Goal: Consume media (video, audio): Consume media (video, audio)

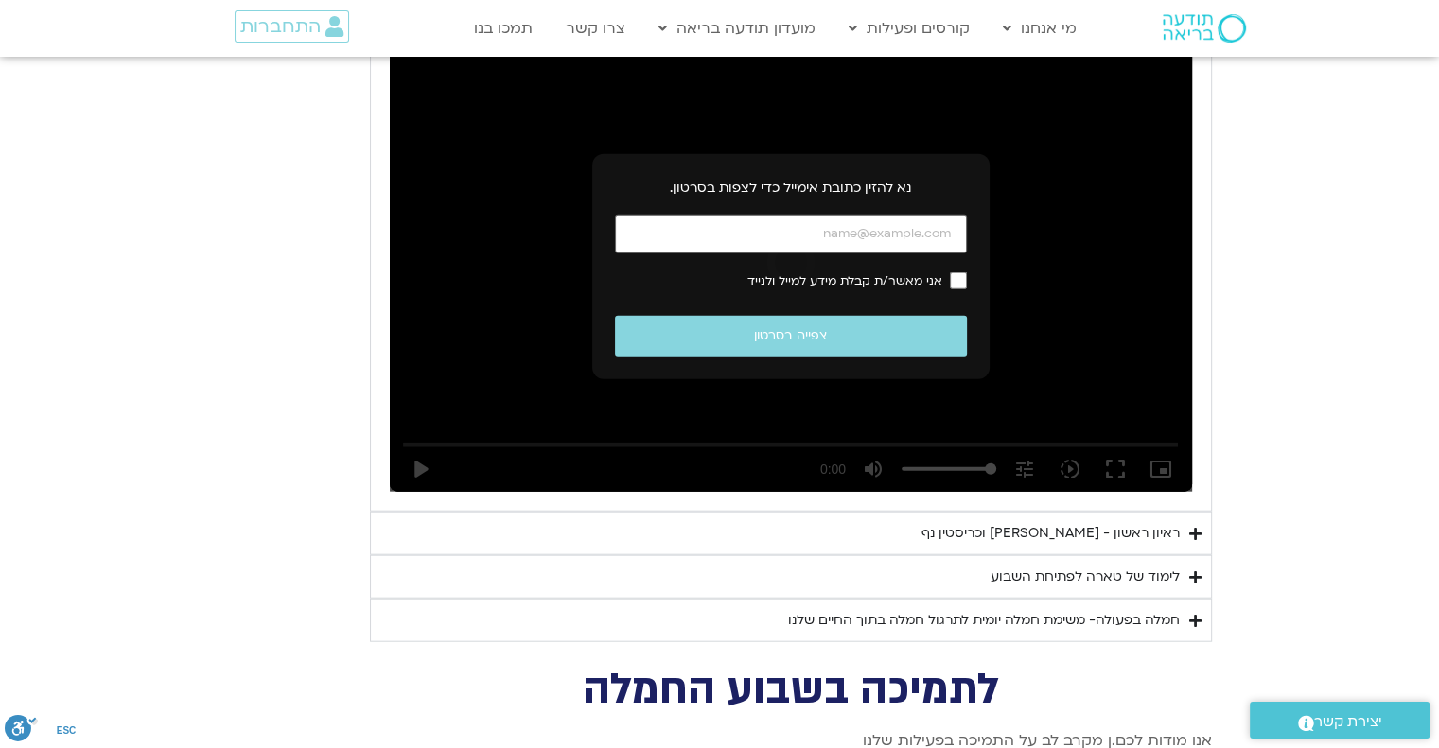
scroll to position [4392, 0]
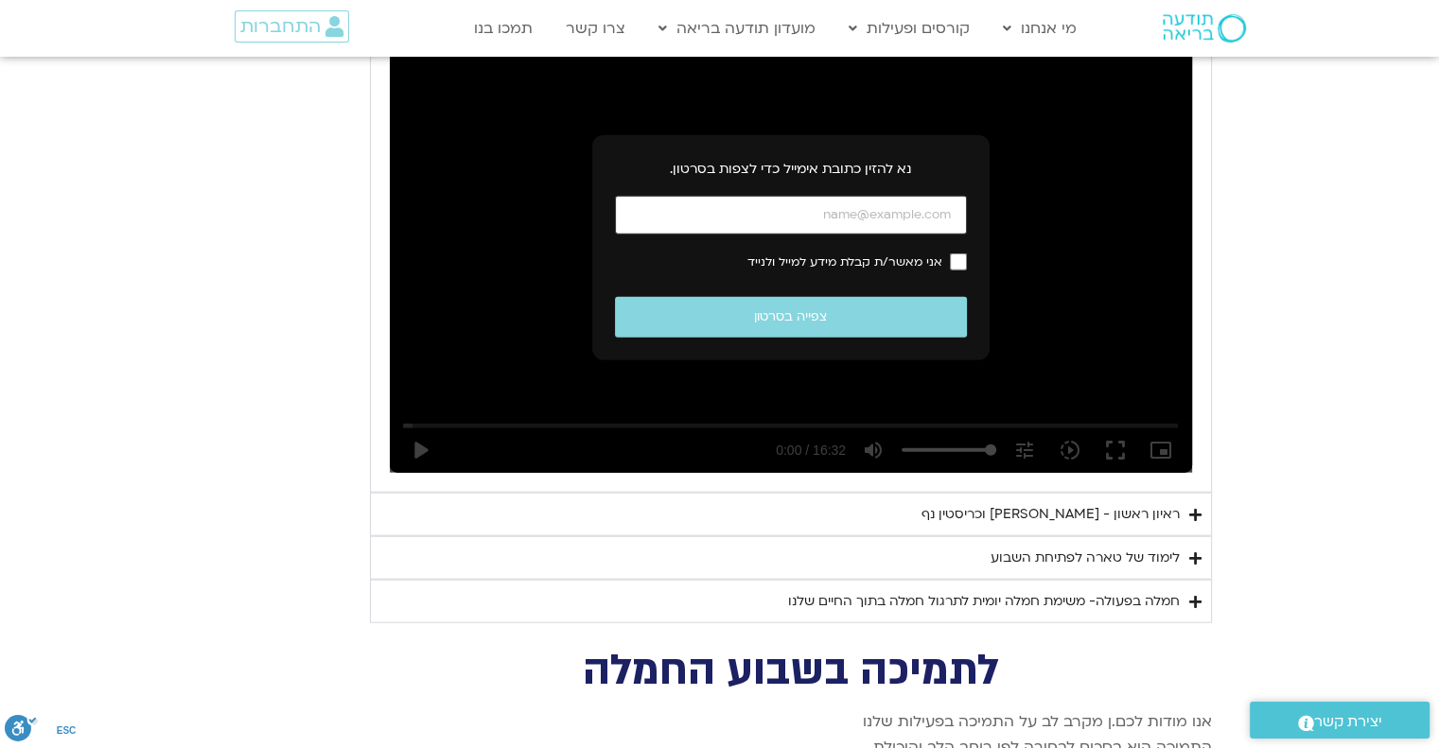
click at [862, 196] on input "כתובת אימייל" at bounding box center [791, 215] width 352 height 39
type input "[EMAIL_ADDRESS][DOMAIN_NAME]"
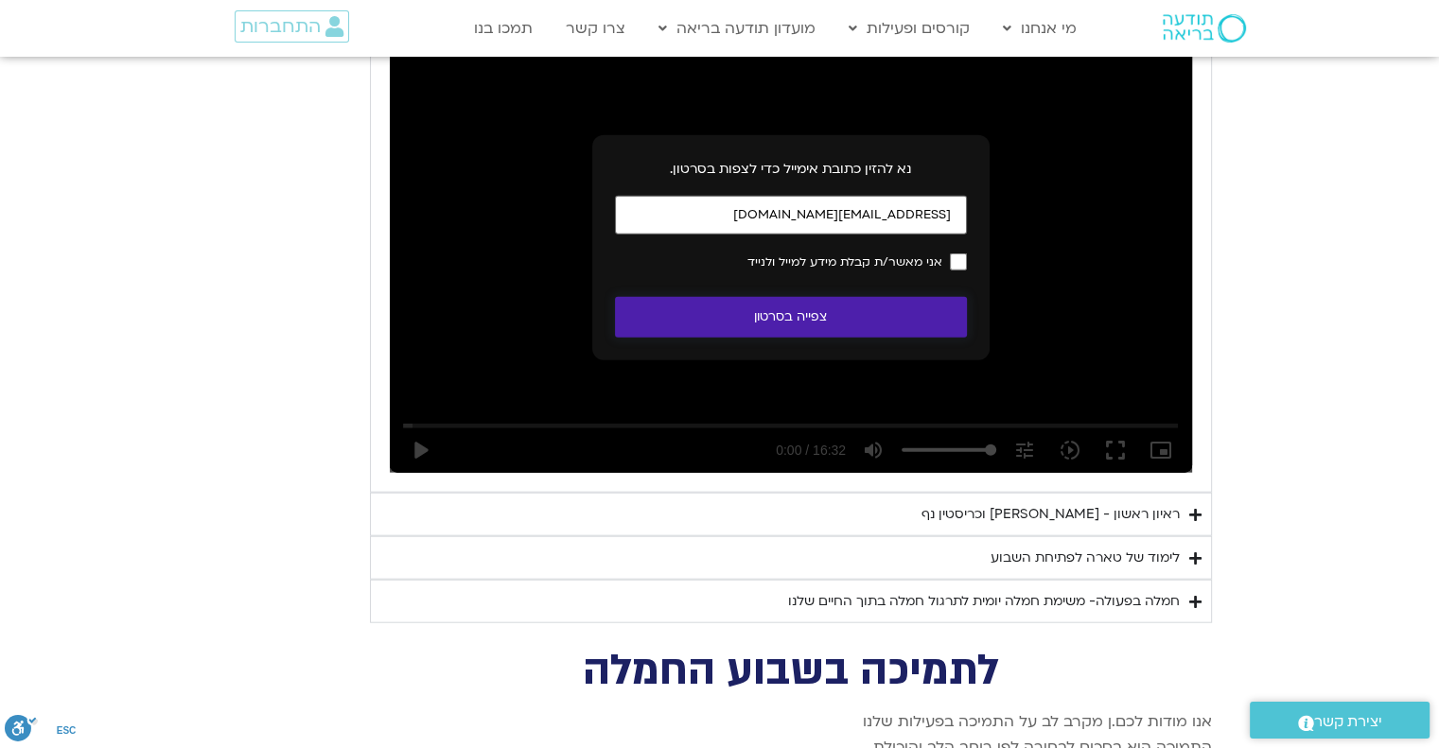
click at [808, 297] on button "צפייה בסרטון" at bounding box center [791, 317] width 352 height 41
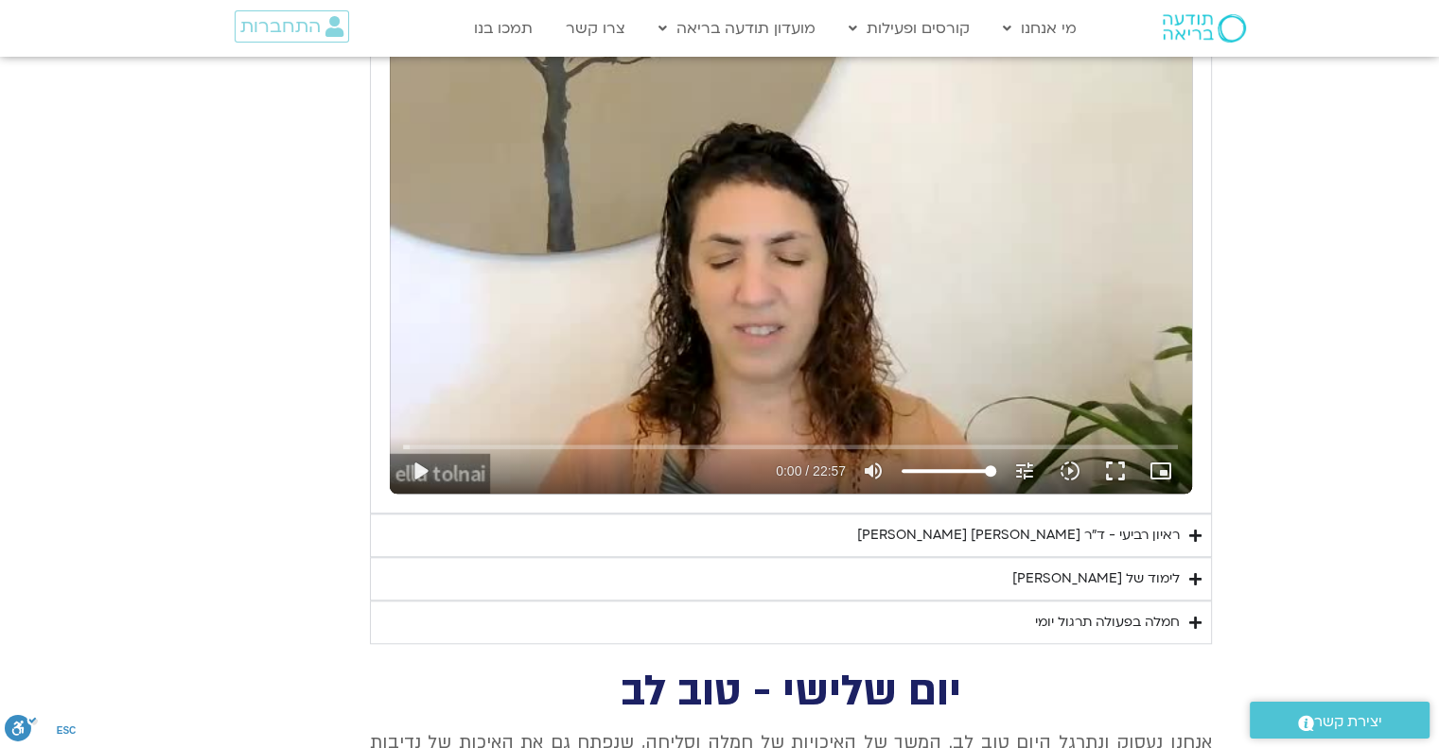
scroll to position [1650, 0]
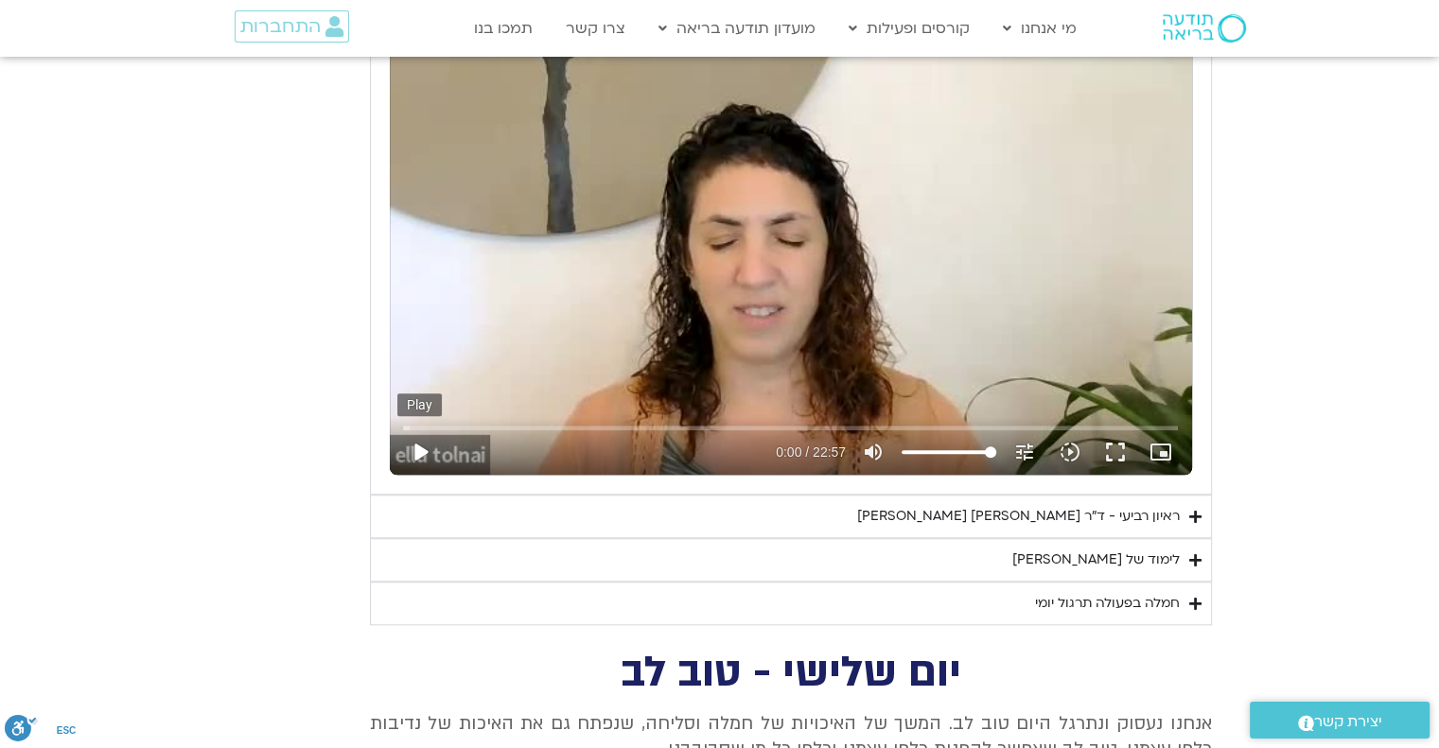
click at [418, 445] on button "play_arrow" at bounding box center [419, 451] width 45 height 45
click at [669, 422] on input "Seek" at bounding box center [790, 427] width 775 height 11
click at [718, 422] on input "Seek" at bounding box center [790, 427] width 775 height 11
click at [751, 427] on input "Seek" at bounding box center [790, 427] width 775 height 11
click at [745, 427] on input "Seek" at bounding box center [790, 427] width 775 height 11
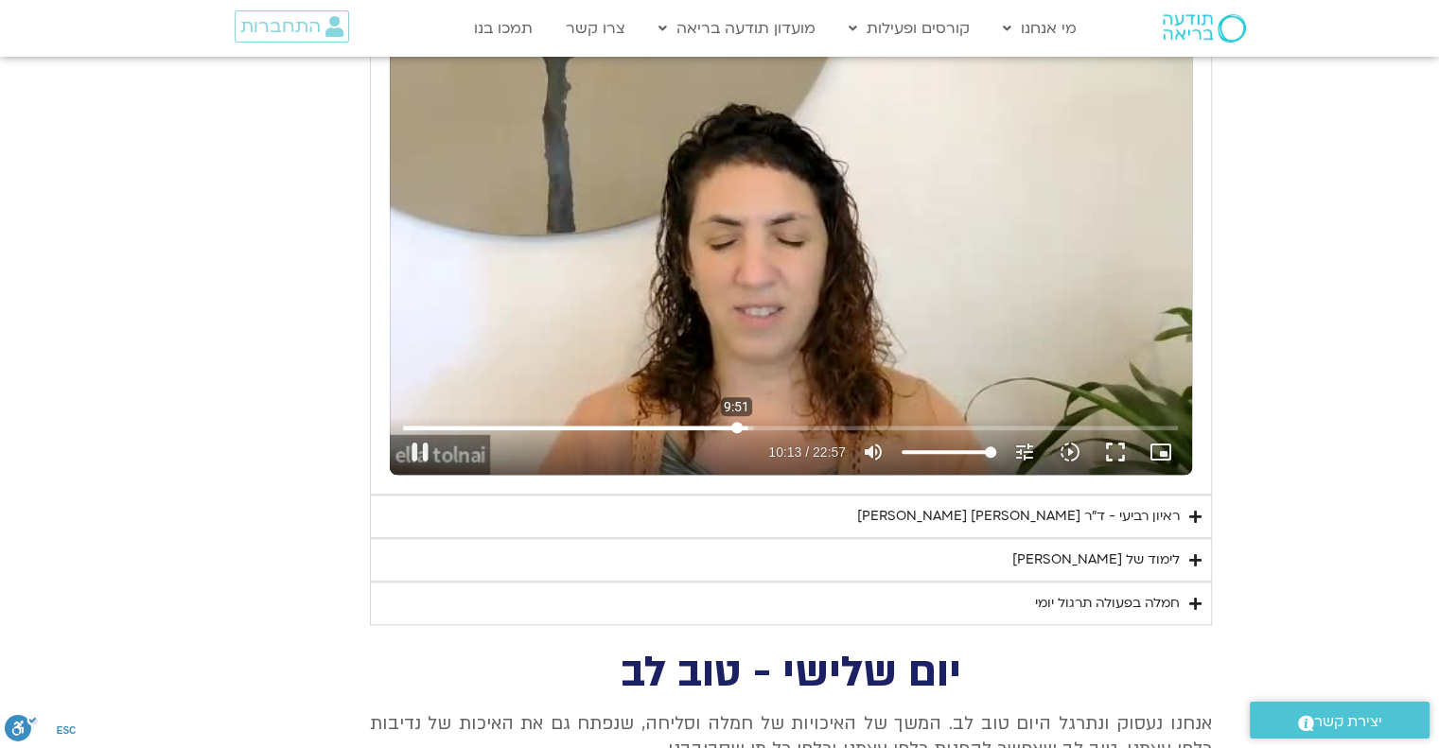
click at [736, 423] on input "Seek" at bounding box center [790, 427] width 775 height 11
click at [725, 426] on input "Seek" at bounding box center [790, 427] width 775 height 11
click at [713, 425] on input "Seek" at bounding box center [790, 427] width 775 height 11
click at [707, 424] on input "Seek" at bounding box center [790, 427] width 775 height 11
click at [700, 428] on input "Seek" at bounding box center [790, 427] width 775 height 11
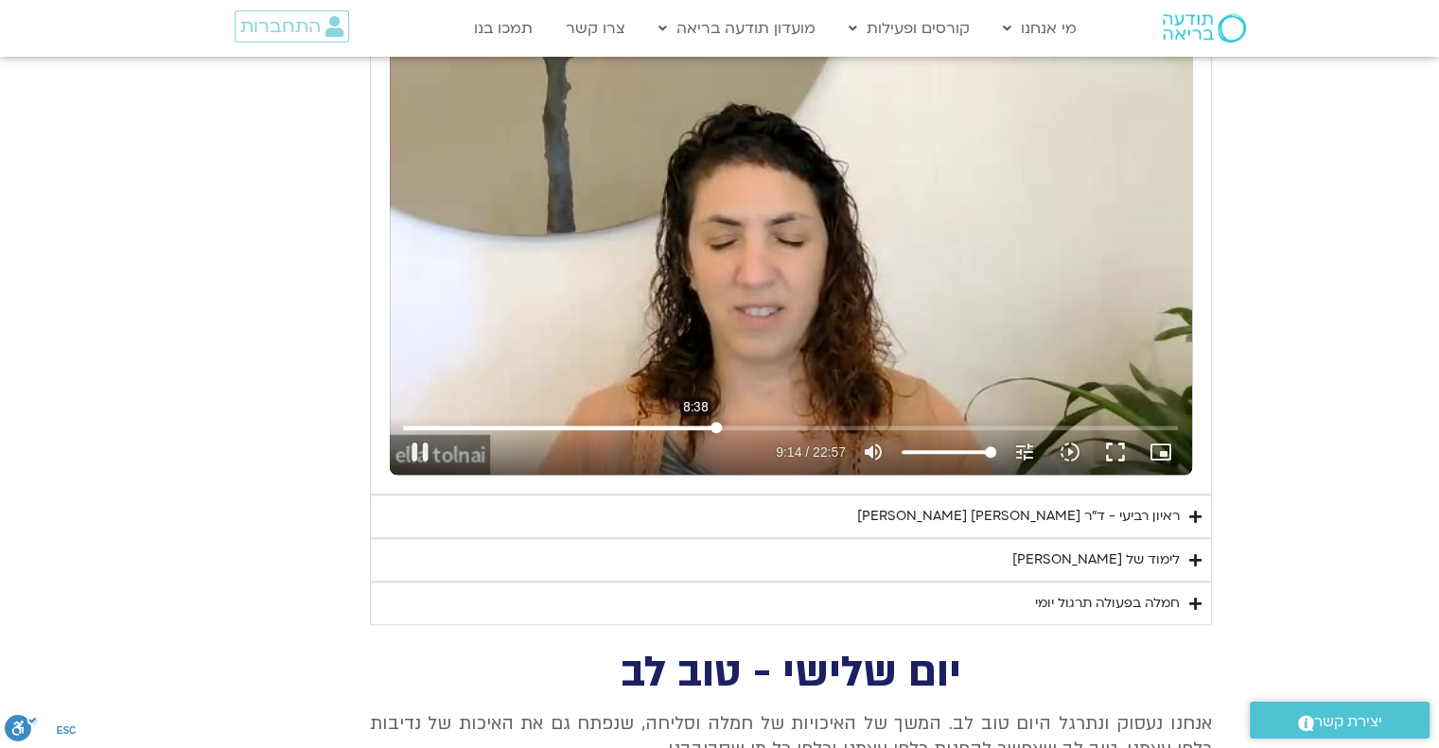
click at [695, 419] on div "Skip Ad 8:38 pause 9:14 / 22:57 volume_up Mute tune Resolution Auto 240p slow_m…" at bounding box center [790, 443] width 786 height 61
click at [692, 423] on input "Seek" at bounding box center [790, 427] width 775 height 11
click at [416, 445] on button "pause" at bounding box center [419, 451] width 45 height 45
click at [705, 426] on input "Seek" at bounding box center [790, 427] width 775 height 11
click at [702, 427] on input "Seek" at bounding box center [790, 427] width 775 height 11
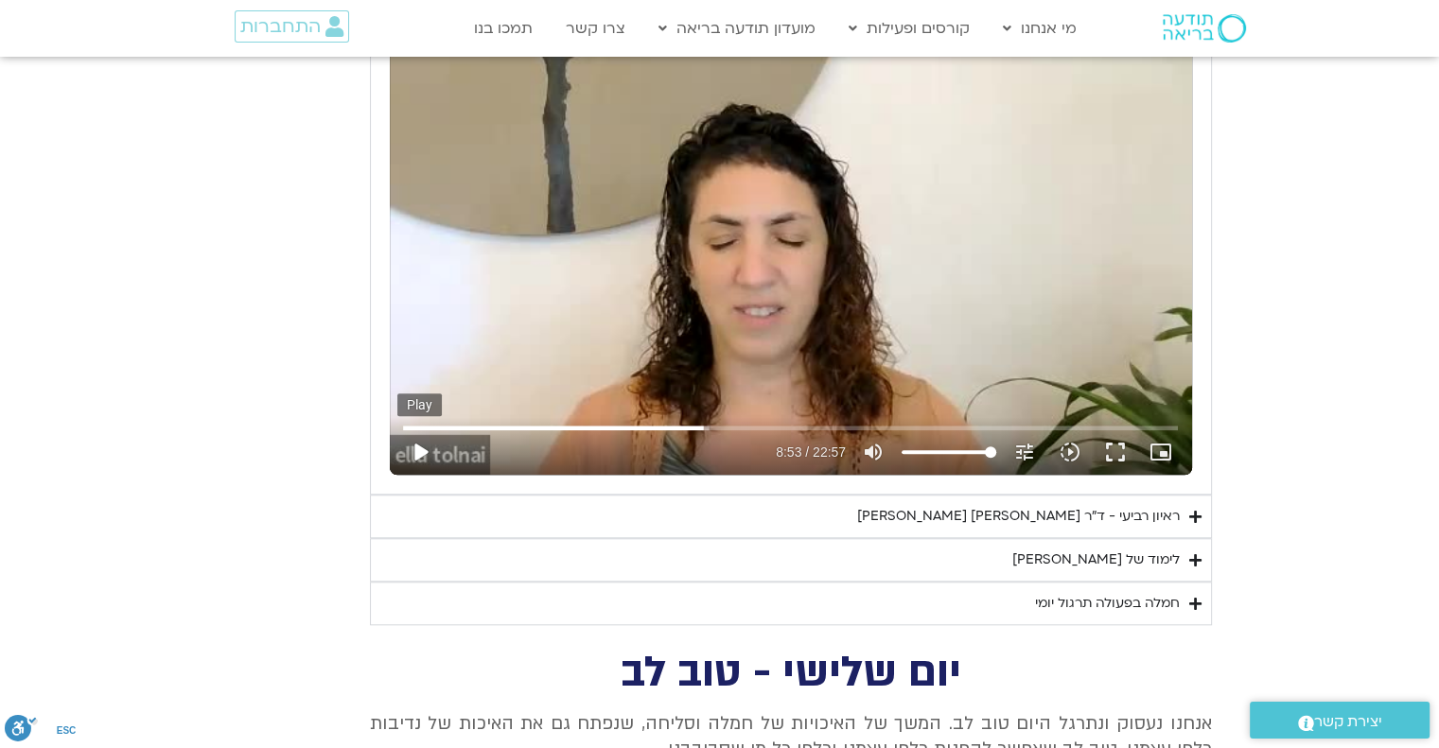
click at [415, 444] on button "play_arrow" at bounding box center [419, 451] width 45 height 45
click at [700, 428] on input "Seek" at bounding box center [790, 427] width 775 height 11
click at [706, 428] on input "Seek" at bounding box center [790, 427] width 775 height 11
click at [699, 430] on input "Seek" at bounding box center [790, 427] width 775 height 11
click at [426, 451] on button "pause" at bounding box center [419, 451] width 45 height 45
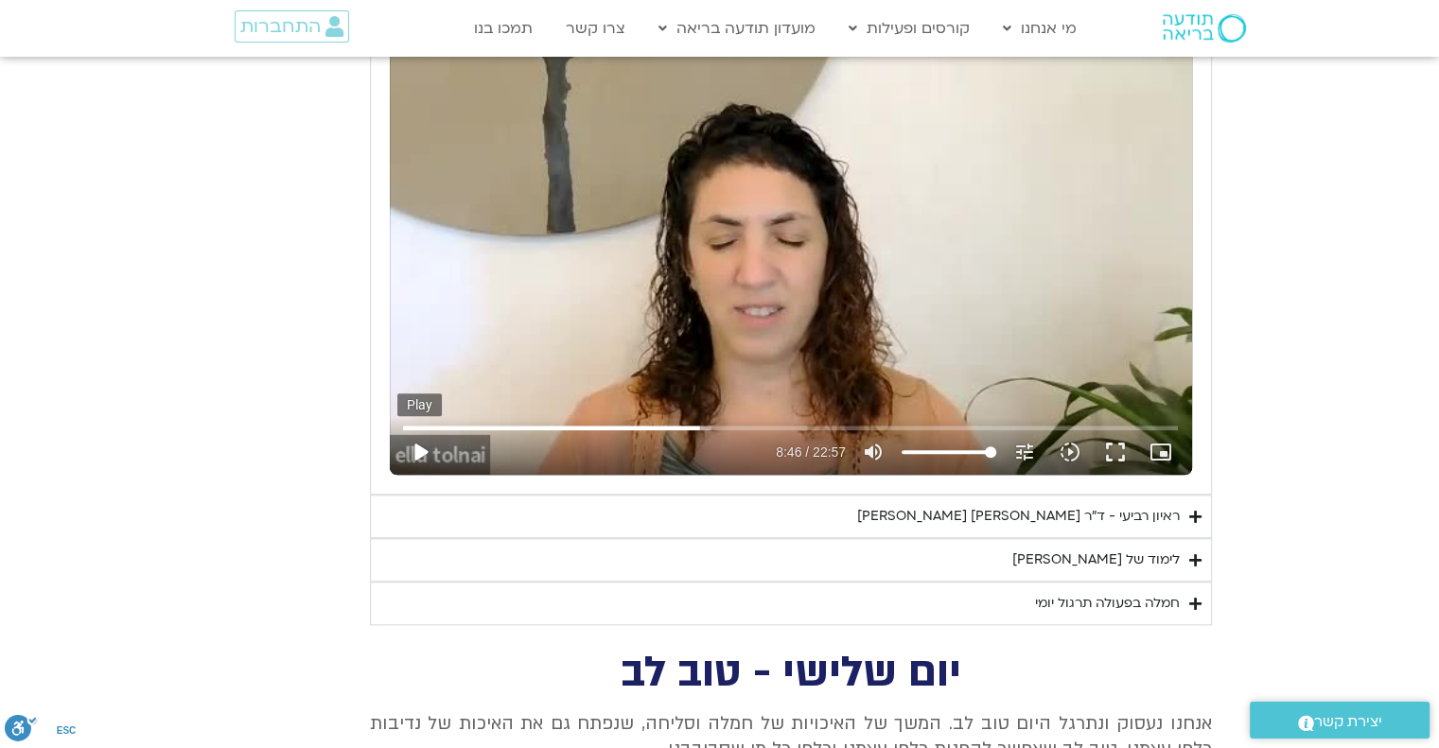
click at [426, 450] on button "play_arrow" at bounding box center [419, 451] width 45 height 45
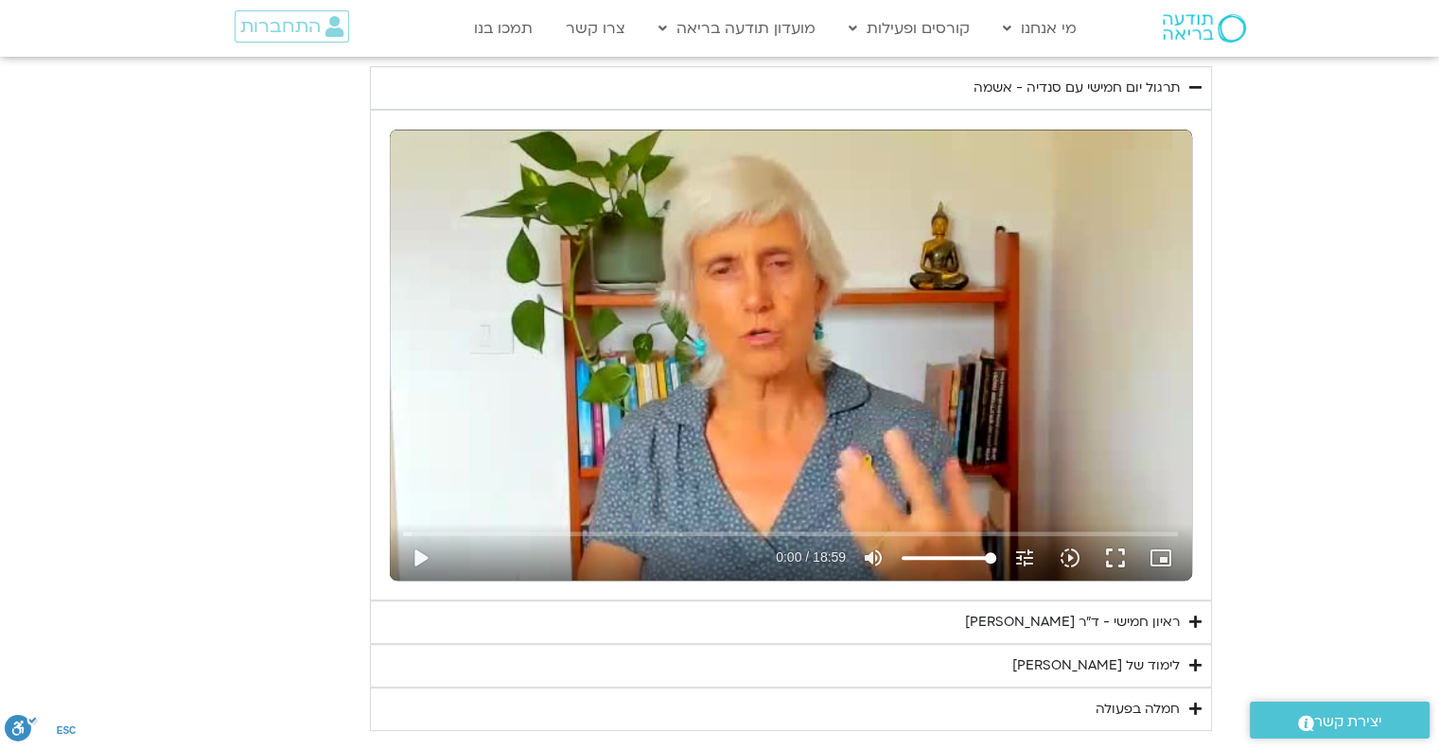
scroll to position [798, 0]
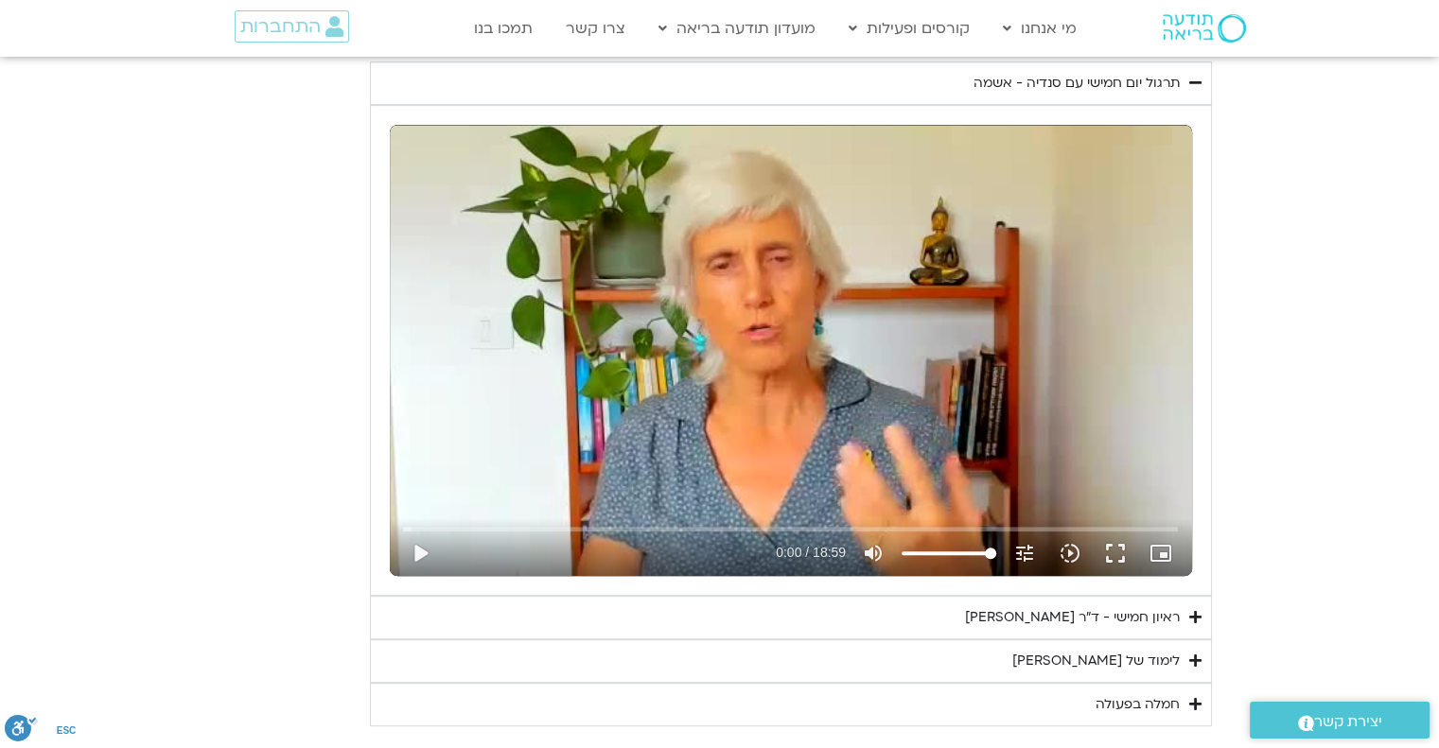
click at [1139, 609] on div "ראיון חמישי - ד"ר [PERSON_NAME]" at bounding box center [1072, 617] width 215 height 23
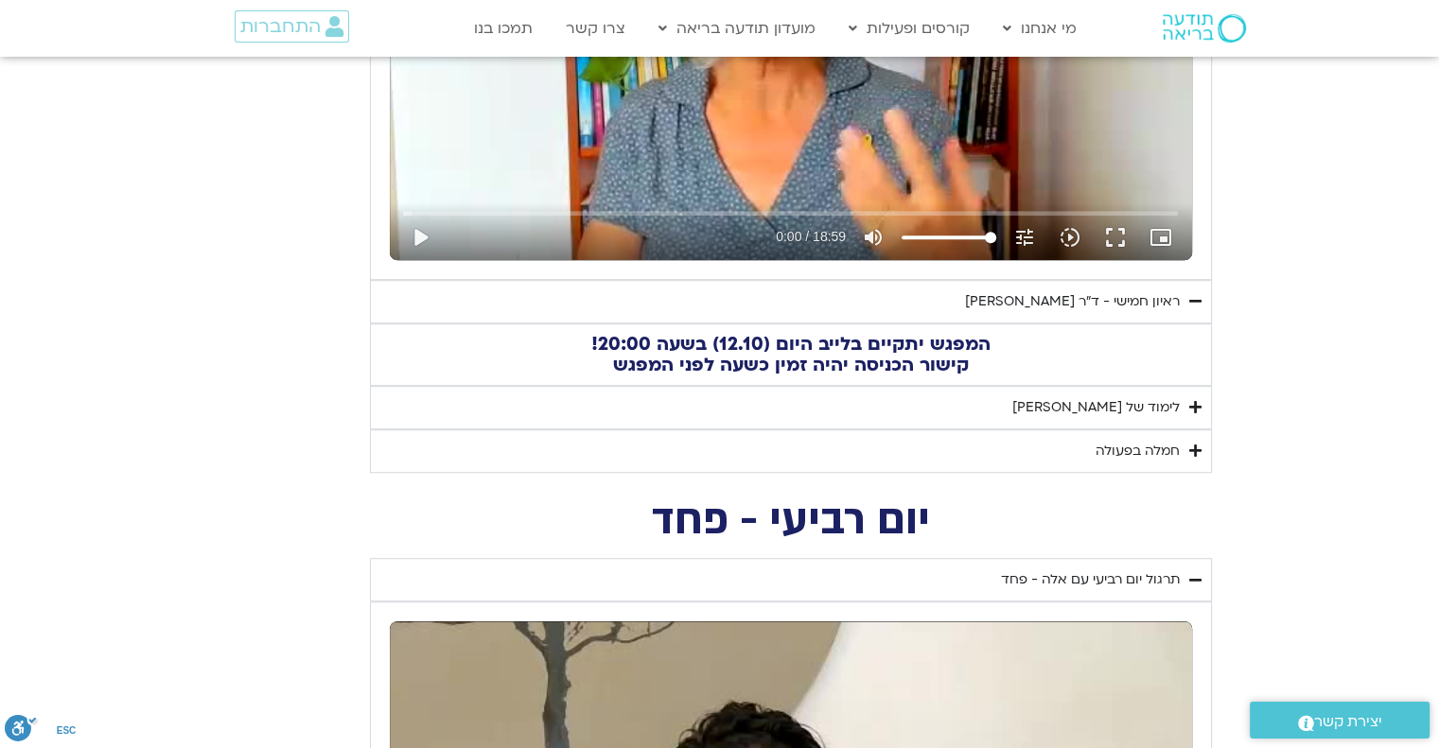
scroll to position [1082, 0]
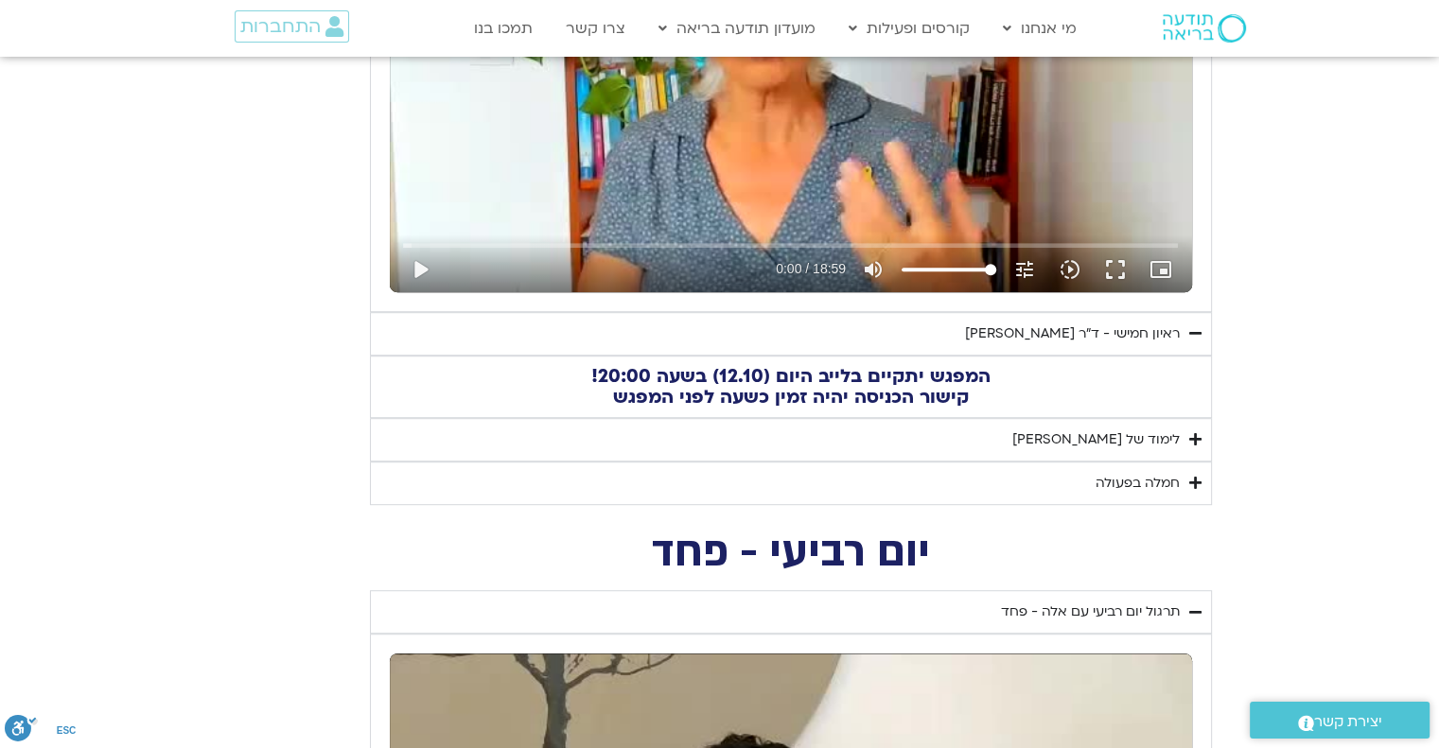
click at [1155, 434] on div "לימוד של [PERSON_NAME]" at bounding box center [1095, 439] width 167 height 23
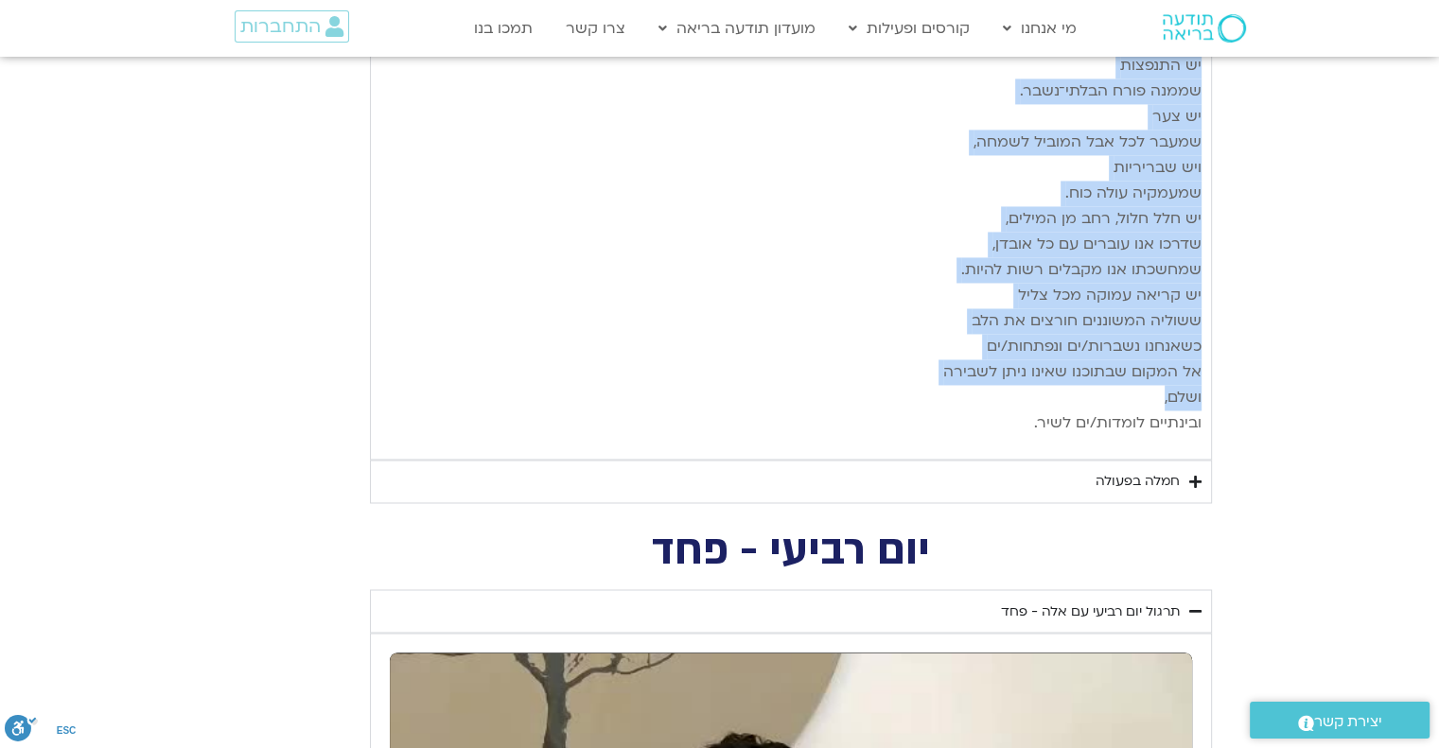
scroll to position [2974, 0]
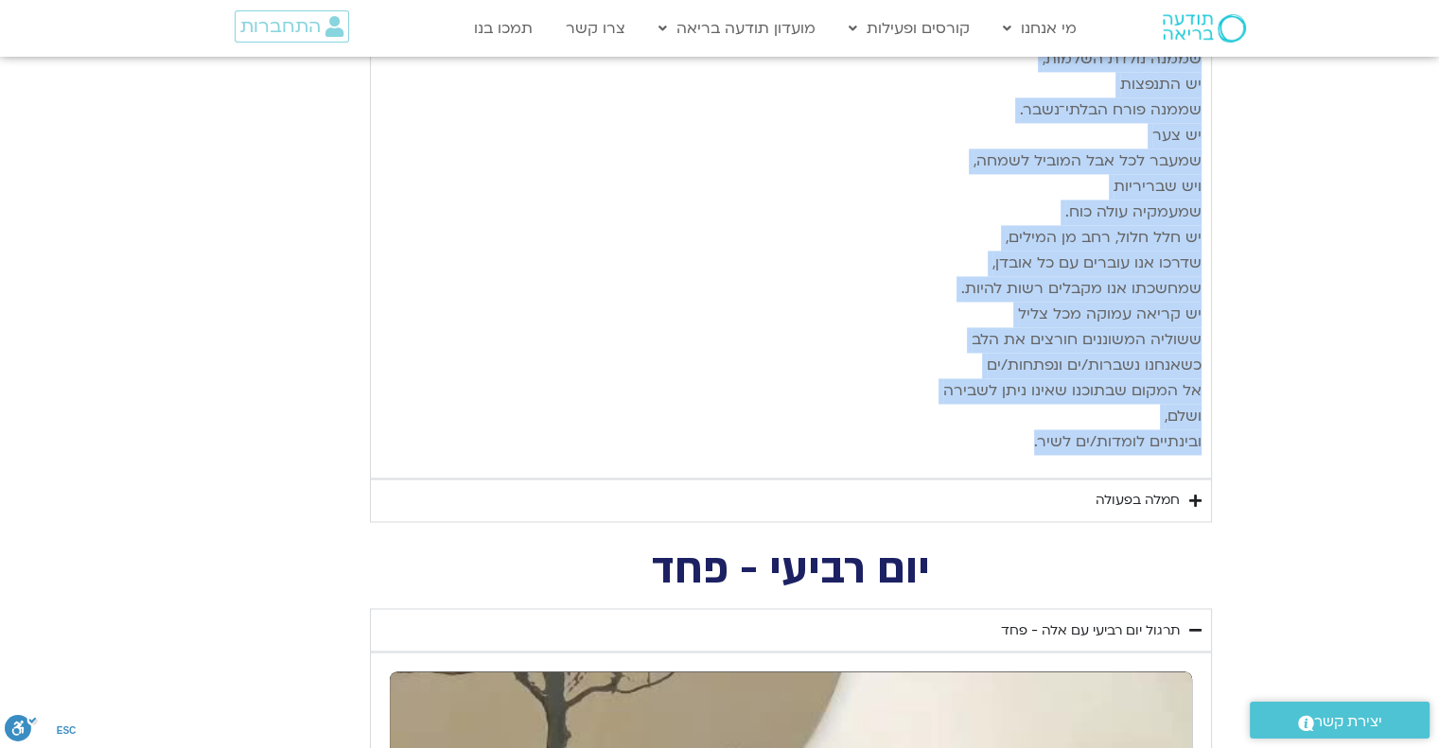
drag, startPoint x: 1198, startPoint y: 194, endPoint x: 997, endPoint y: 382, distance: 275.7
copy div "loremips dolorsi ametcon adipi eli sedd eiusmo, tempo incid ut labo etd magn al…"
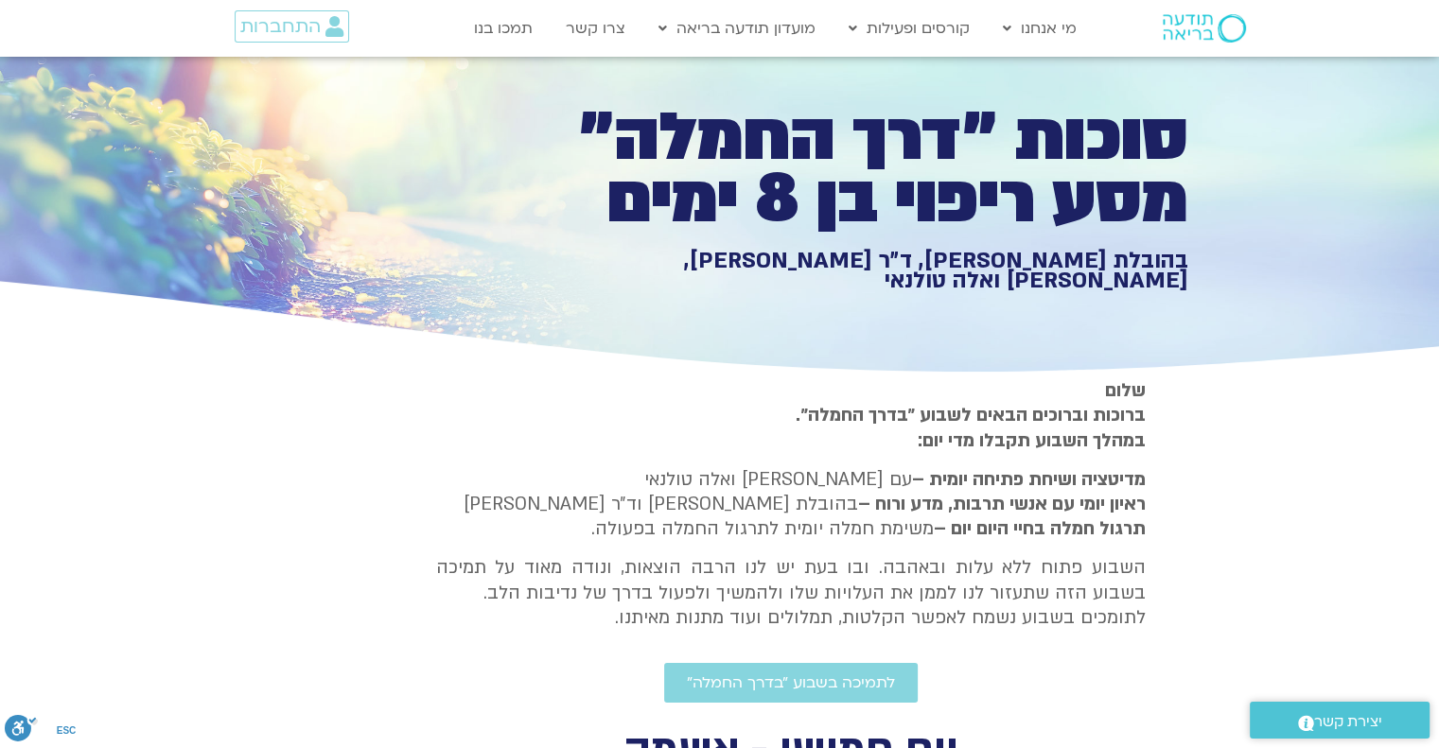
scroll to position [0, 0]
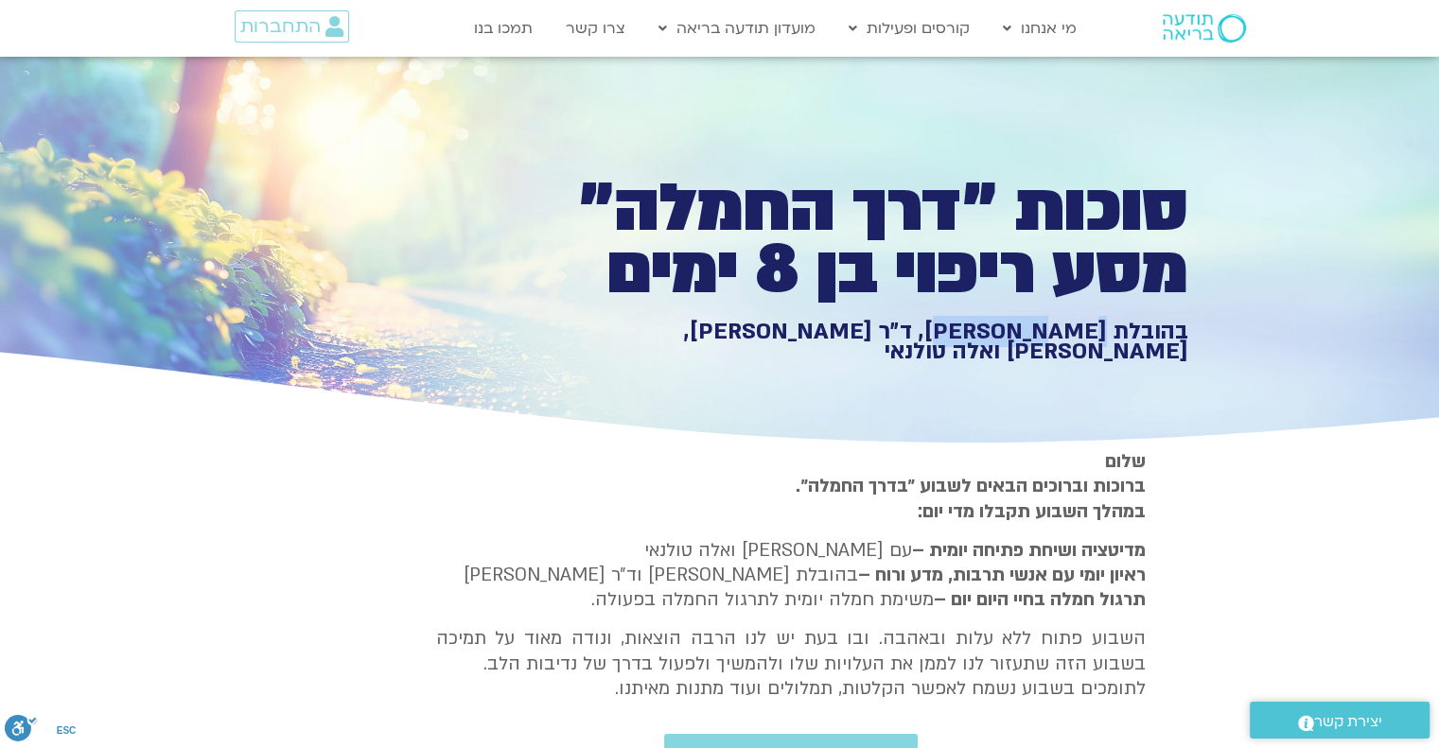
drag, startPoint x: 1104, startPoint y: 337, endPoint x: 994, endPoint y: 364, distance: 113.1
click at [994, 364] on div "סוכות ״דרך החמלה״ מסע ריפוי בן 8 ימים בהובלת [PERSON_NAME], ד״ר [PERSON_NAME], …" at bounding box center [720, 253] width 936 height 393
copy h1 "[PERSON_NAME]"
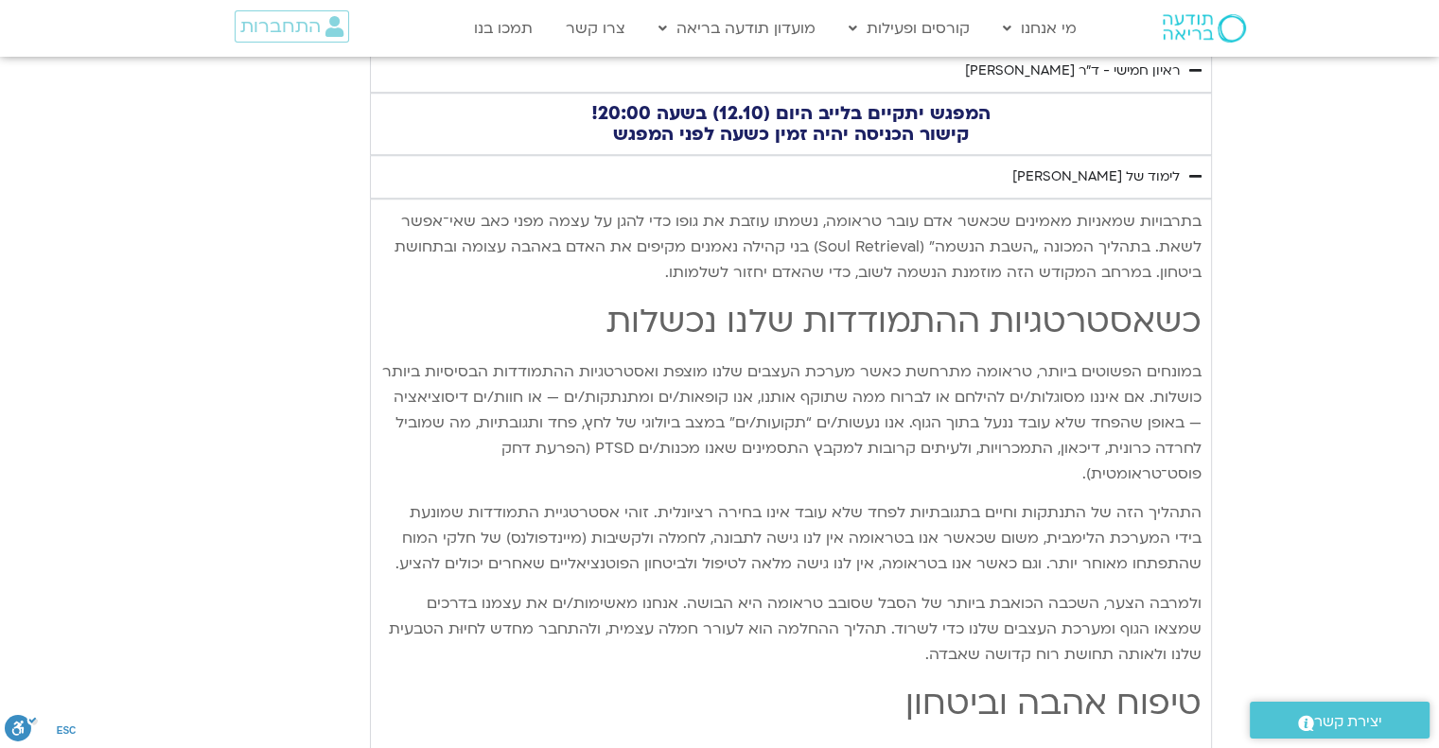
scroll to position [1324, 0]
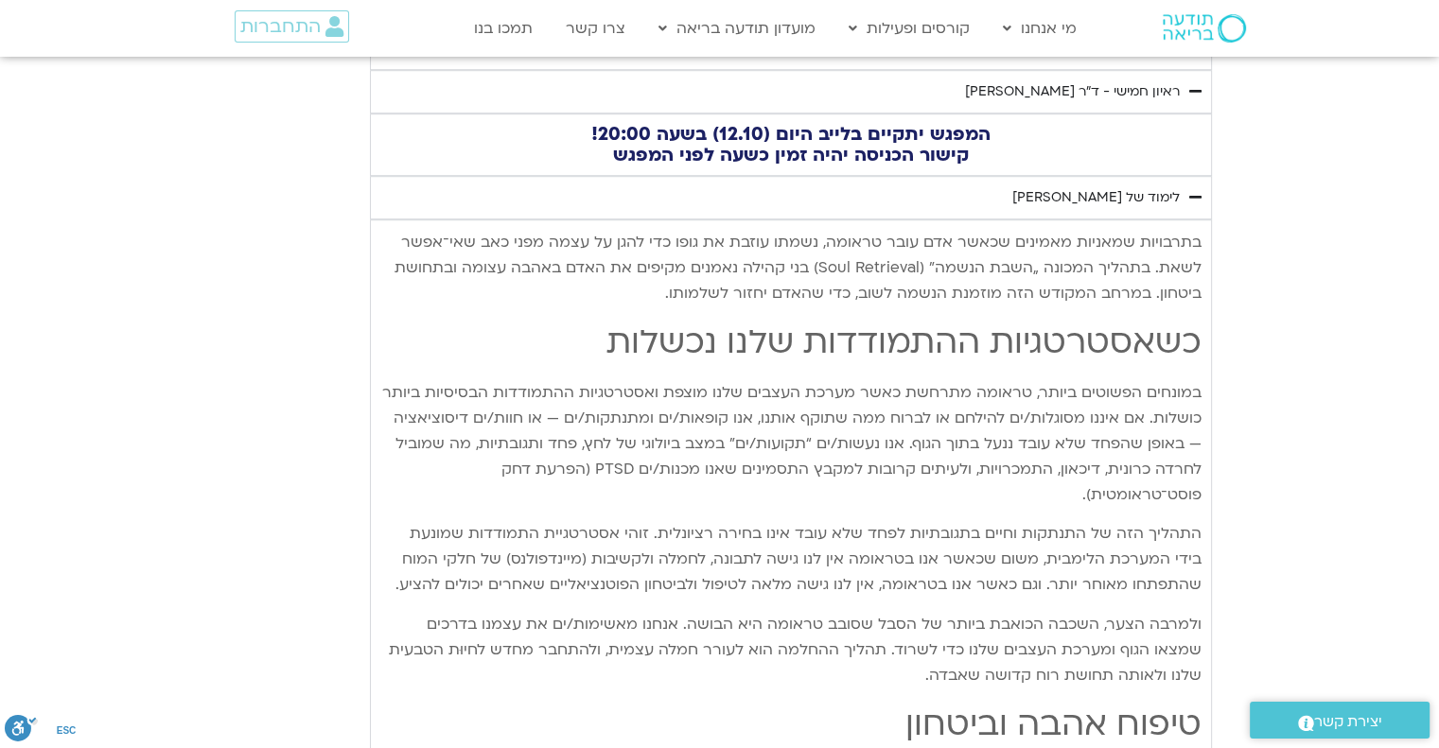
click at [1194, 192] on icon "Accordion. Open links with Enter or Space, close with Escape, and navigate with…" at bounding box center [1195, 197] width 12 height 14
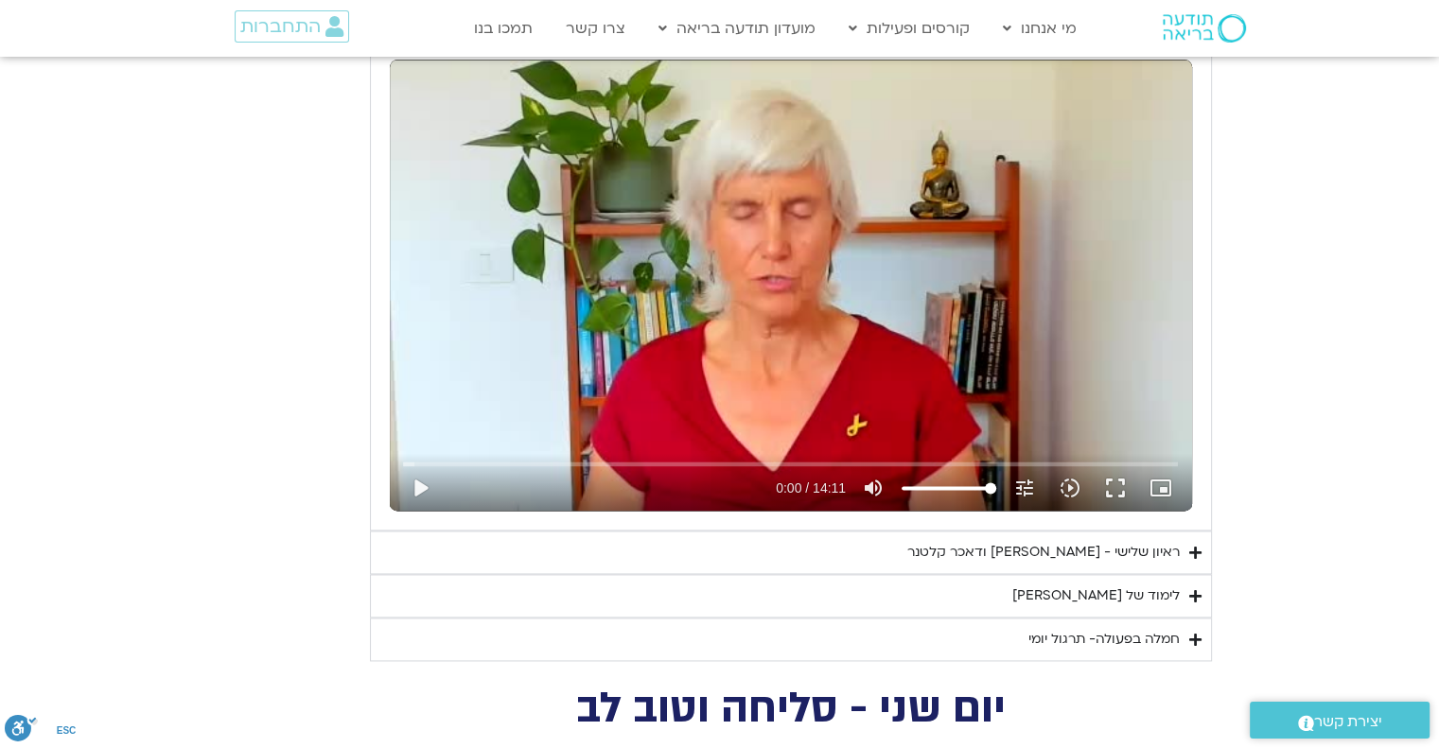
scroll to position [2743, 0]
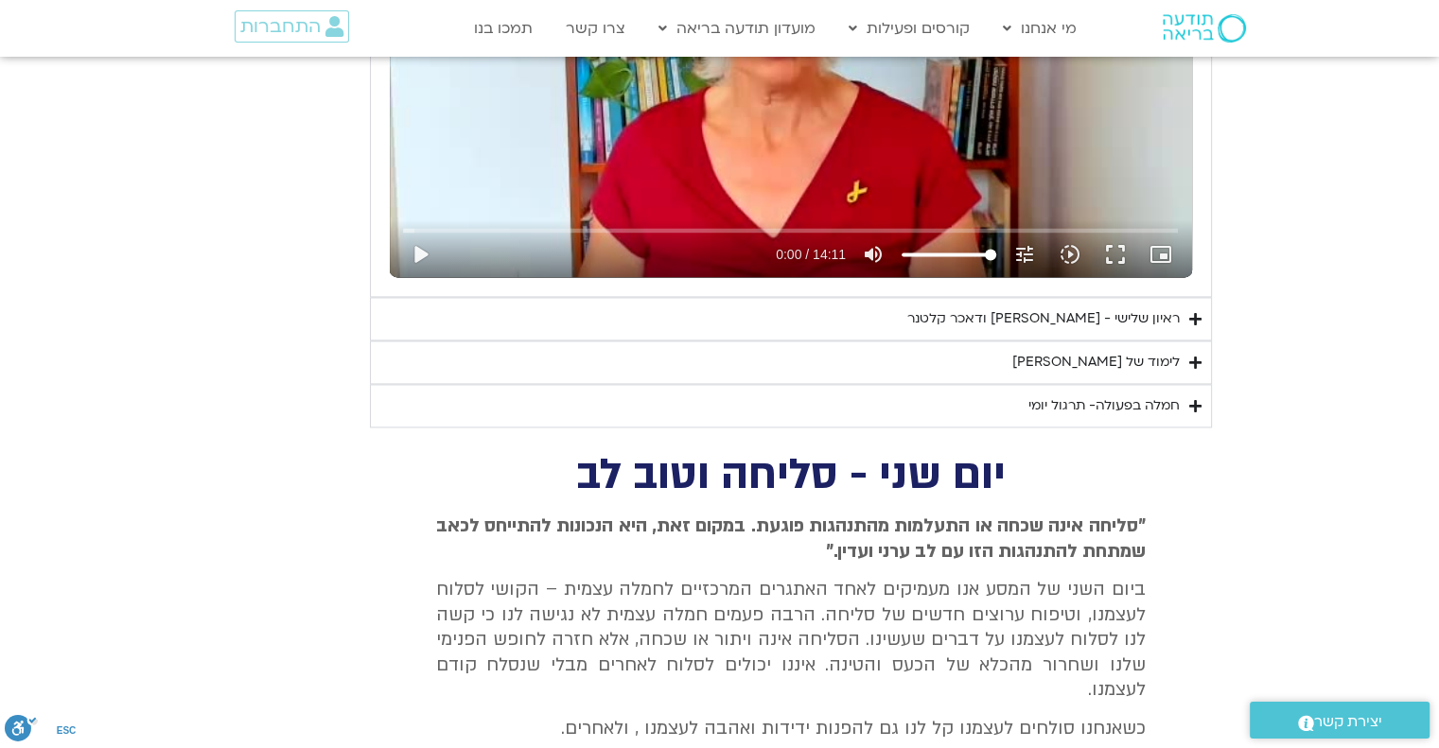
click at [1192, 356] on icon "Accordion. Open links with Enter or Space, close with Escape, and navigate with…" at bounding box center [1195, 363] width 12 height 14
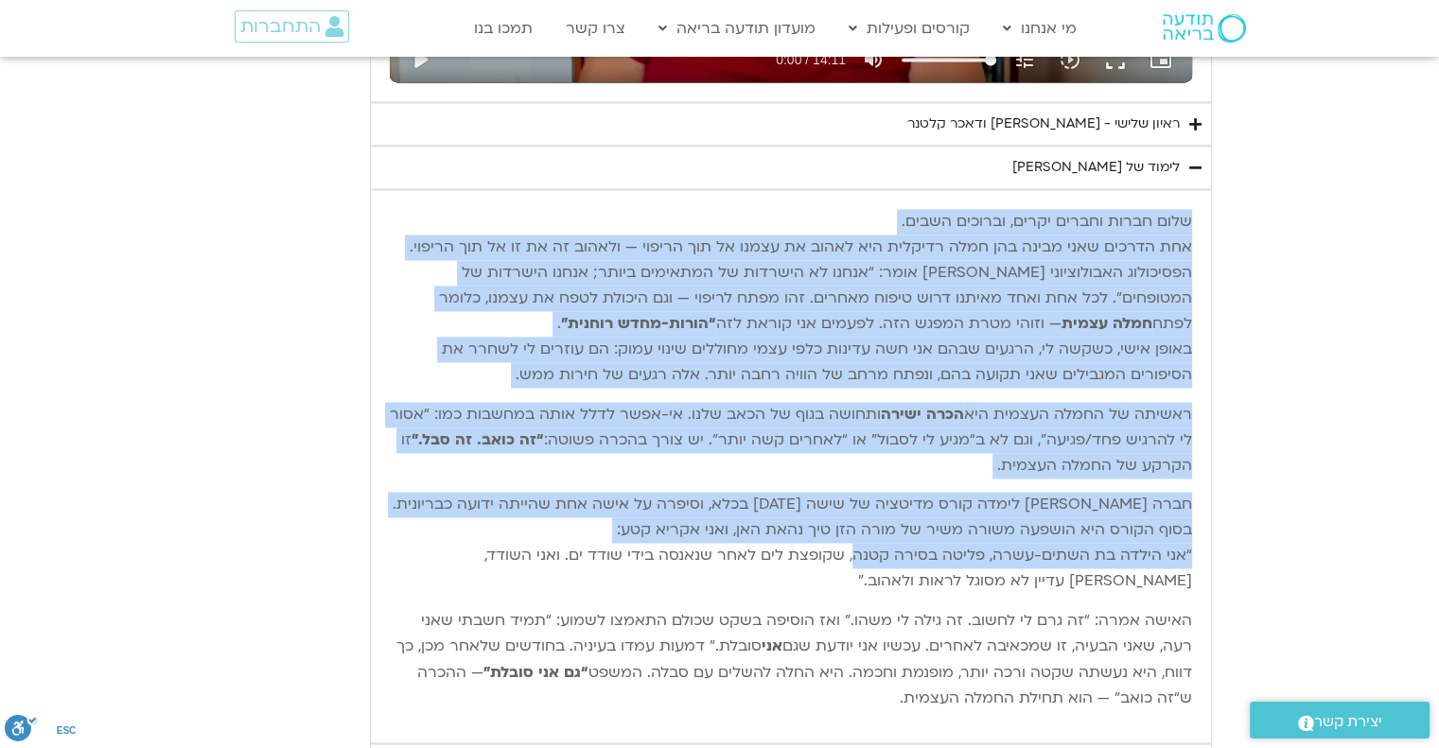
scroll to position [3216, 0]
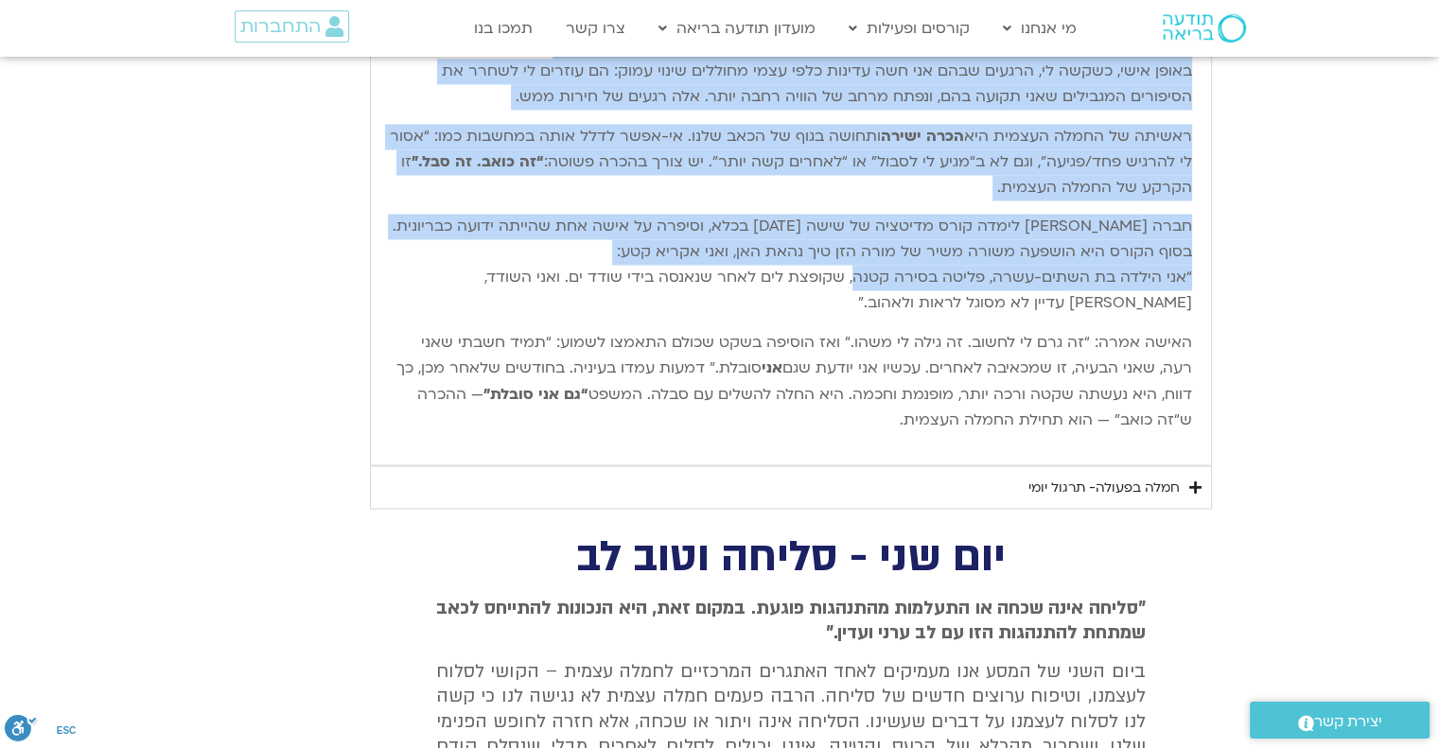
drag, startPoint x: 1188, startPoint y: 315, endPoint x: 818, endPoint y: 427, distance: 386.3
click at [818, 427] on div "שלום חברות וחברים יקרים, וברוכים השבים. אחת הדרכים שאני מבינה בהן חמלה רדיקלית …" at bounding box center [791, 188] width 802 height 515
copy div "lore ipsum dolors ametc, adipisc elits. doe tempor inci utlab etd magn aliquae …"
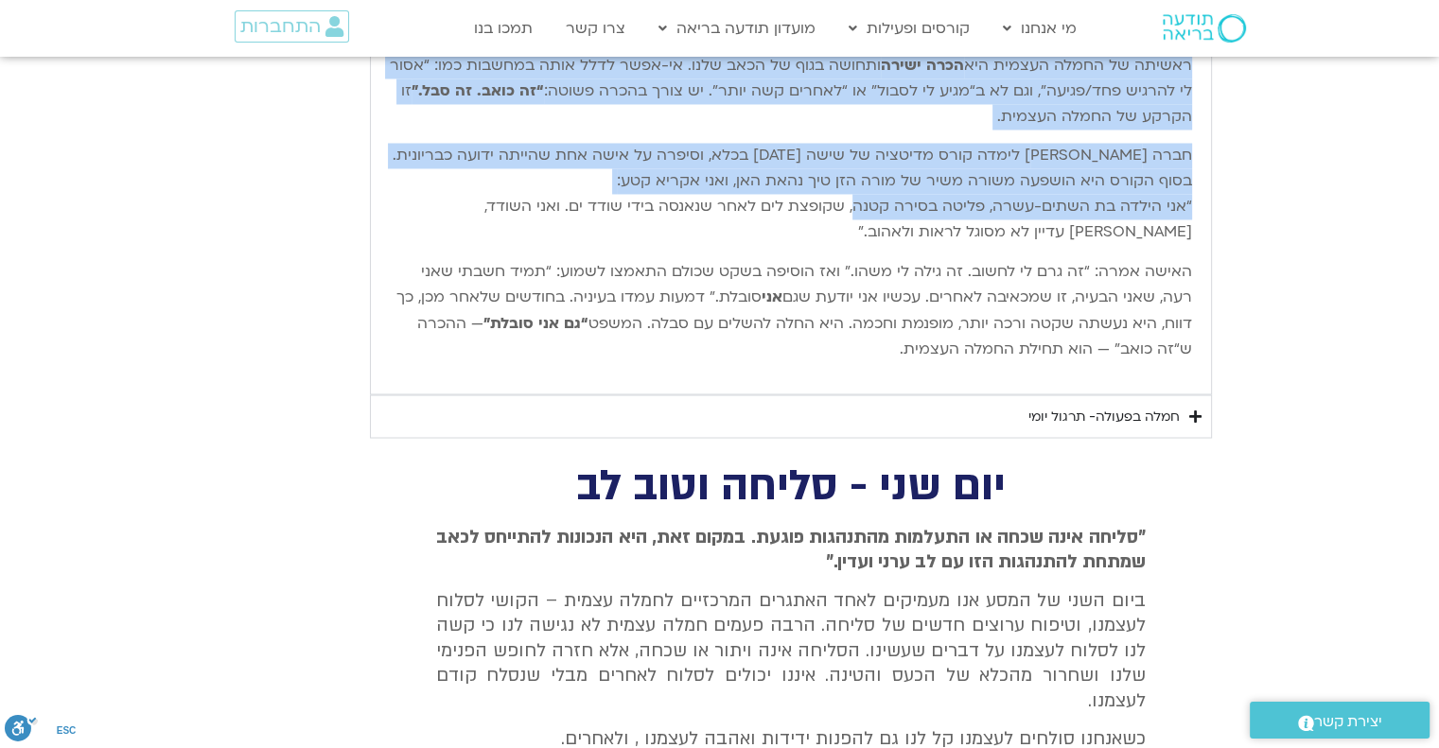
scroll to position [3310, 0]
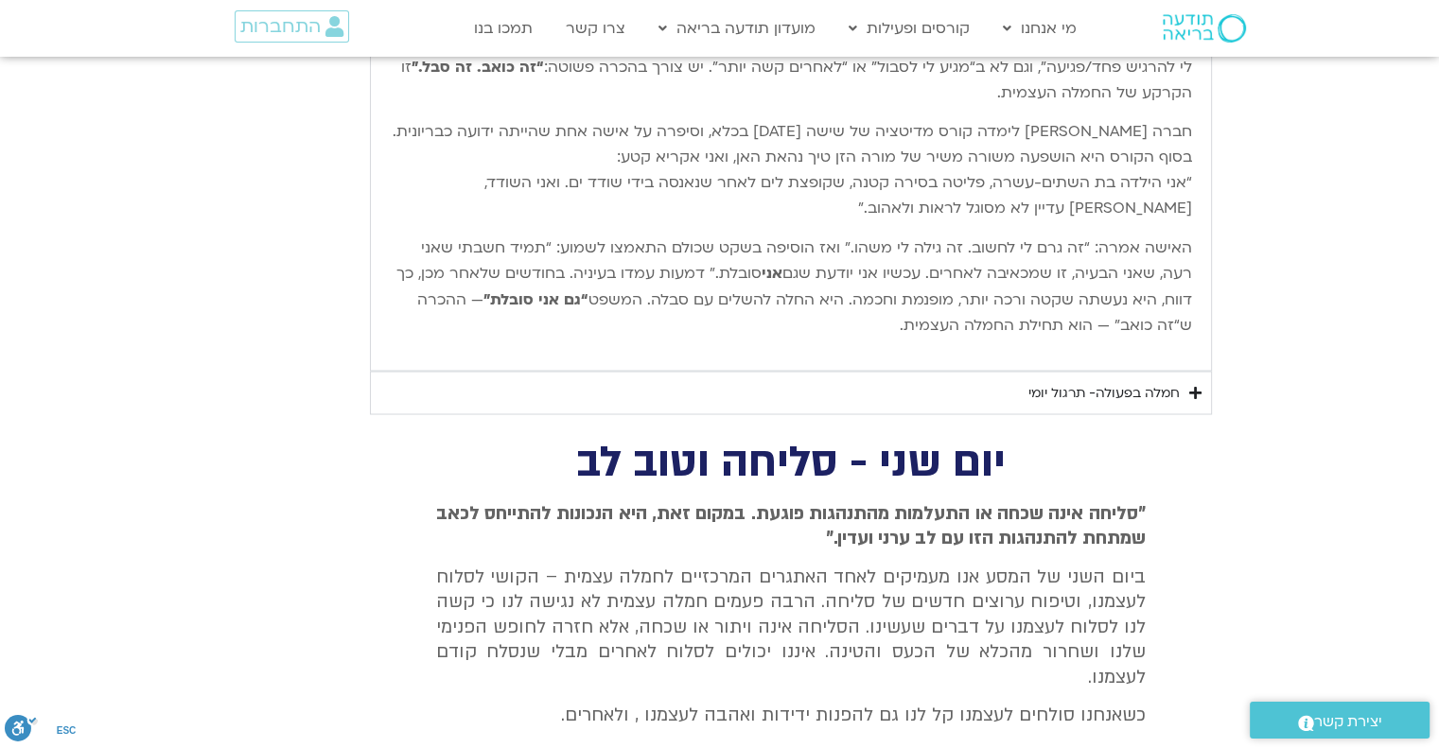
click at [1126, 384] on div "חמלה בפעולה- תרגול יומי" at bounding box center [1103, 392] width 151 height 23
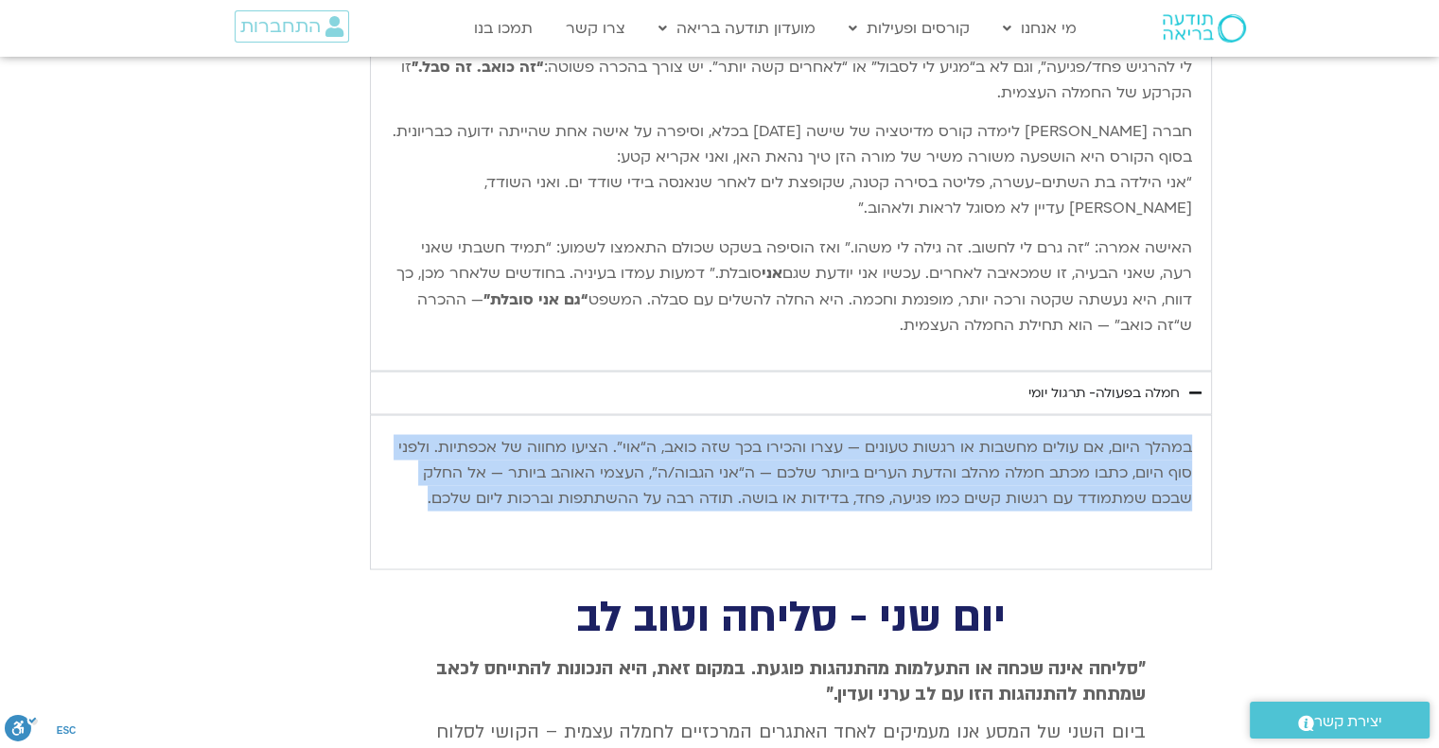
drag, startPoint x: 1190, startPoint y: 437, endPoint x: 409, endPoint y: 461, distance: 781.6
click at [410, 466] on p "במהלך היום, אם עולים מחשבות או רגשות טעונים — עצרו והכירו בכך שזה כואב, ה“אוי”.…" at bounding box center [791, 472] width 802 height 77
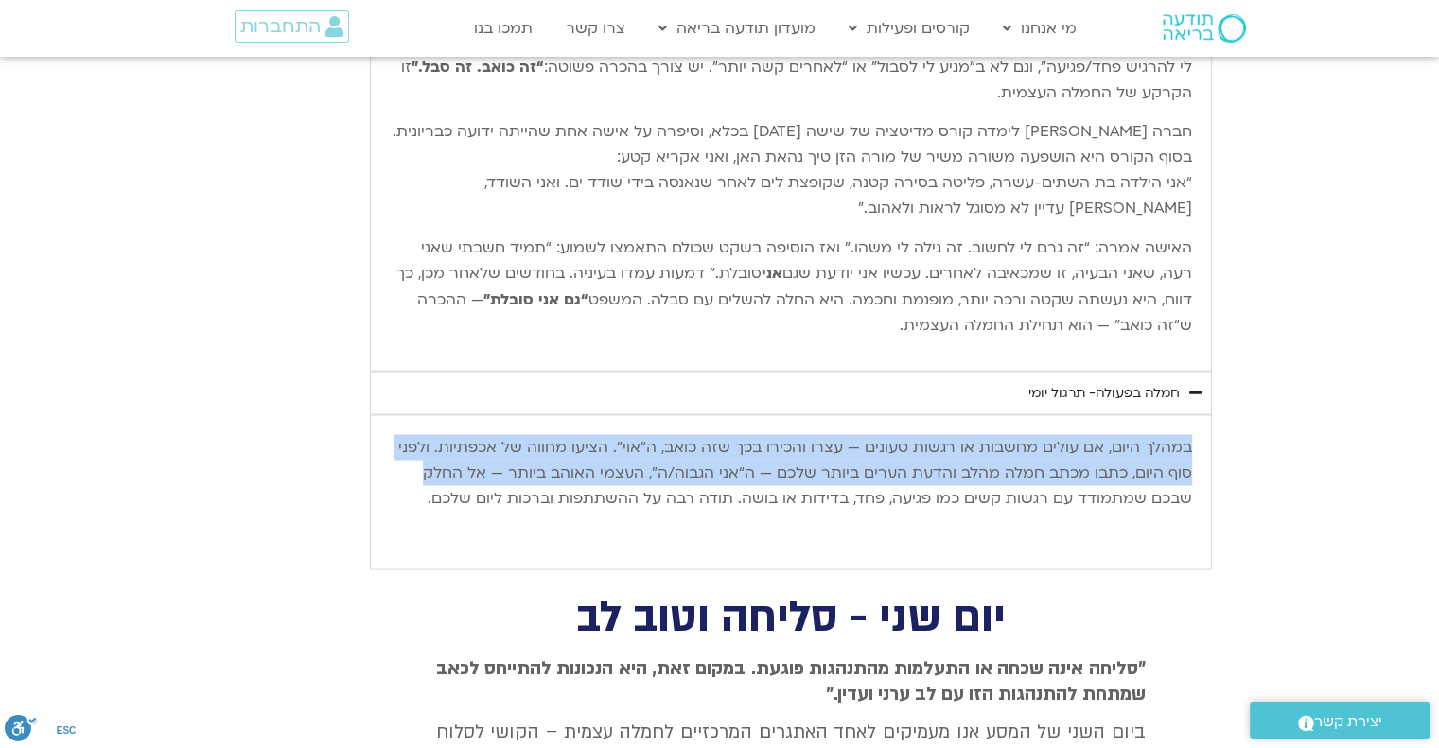
click at [1192, 435] on div "במהלך היום, אם עולים מחשבות או רגשות טעונים — עצרו והכירו בכך שזה כואב, ה“אוי”.…" at bounding box center [790, 492] width 821 height 134
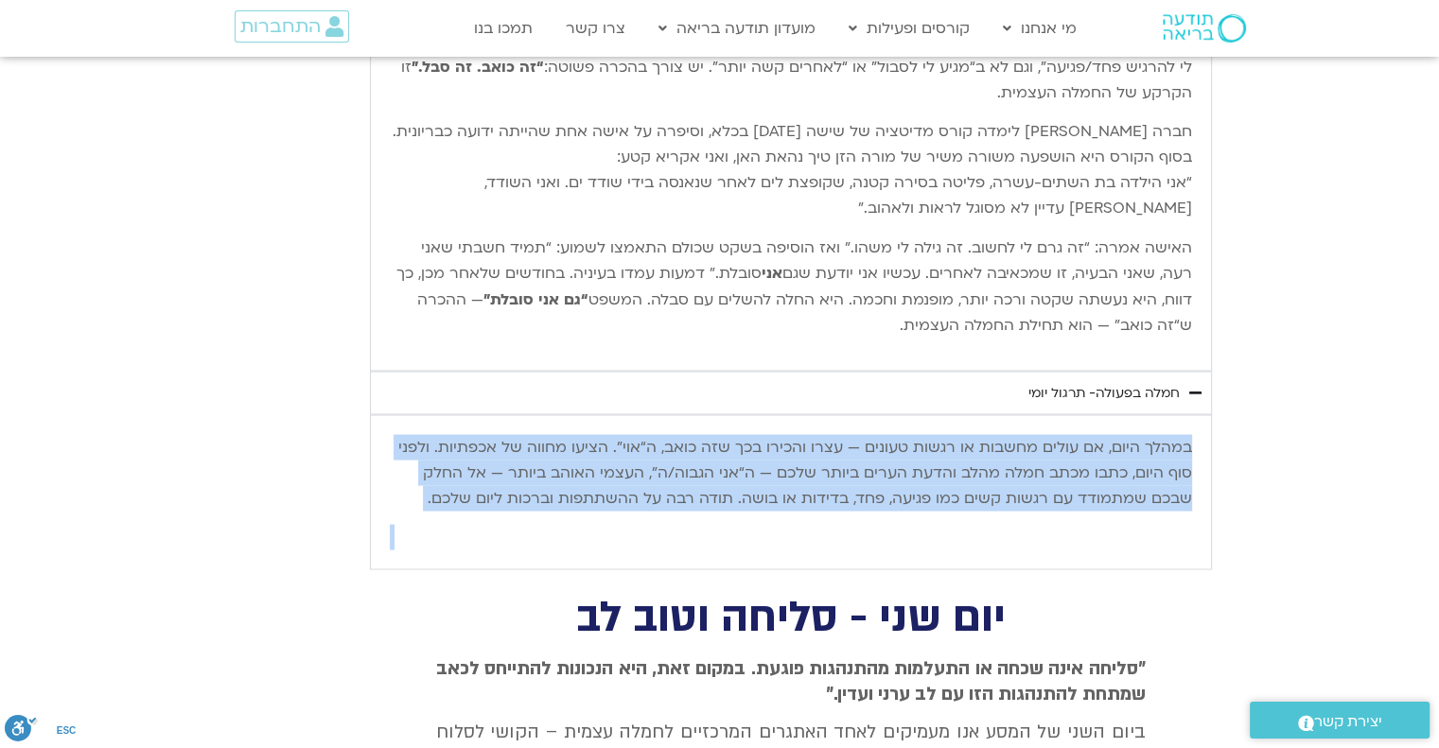
drag, startPoint x: 1190, startPoint y: 437, endPoint x: 421, endPoint y: 517, distance: 773.1
click at [424, 517] on div "במהלך היום, אם עולים מחשבות או רגשות טעונים — עצרו והכירו בכך שזה כואב, ה“אוי”.…" at bounding box center [791, 491] width 802 height 115
copy div "במהלך היום, אם עולים מחשבות או רגשות טעונים — עצרו והכירו בכך שזה כואב, ה“אוי”.…"
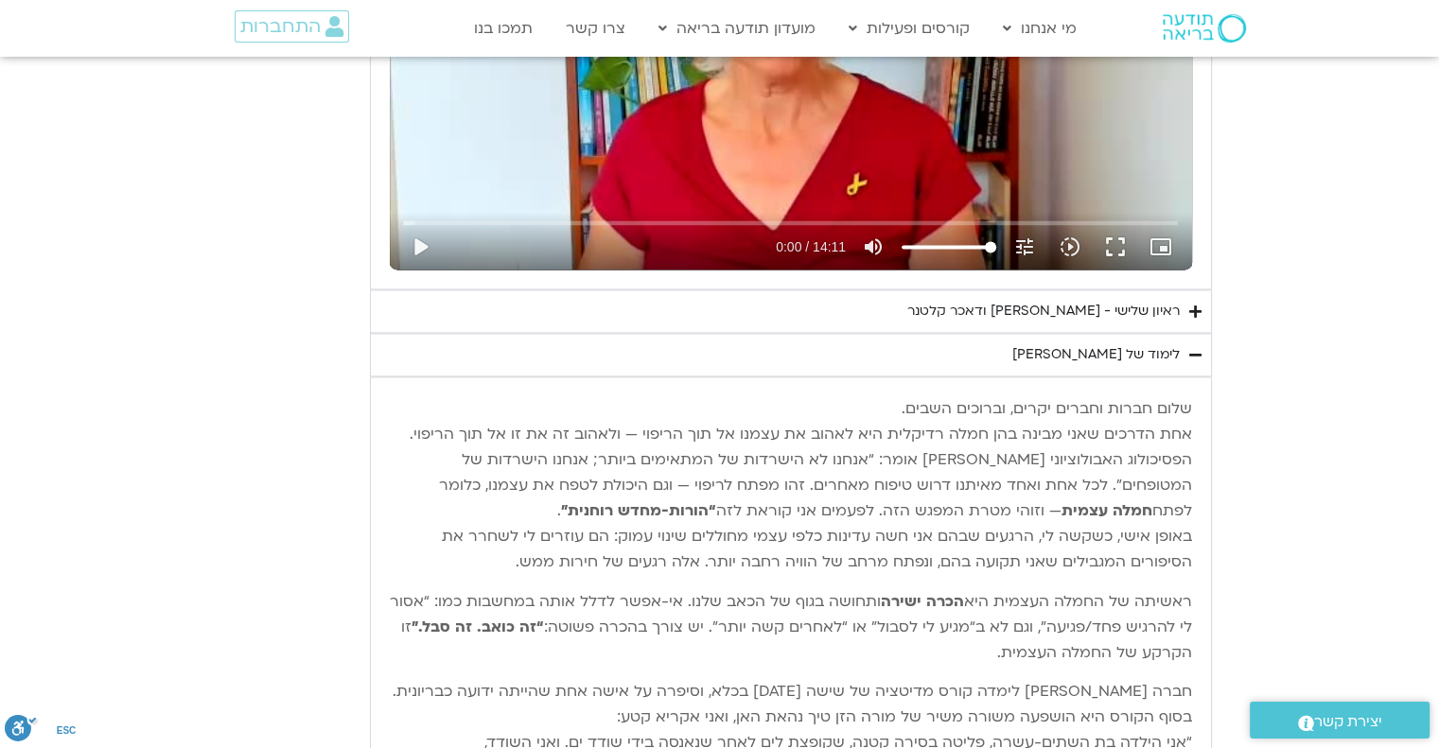
scroll to position [2743, 0]
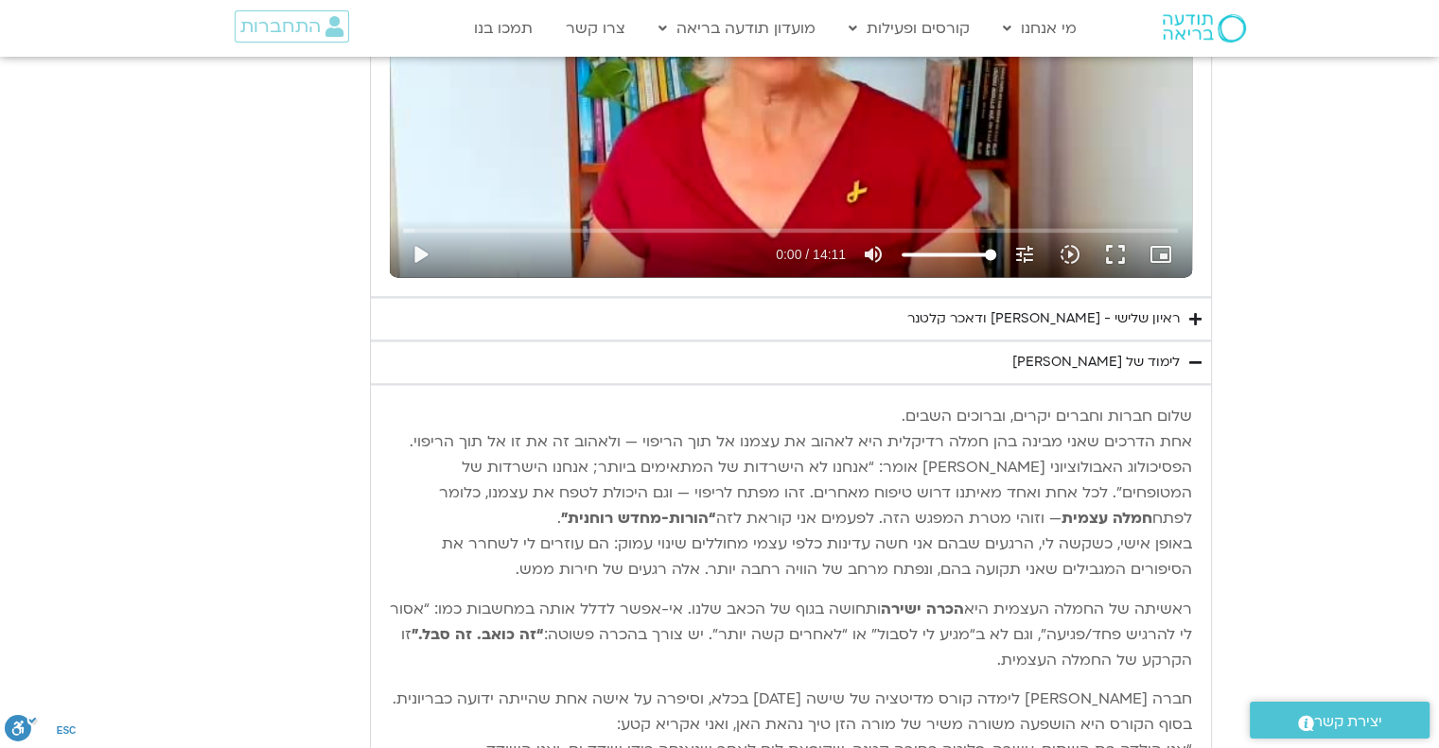
click at [1196, 356] on icon "Accordion. Open links with Enter or Space, close with Escape, and navigate with…" at bounding box center [1195, 363] width 12 height 14
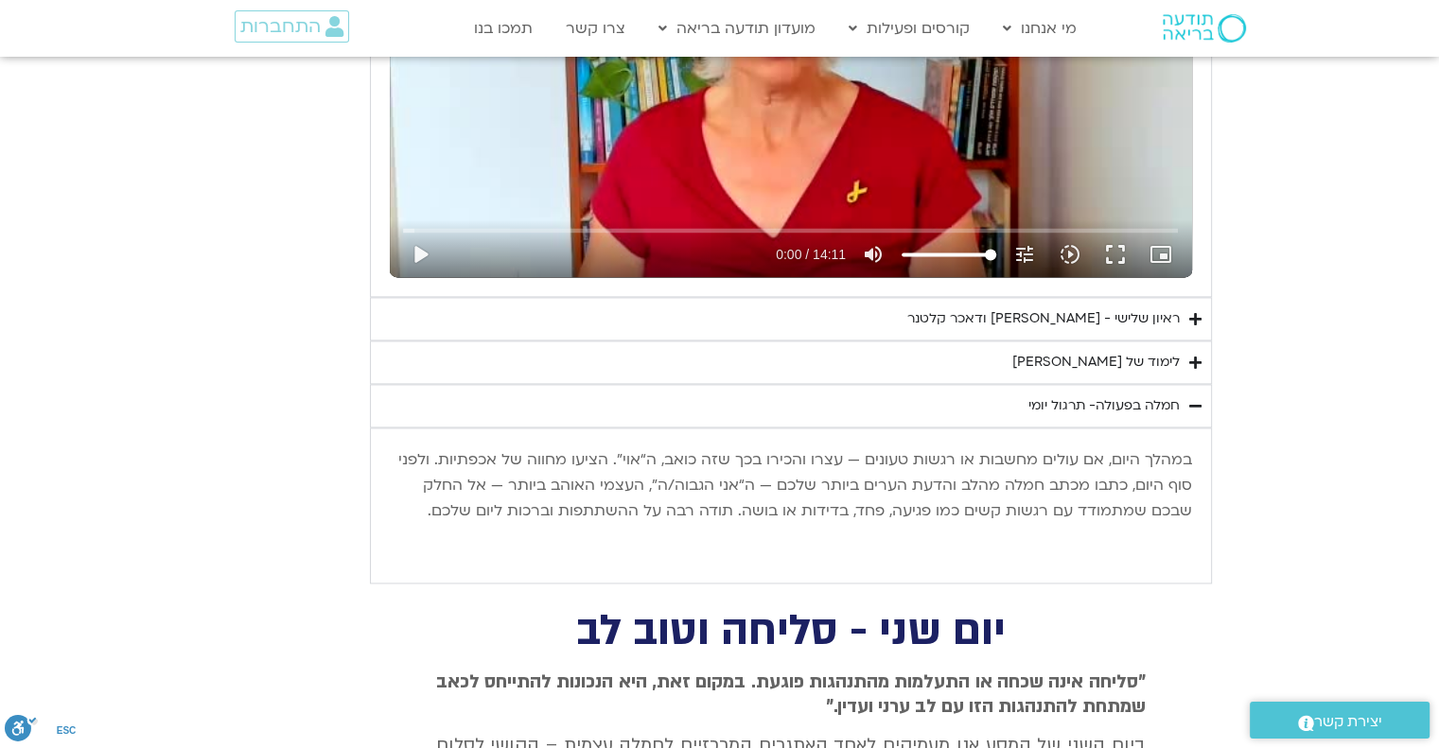
click at [1137, 313] on div "ראיון שלישי - [PERSON_NAME] ודאכר קלטנר" at bounding box center [1043, 318] width 272 height 23
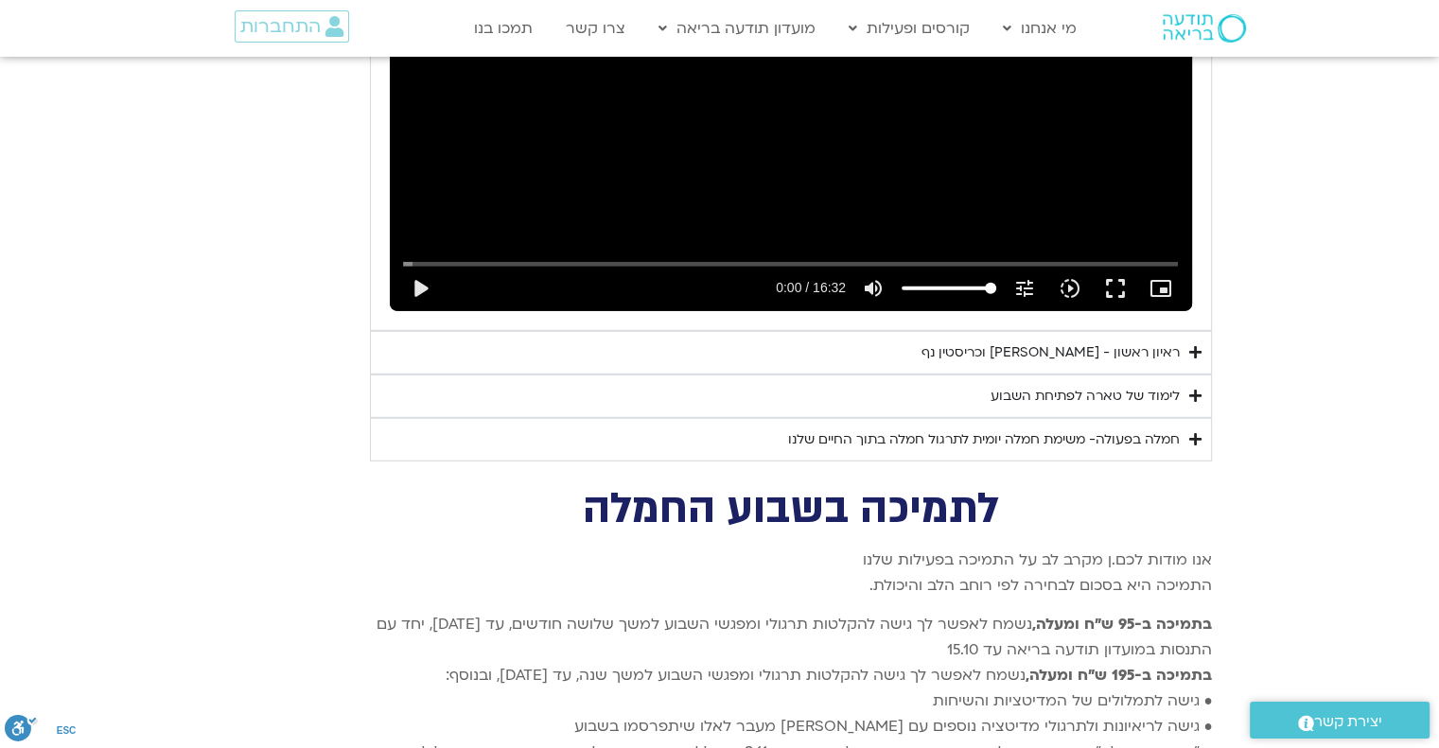
scroll to position [5297, 0]
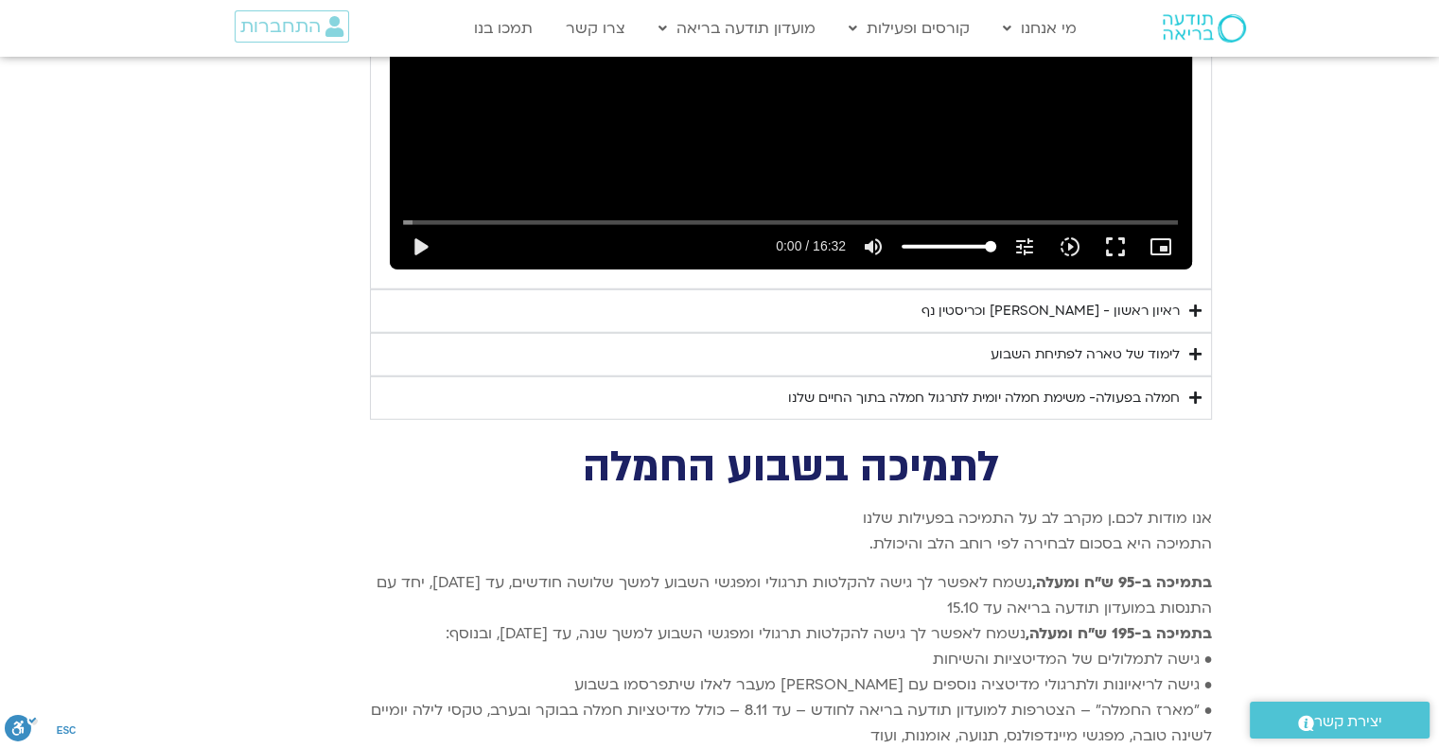
click at [1116, 343] on div "לימוד של טארה לפתיחת השבוע" at bounding box center [1084, 354] width 189 height 23
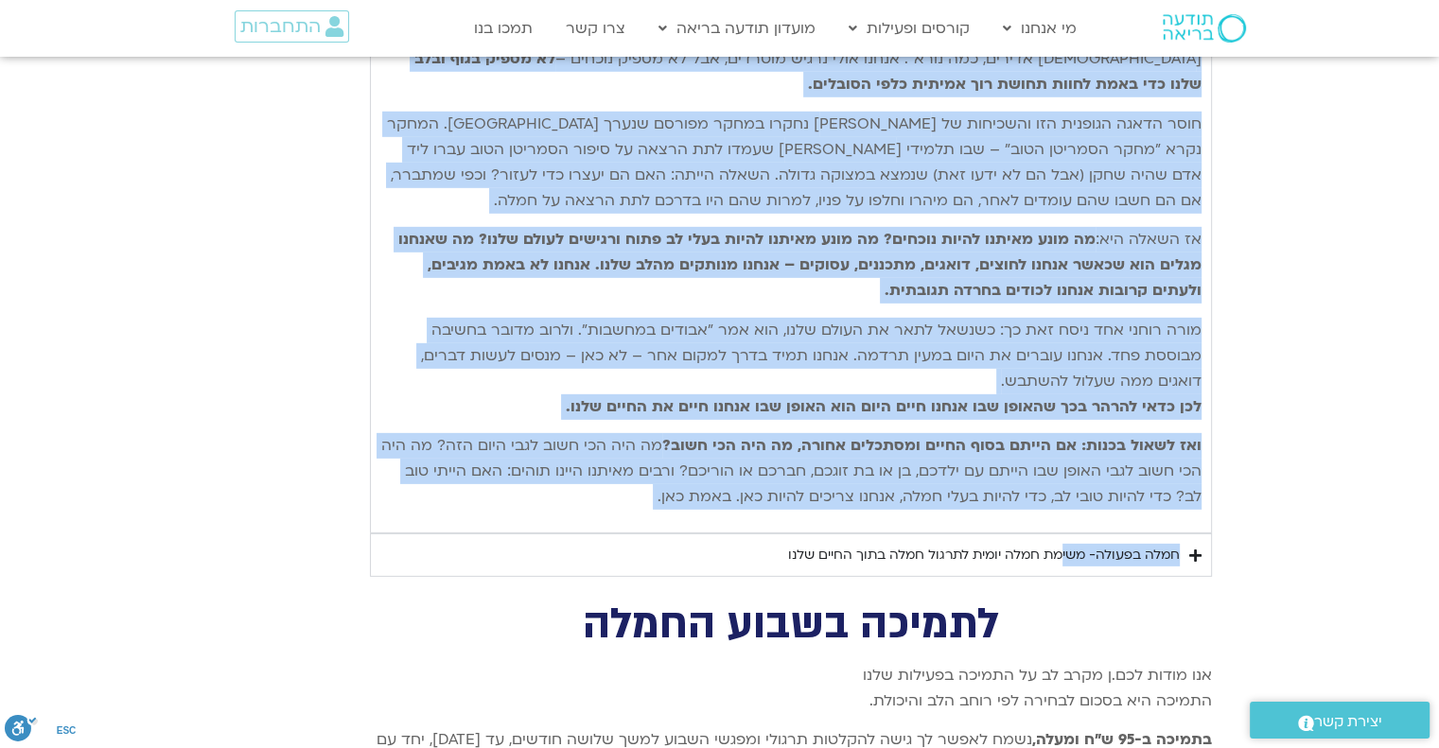
scroll to position [5769, 0]
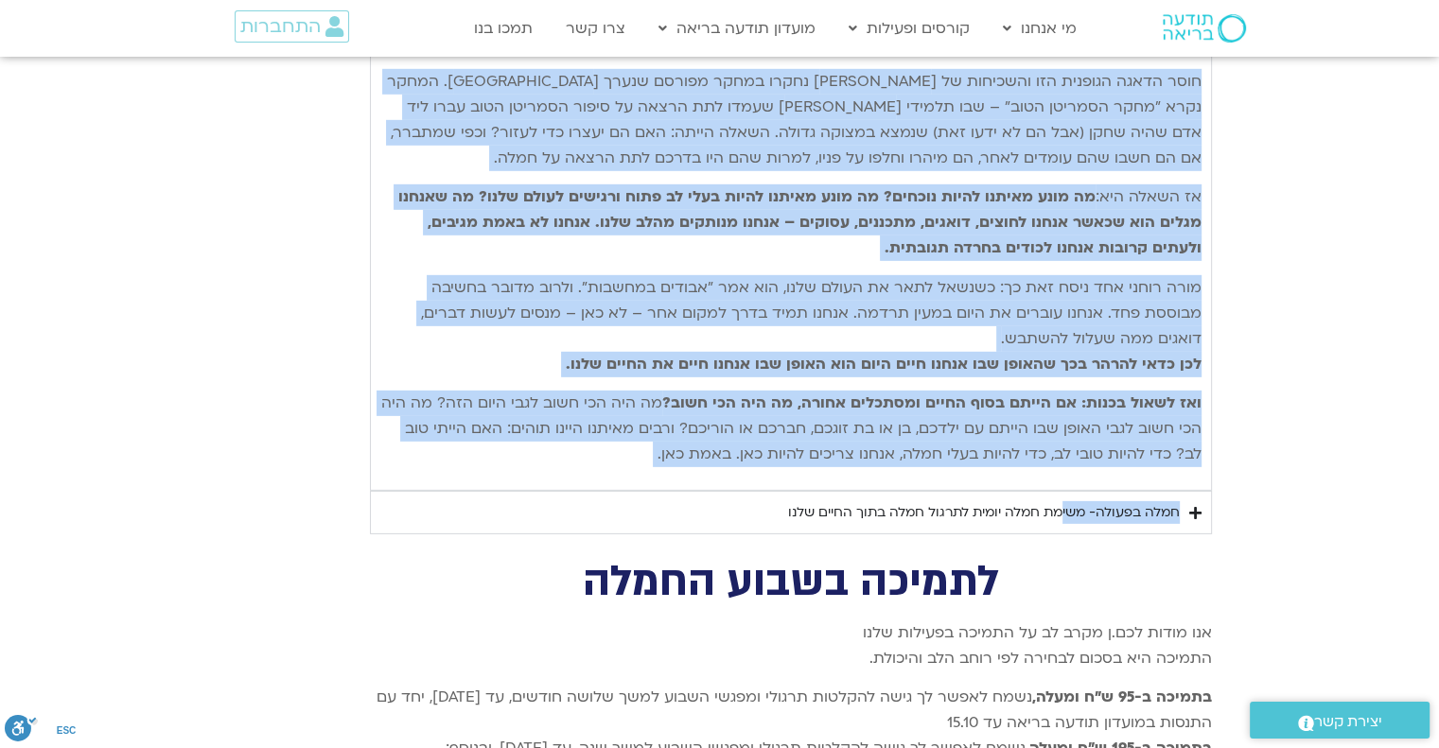
drag, startPoint x: 1196, startPoint y: 269, endPoint x: 656, endPoint y: 409, distance: 557.9
click at [657, 412] on div "נתחיל את היום שלנו עם היסוד הבסיסי ביותר של חמלה – נוכחות קשובה המושרשת בגוף. א…" at bounding box center [790, 190] width 821 height 553
copy div "lorem ip dolo sita co adipi elitse doeiu te inci – utlabo etdol magnaal enim. a…"
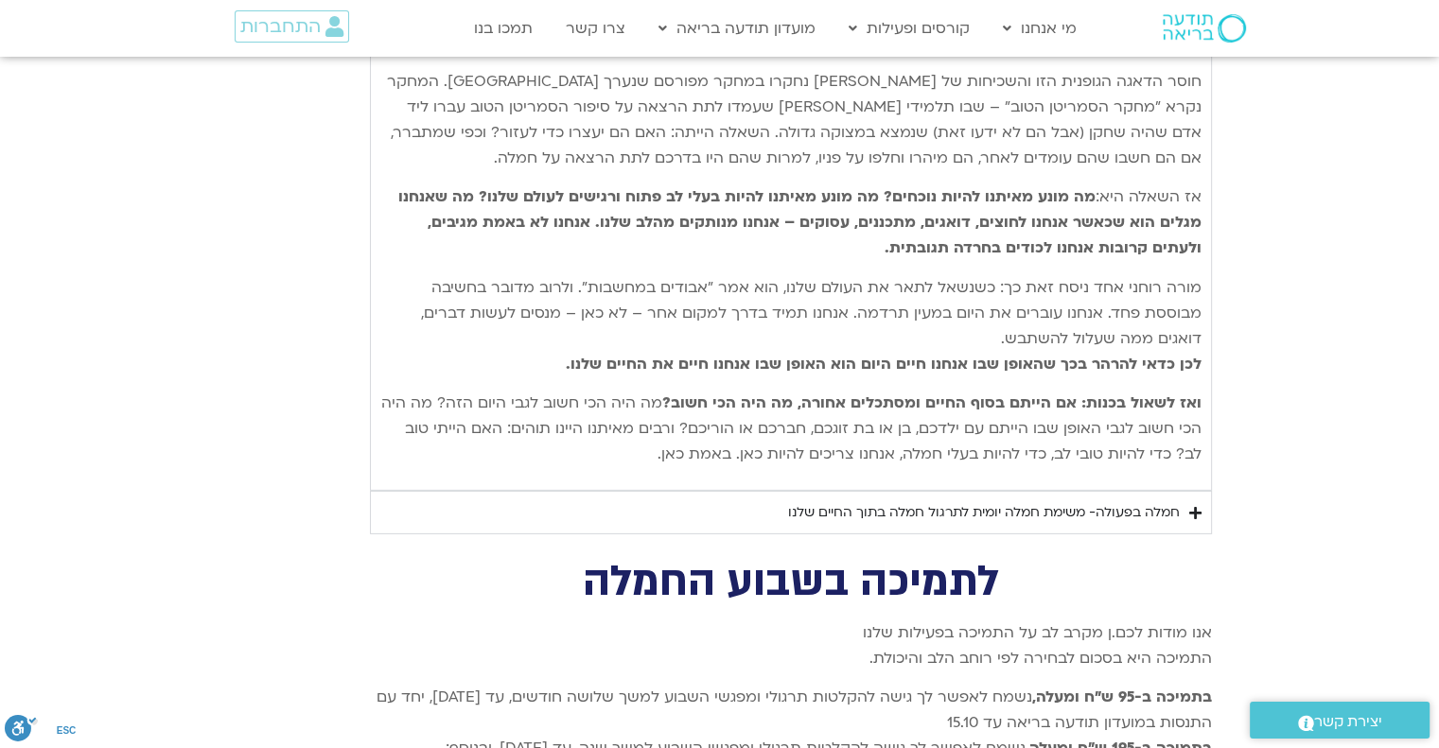
click at [1087, 501] on div "חמלה בפעולה- משימת חמלה יומית לתרגול חמלה בתוך החיים שלנו" at bounding box center [984, 512] width 392 height 23
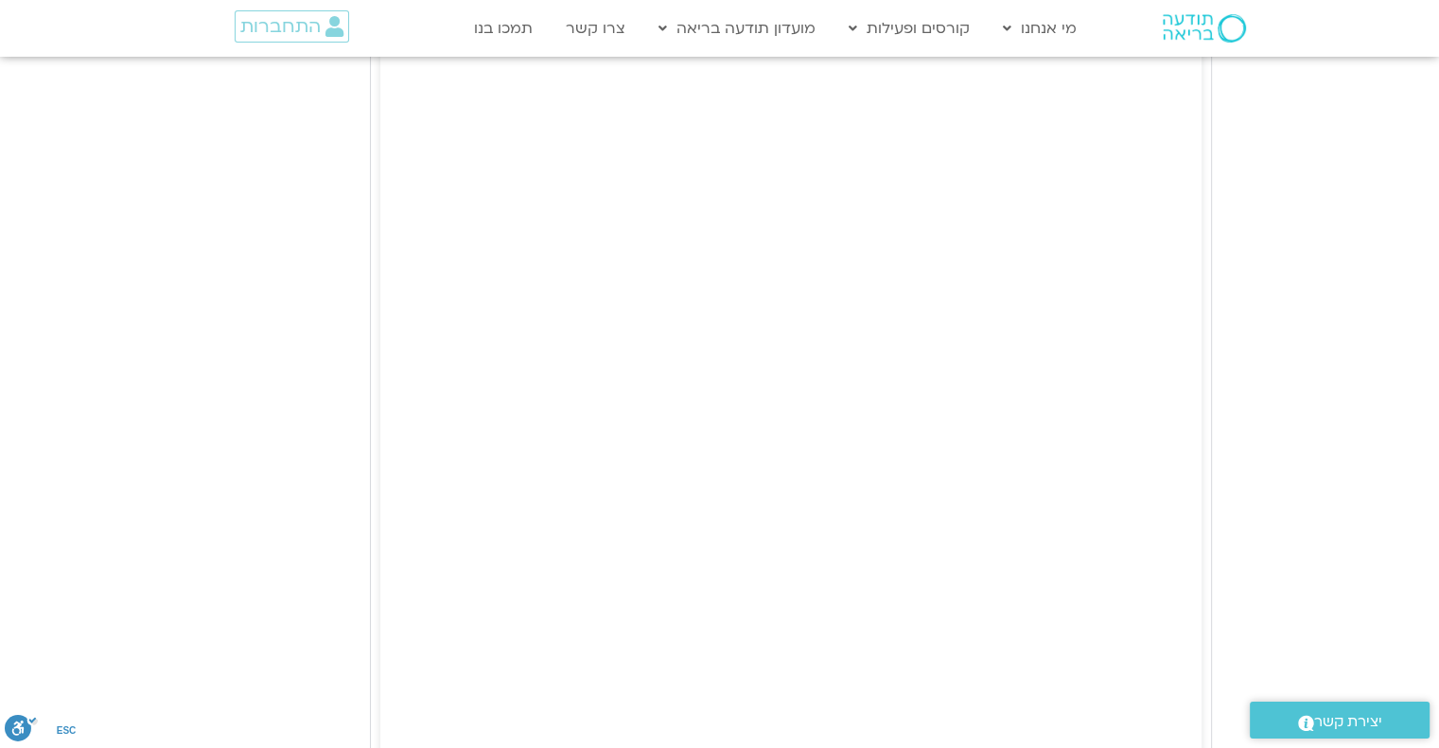
scroll to position [6715, 0]
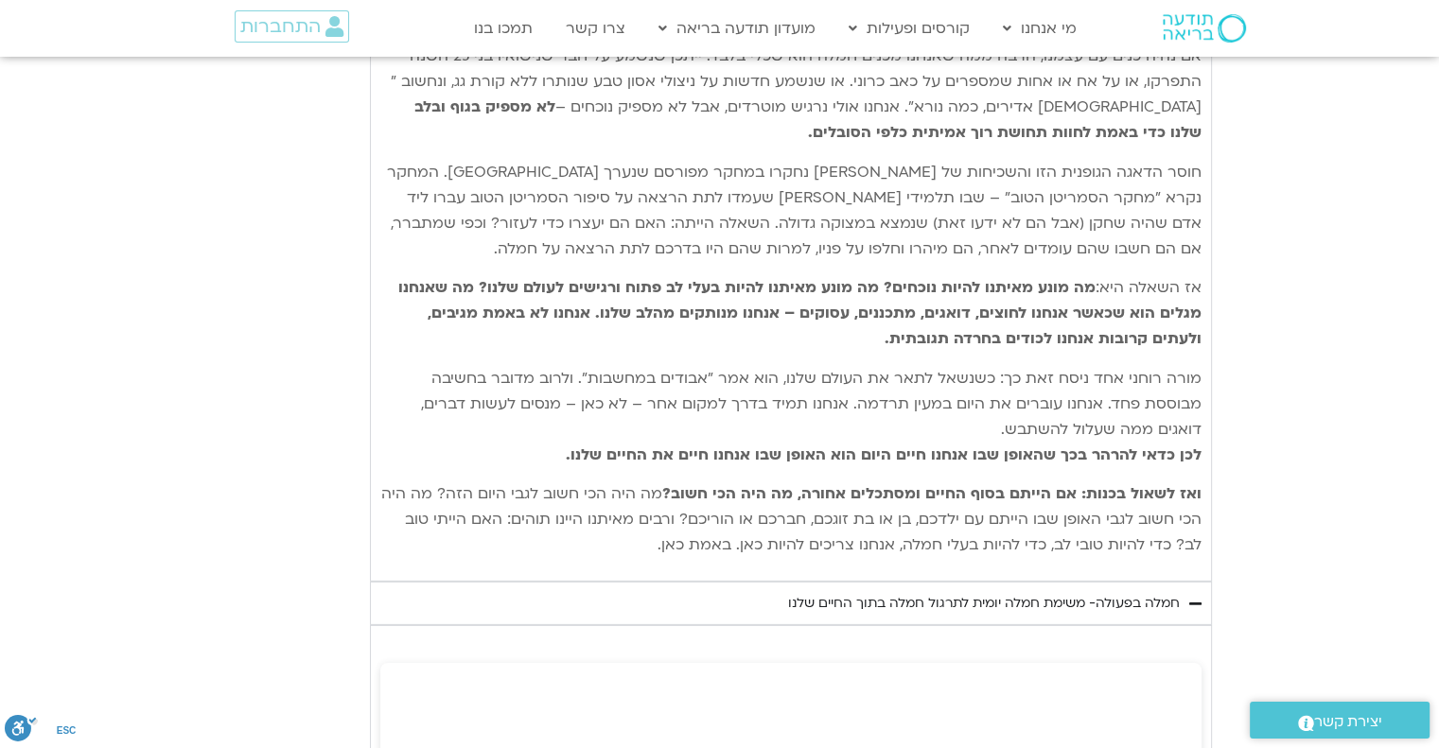
scroll to position [5675, 0]
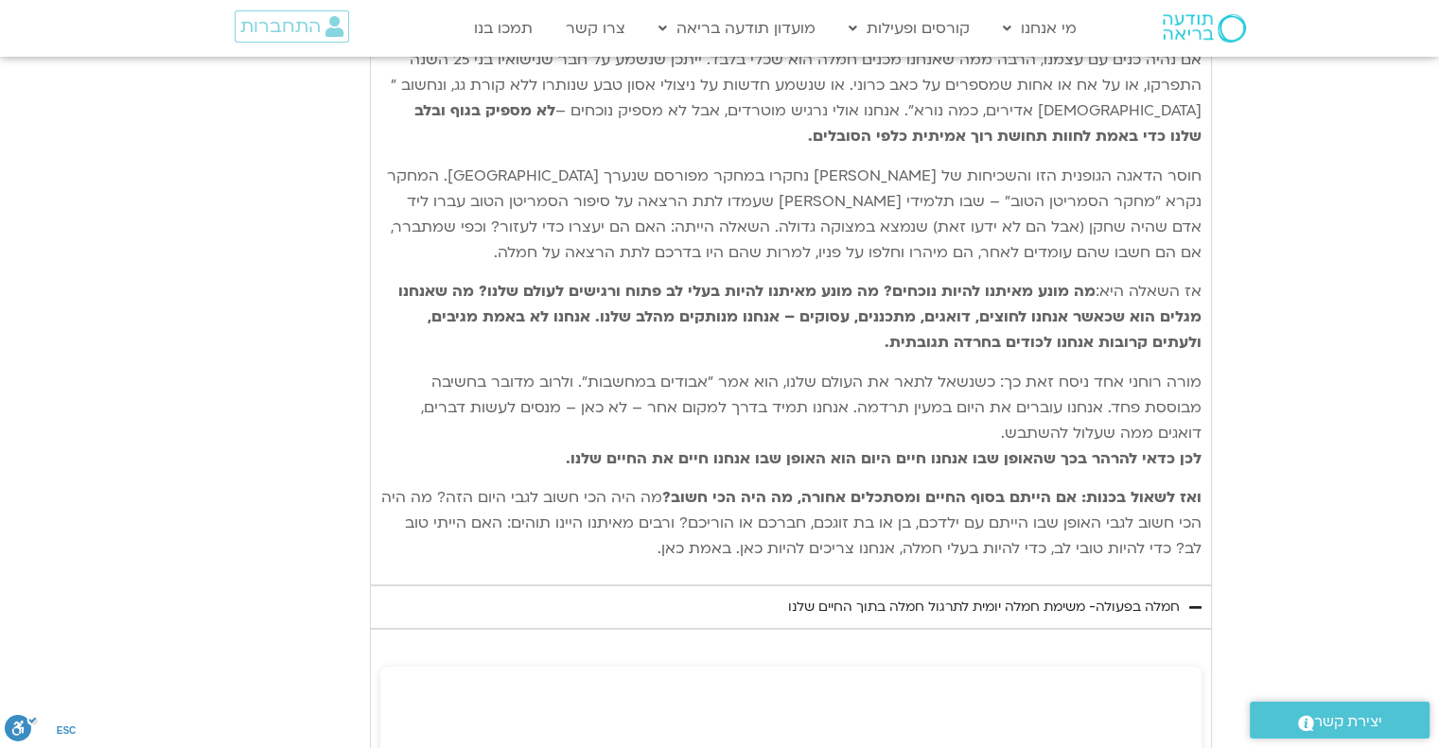
click at [1193, 601] on icon "Accordion. Open links with Enter or Space, close with Escape, and navigate with…" at bounding box center [1195, 608] width 12 height 14
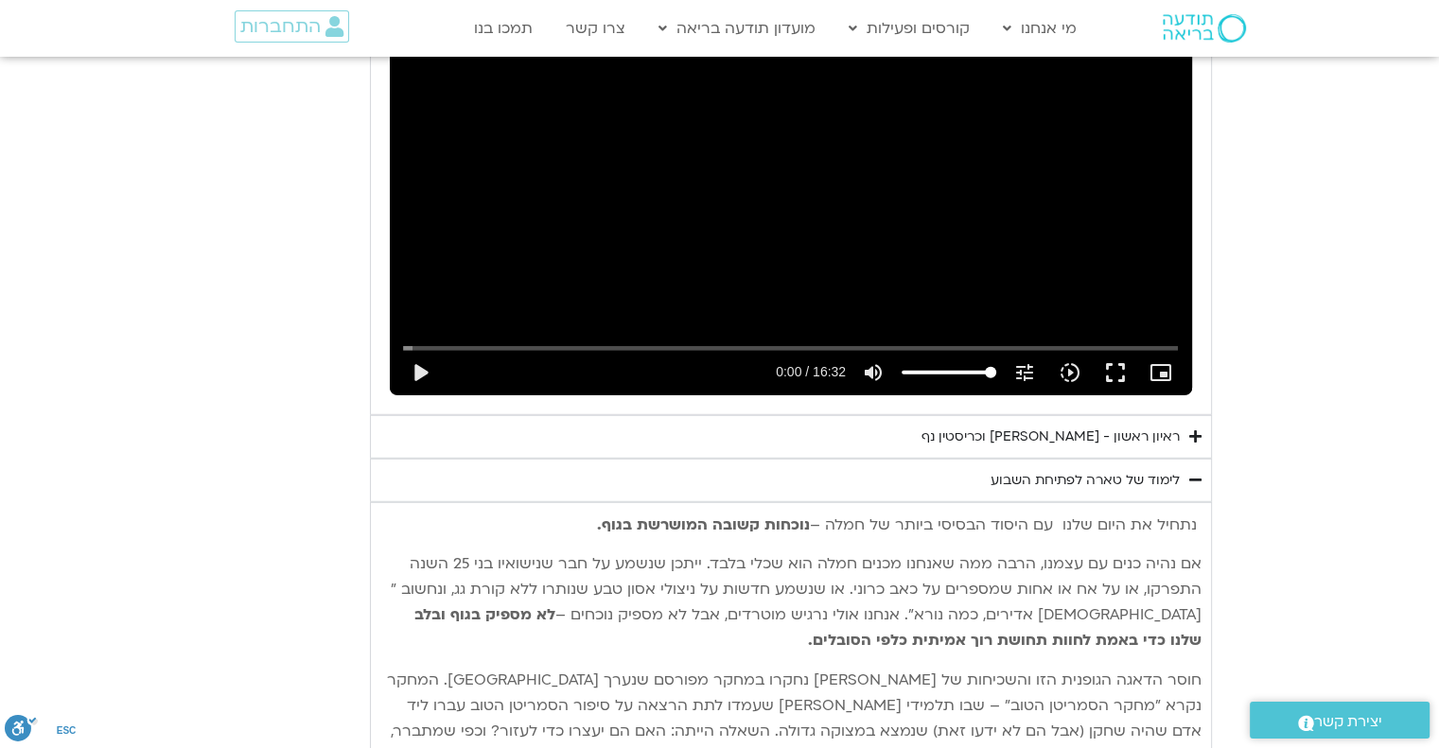
scroll to position [5107, 0]
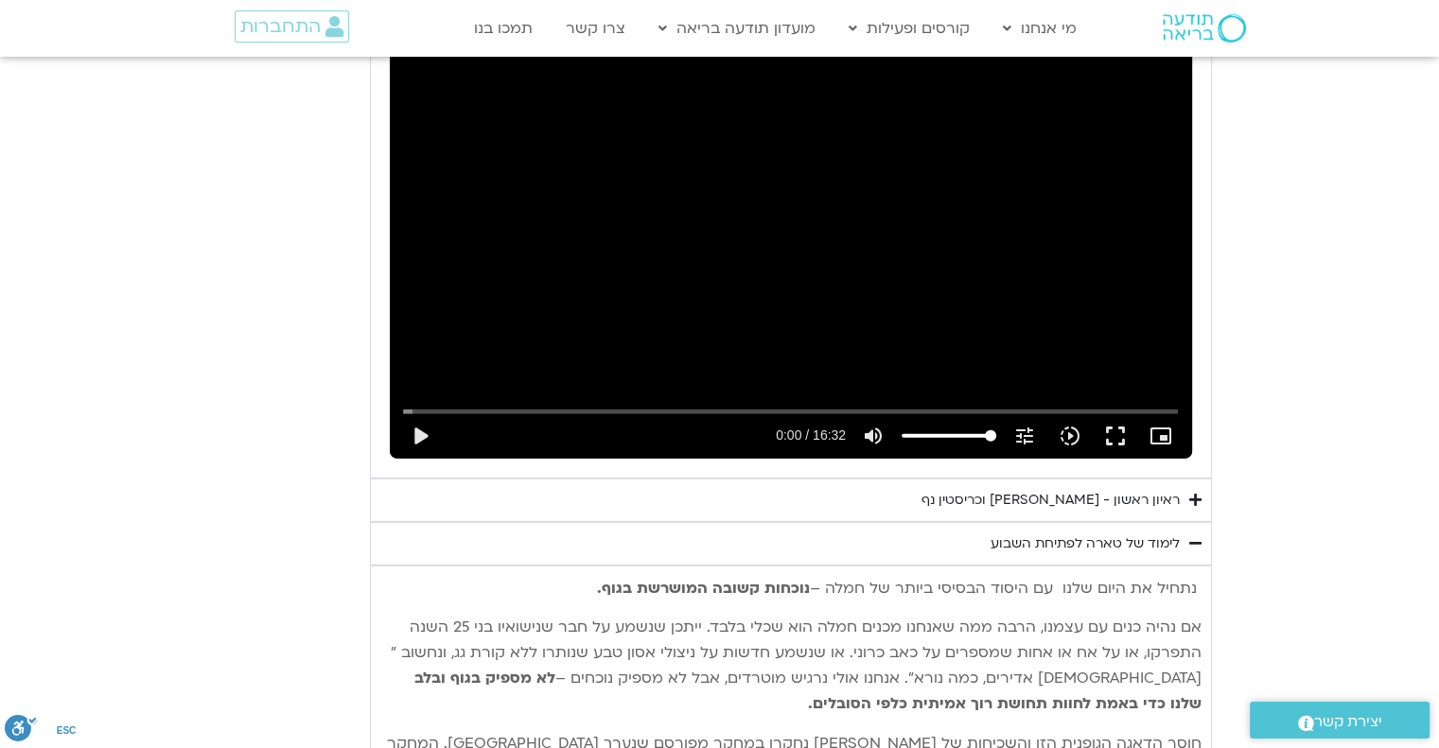
click at [1138, 489] on div "ראיון ראשון - [PERSON_NAME] וכריסטין נף" at bounding box center [1050, 500] width 258 height 23
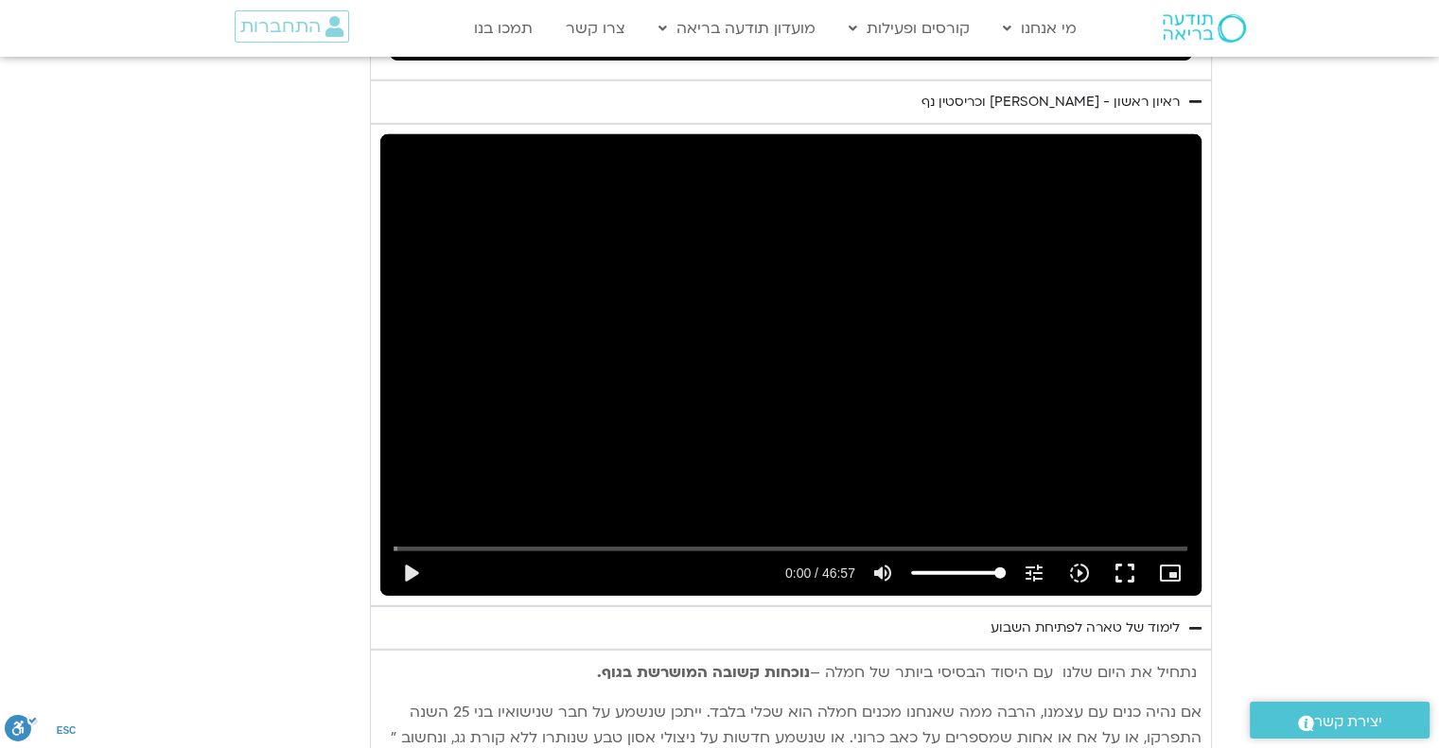
scroll to position [5486, 0]
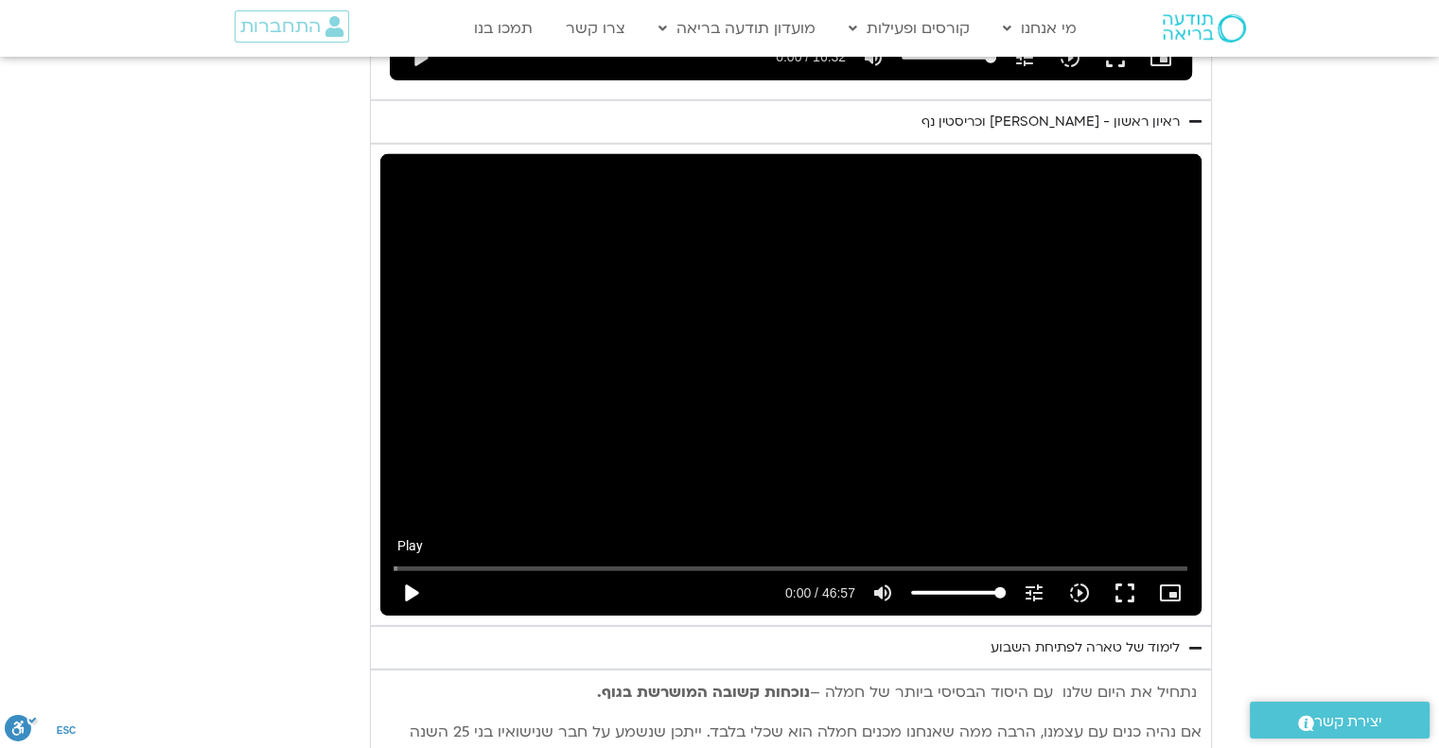
click at [410, 570] on button "play_arrow" at bounding box center [410, 592] width 45 height 45
type input "1377.76"
type input "0.070922"
type input "1377.76"
type input "0.202113"
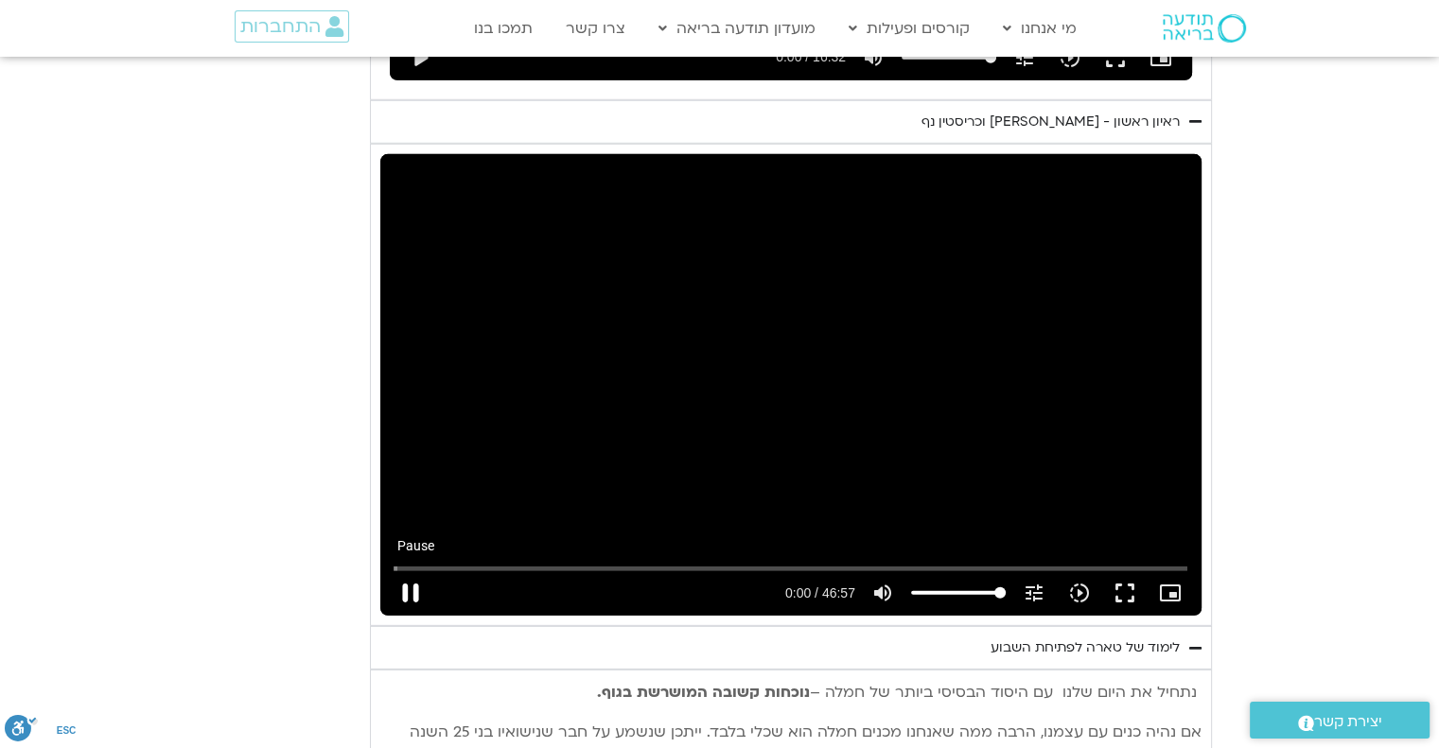
type input "1377.76"
type input "0.3273"
type input "1377.76"
type input "0.453638"
type input "1377.76"
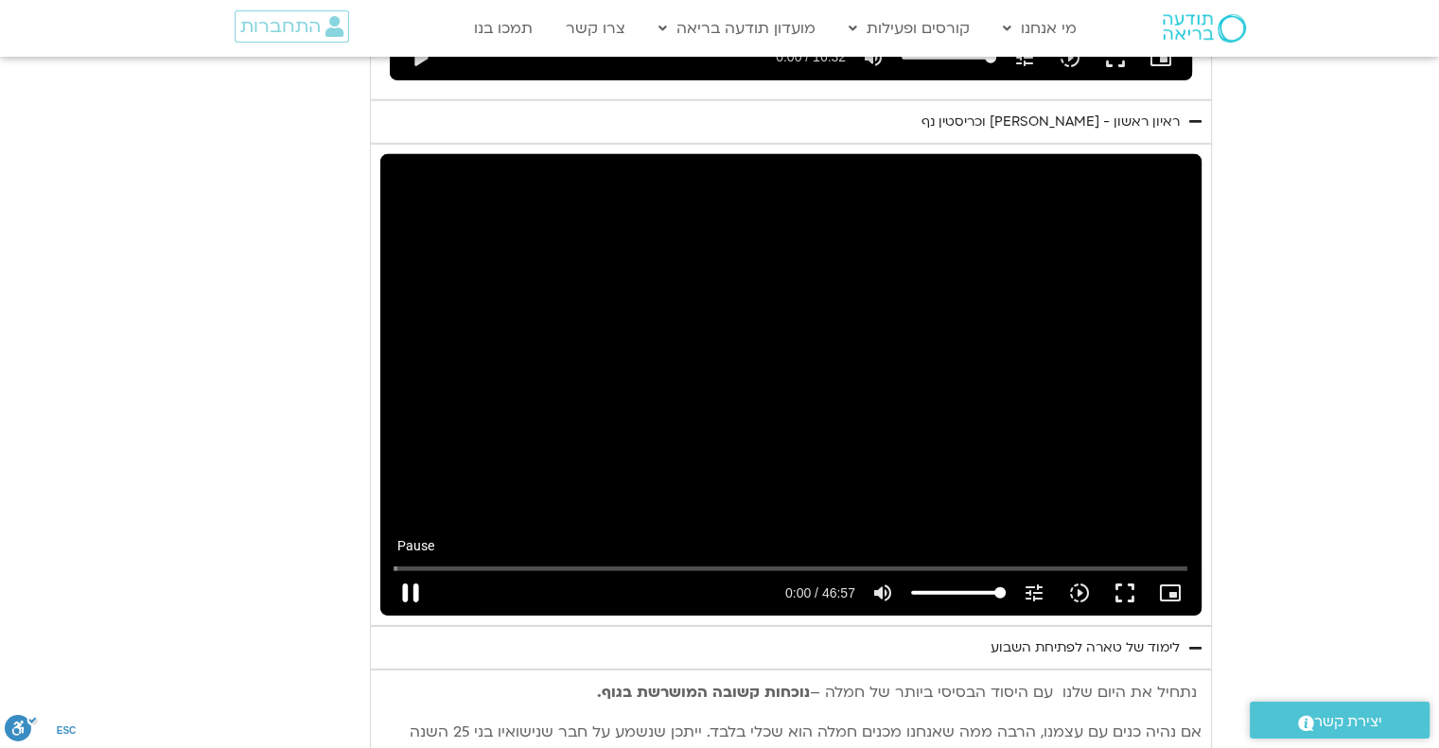
type input "0.588558"
type input "1377.76"
type input "0.718935"
type input "1377.76"
type input "0.844272"
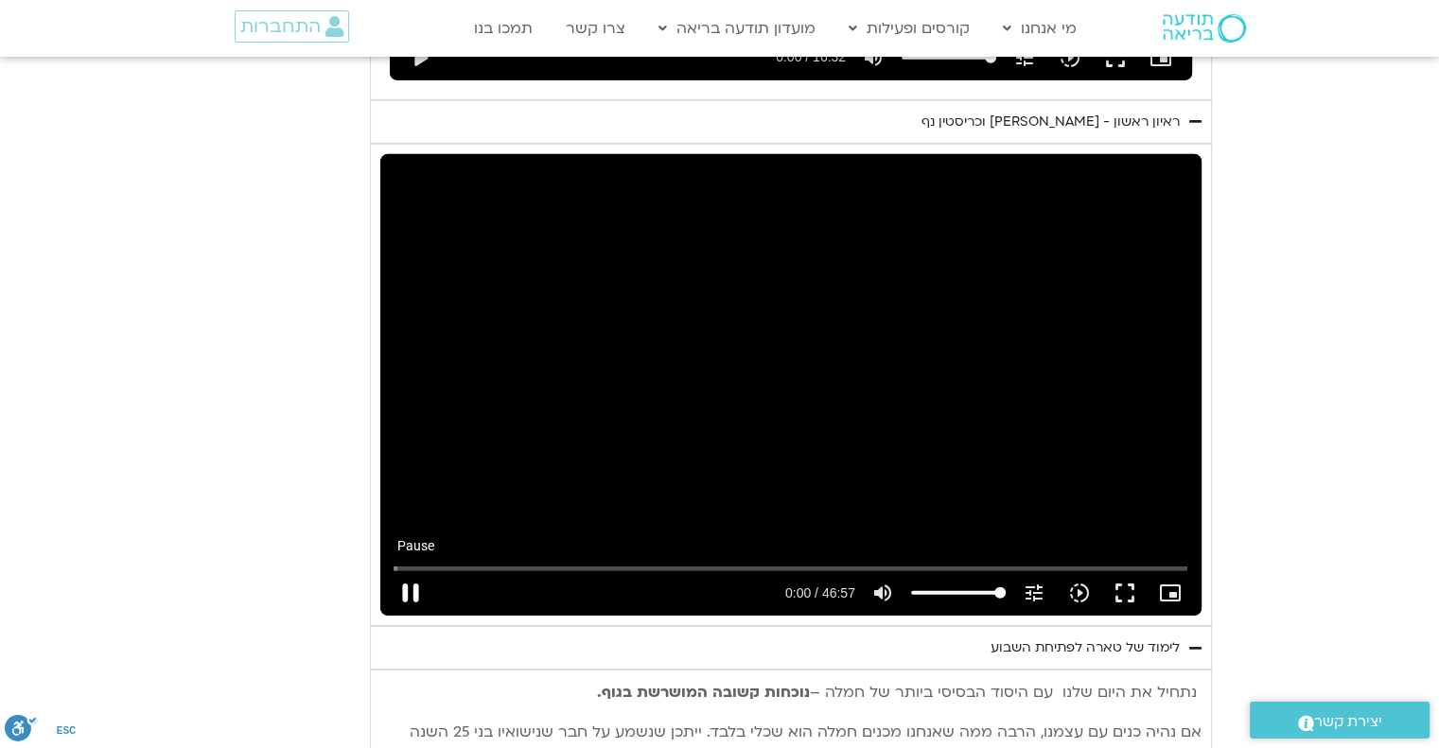
type input "1377.76"
type input "0.970026"
type input "1377.76"
type input "1.096415"
type input "1377.76"
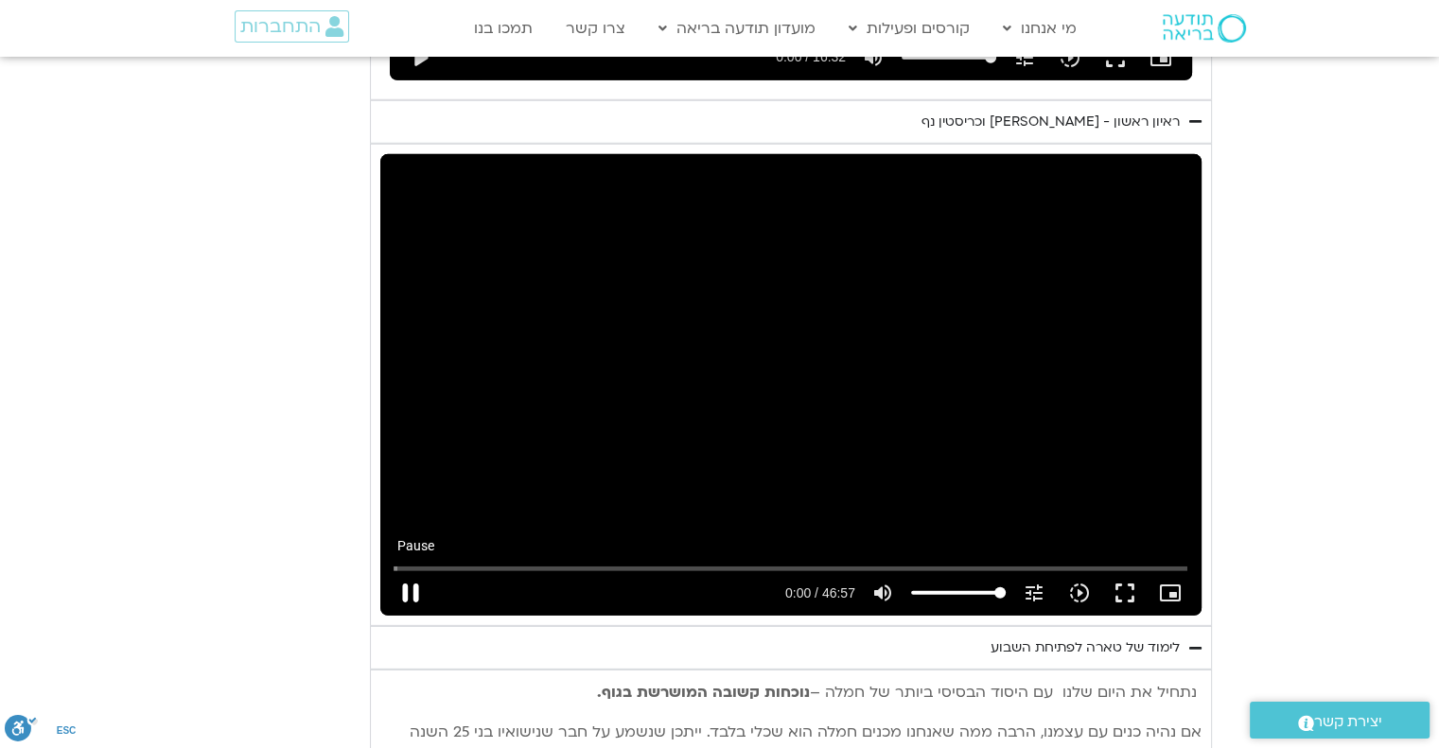
type input "1.22801"
type input "1377.76"
type input "1.361963"
type input "1377.76"
type input "1.49036"
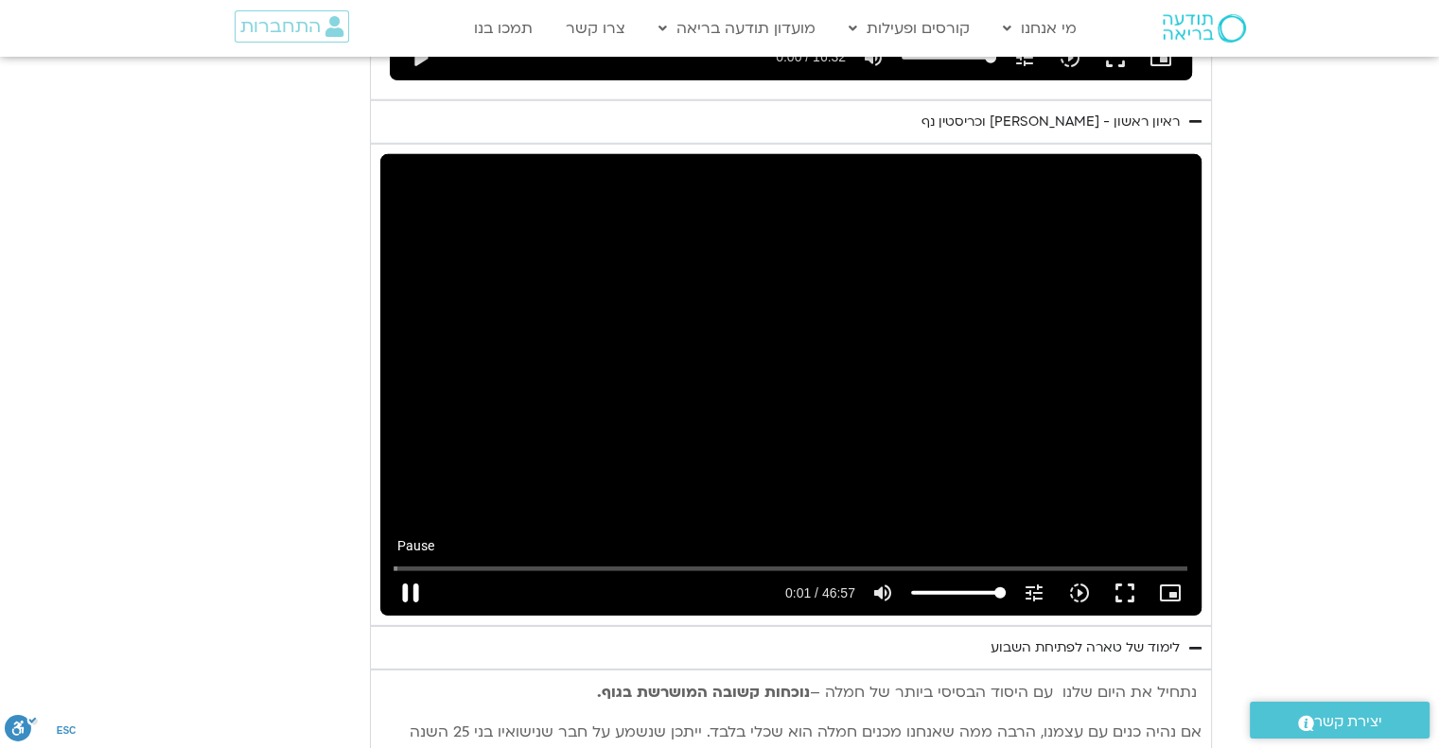
type input "1377.76"
type input "1.619796"
type input "1377.76"
type input "1.74539"
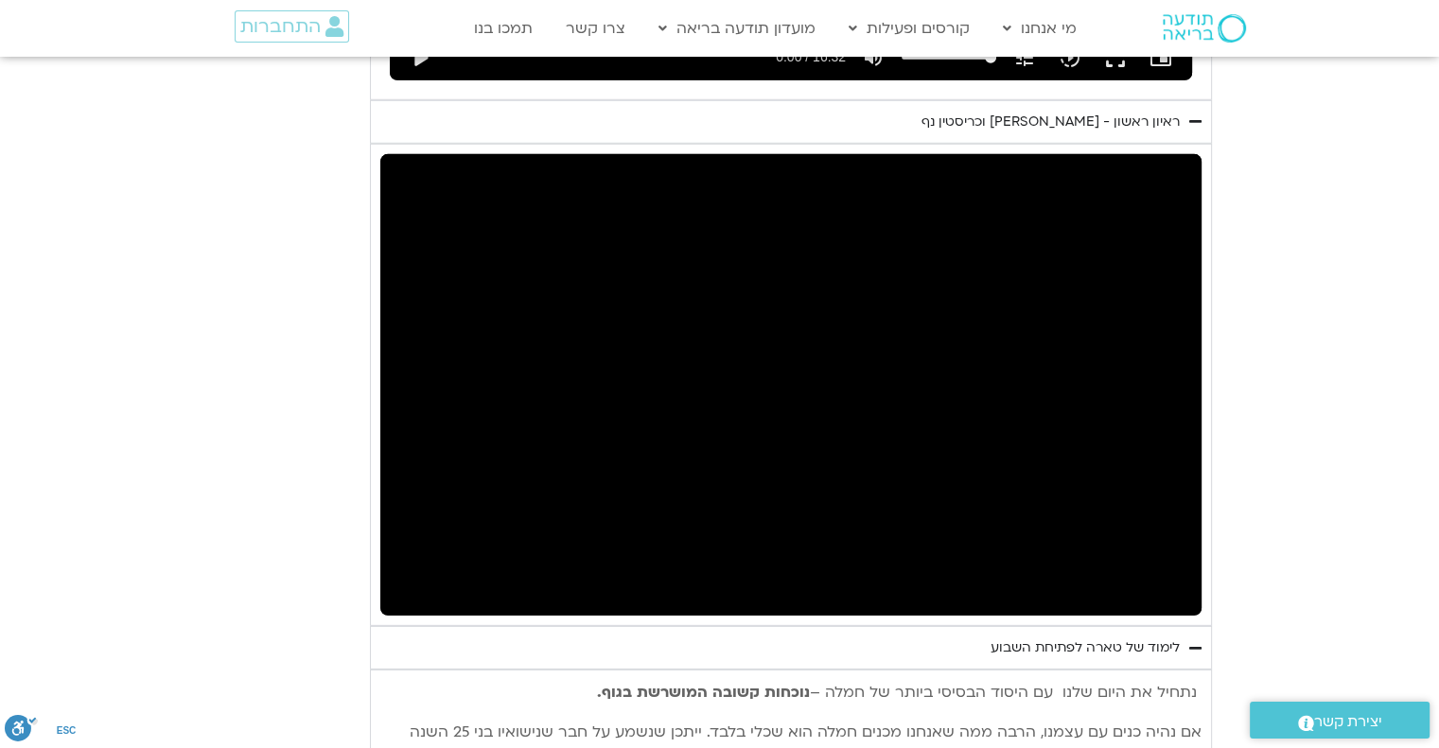
type input "1377.76"
type input "6.141339"
type input "1377.76"
type input "367.976071"
type input "1377.76"
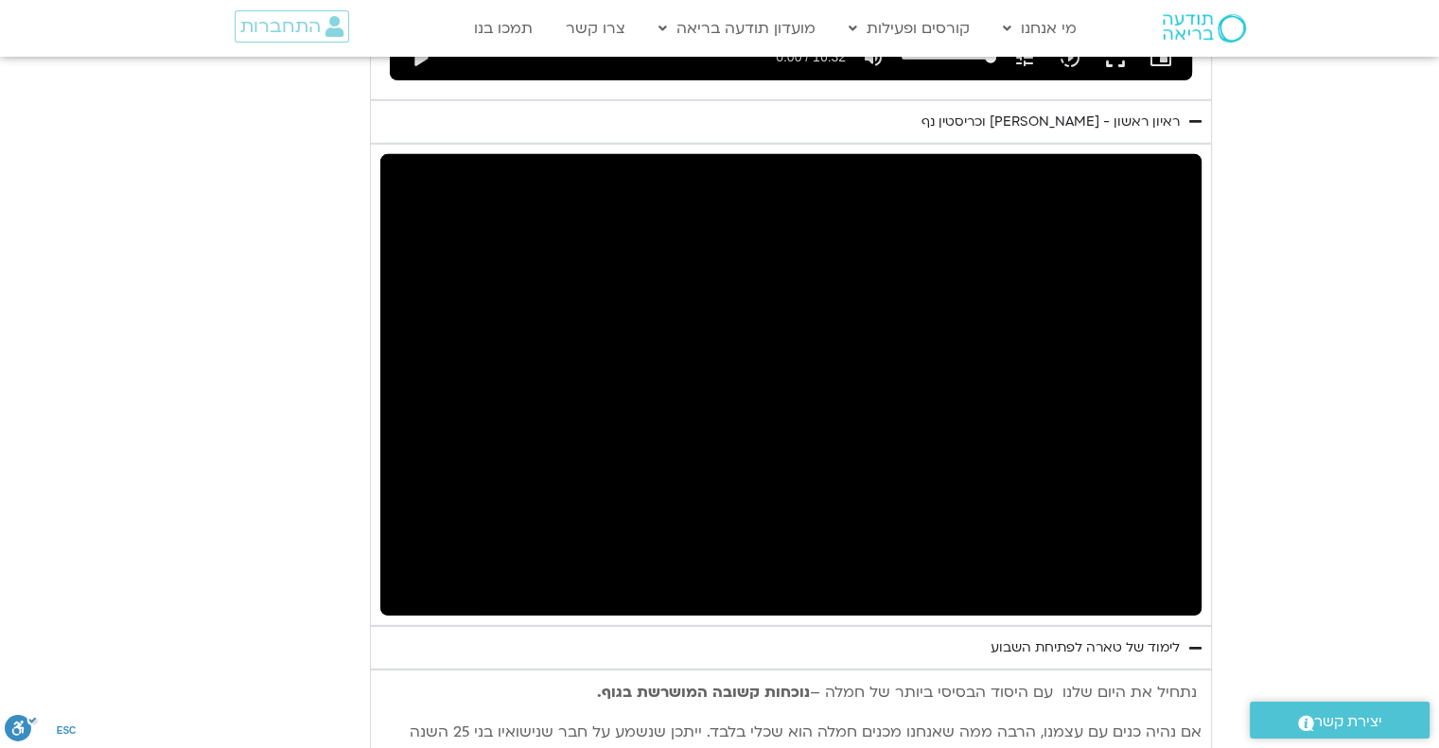
type input "438.6069"
type input "1377.76"
type input "438.73656"
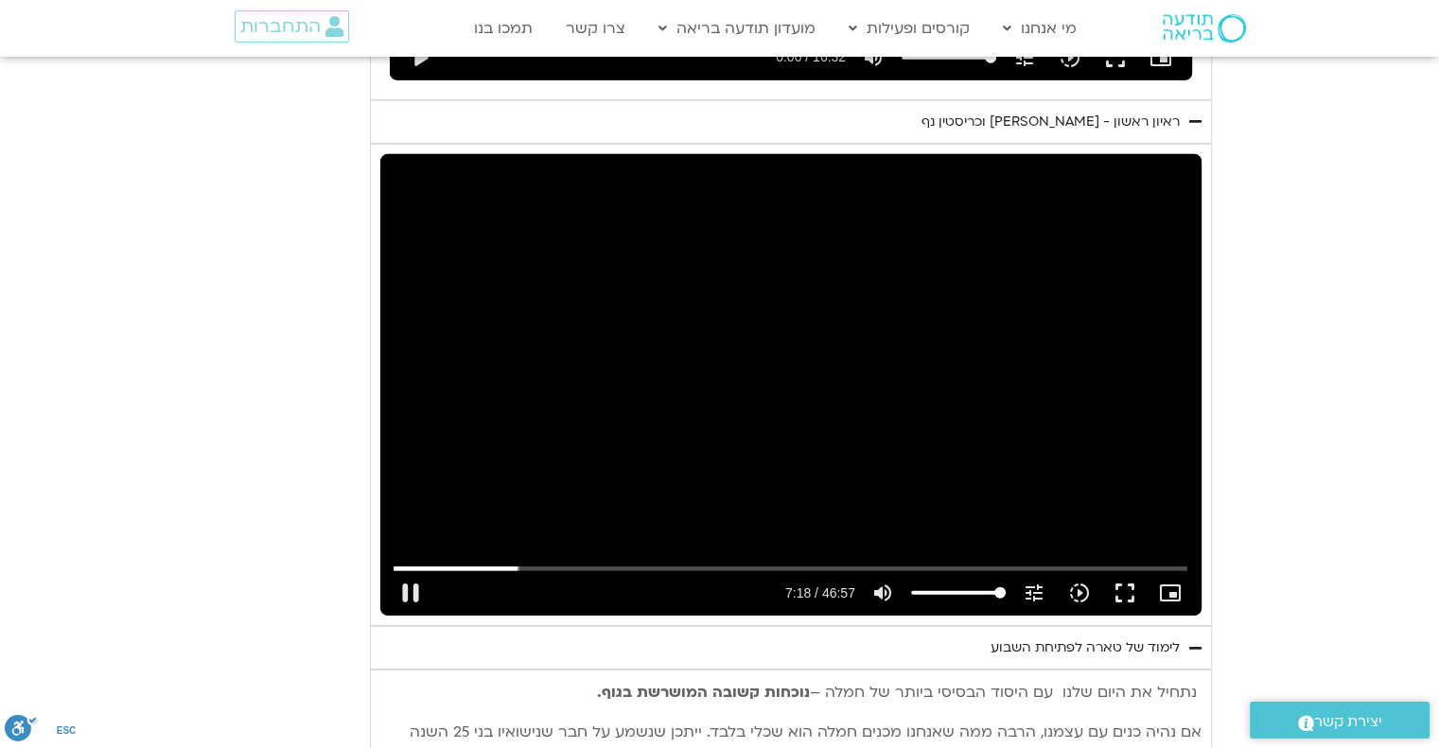
type input "1377.76"
type input "438.857151"
type input "1377.76"
type input "438.985957"
type input "1377.76"
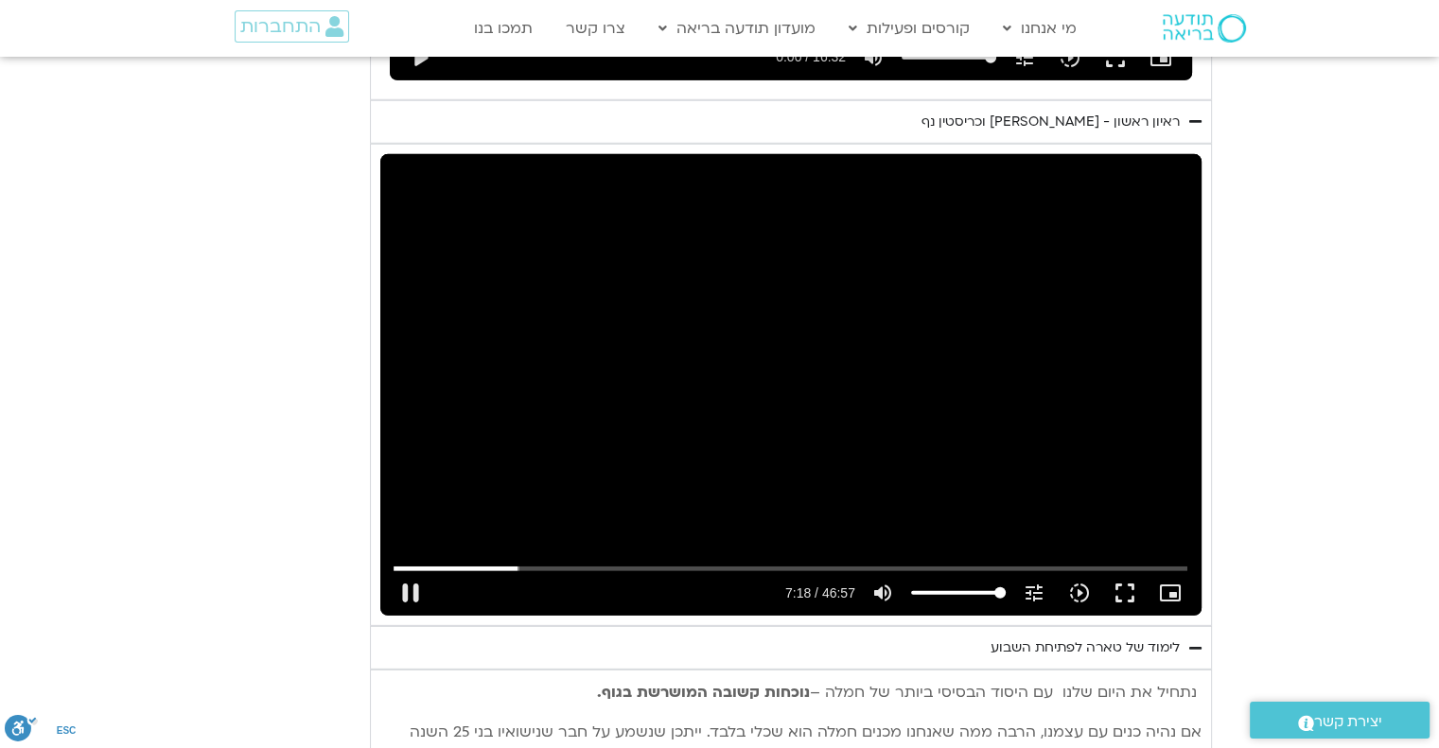
type input "439.124227"
type input "1377.76"
type input "439.379385"
type input "1377.76"
type input "439.505942"
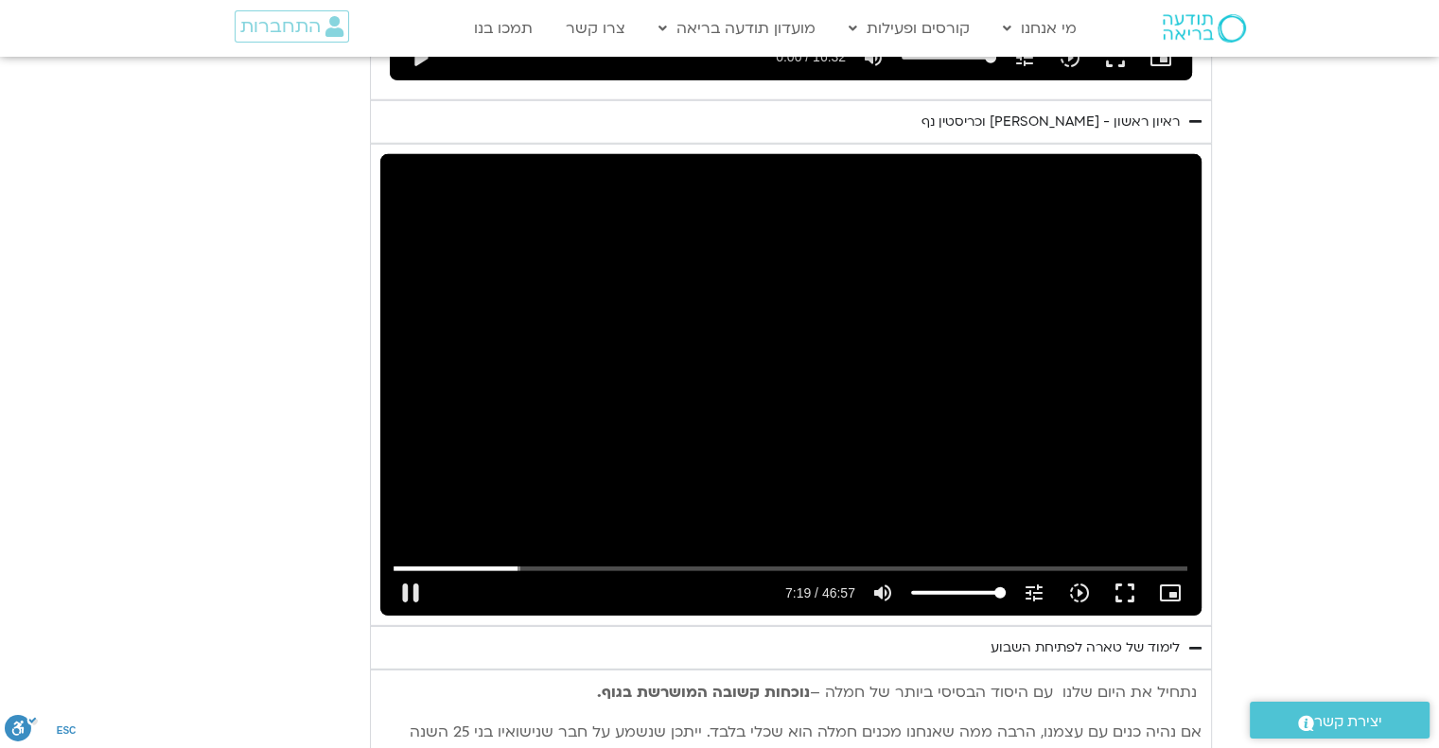
type input "1377.76"
type input "439.638204"
type input "1377.76"
type input "439.752564"
type input "1377.76"
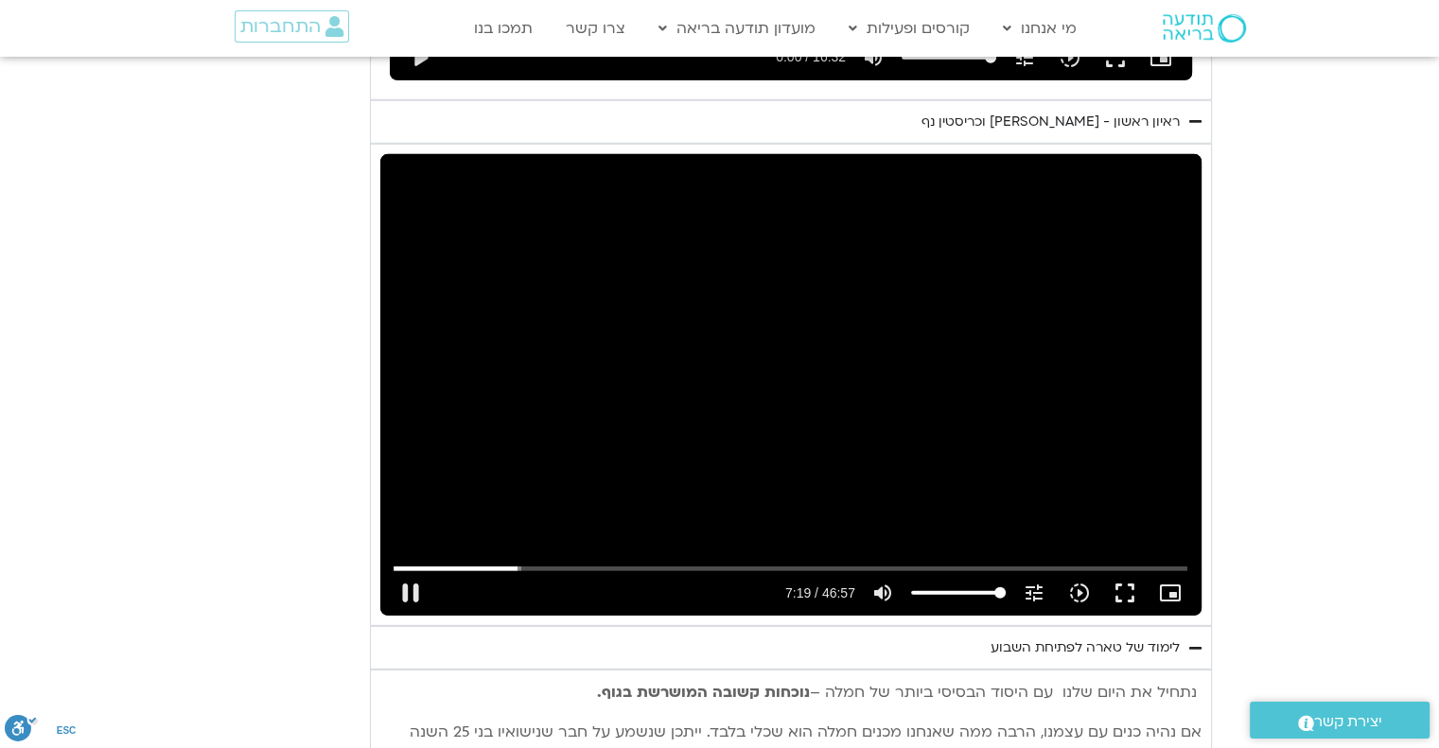
type input "439.869213"
type input "1377.76"
type input "440.019367"
type input "1377.76"
type input "440.17255"
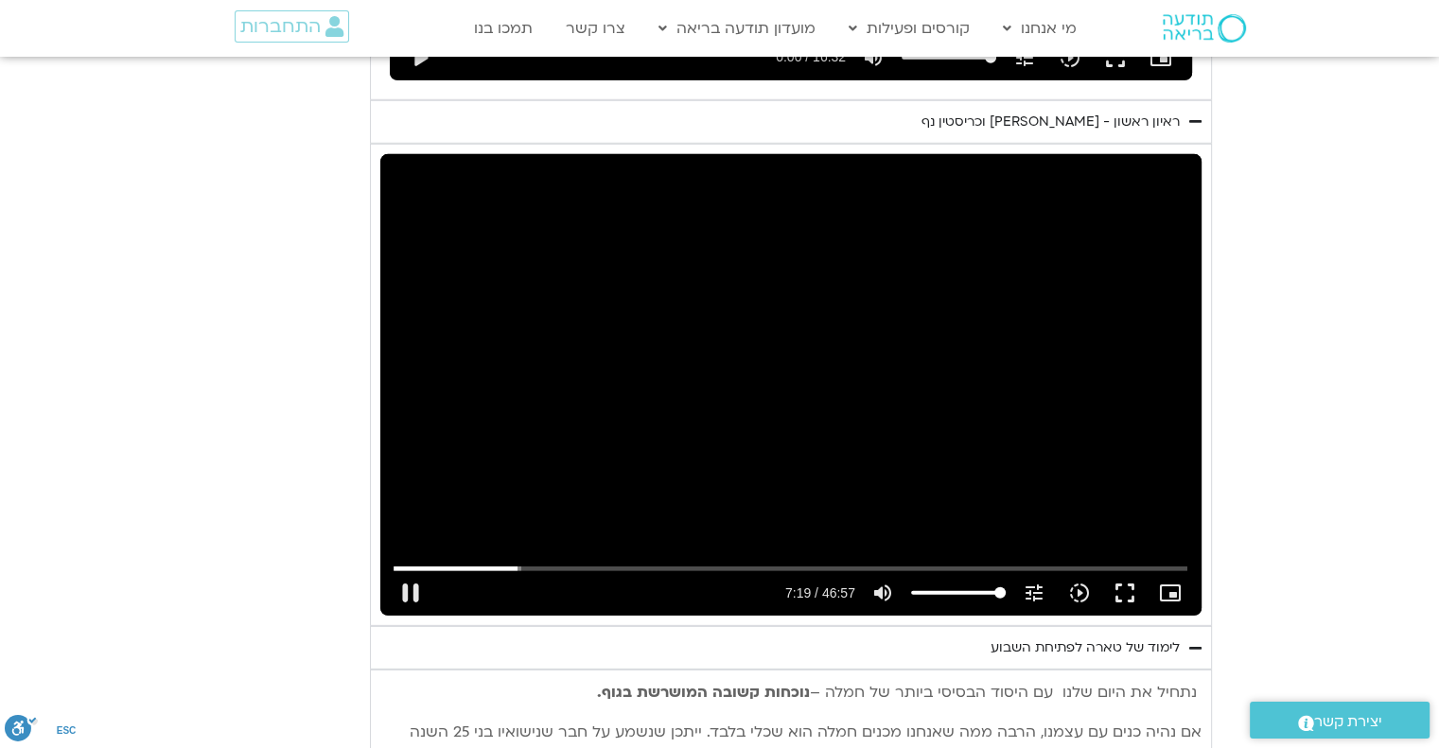
type input "1377.76"
type input "440.308434"
type input "1377.76"
type input "440.436062"
type input "1377.76"
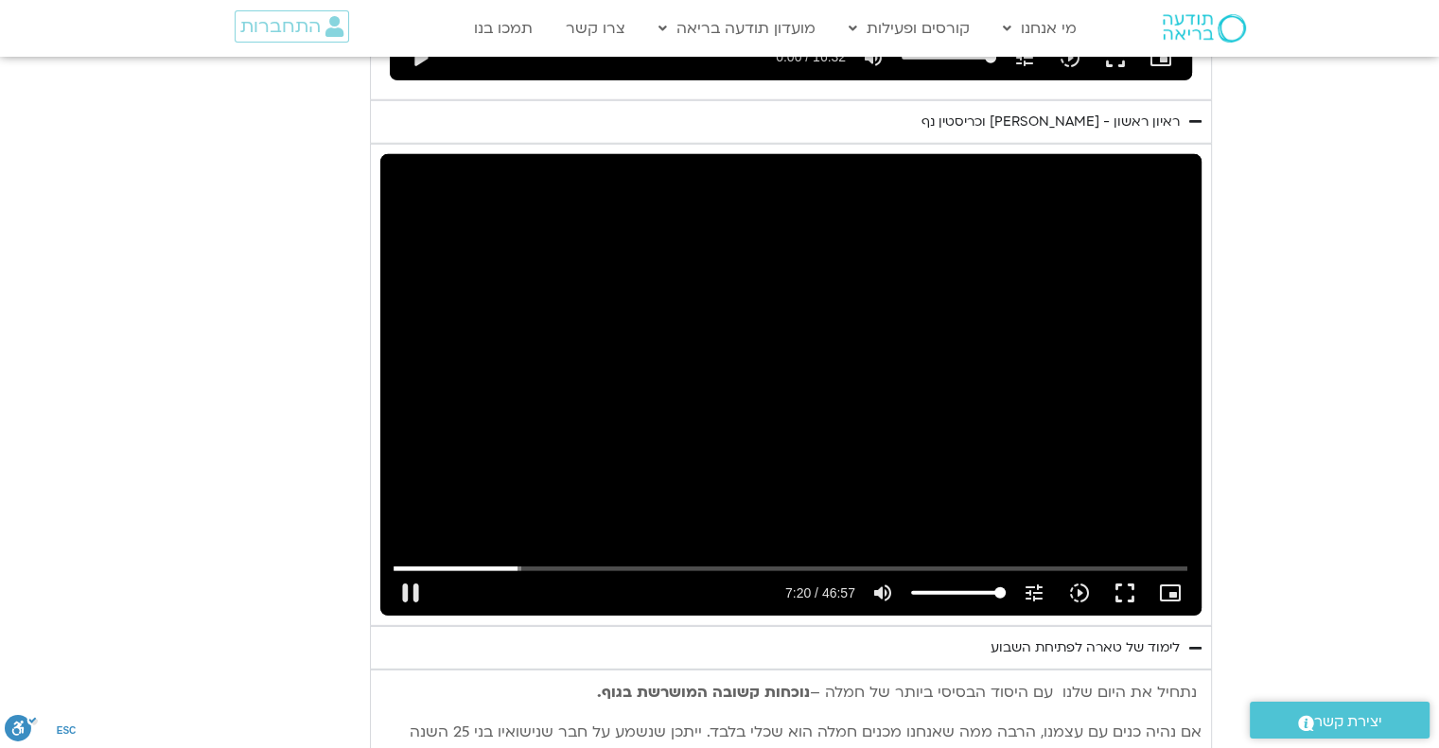
type input "440.574839"
type input "1377.76"
type input "440.706387"
type input "1377.76"
type input "440.820097"
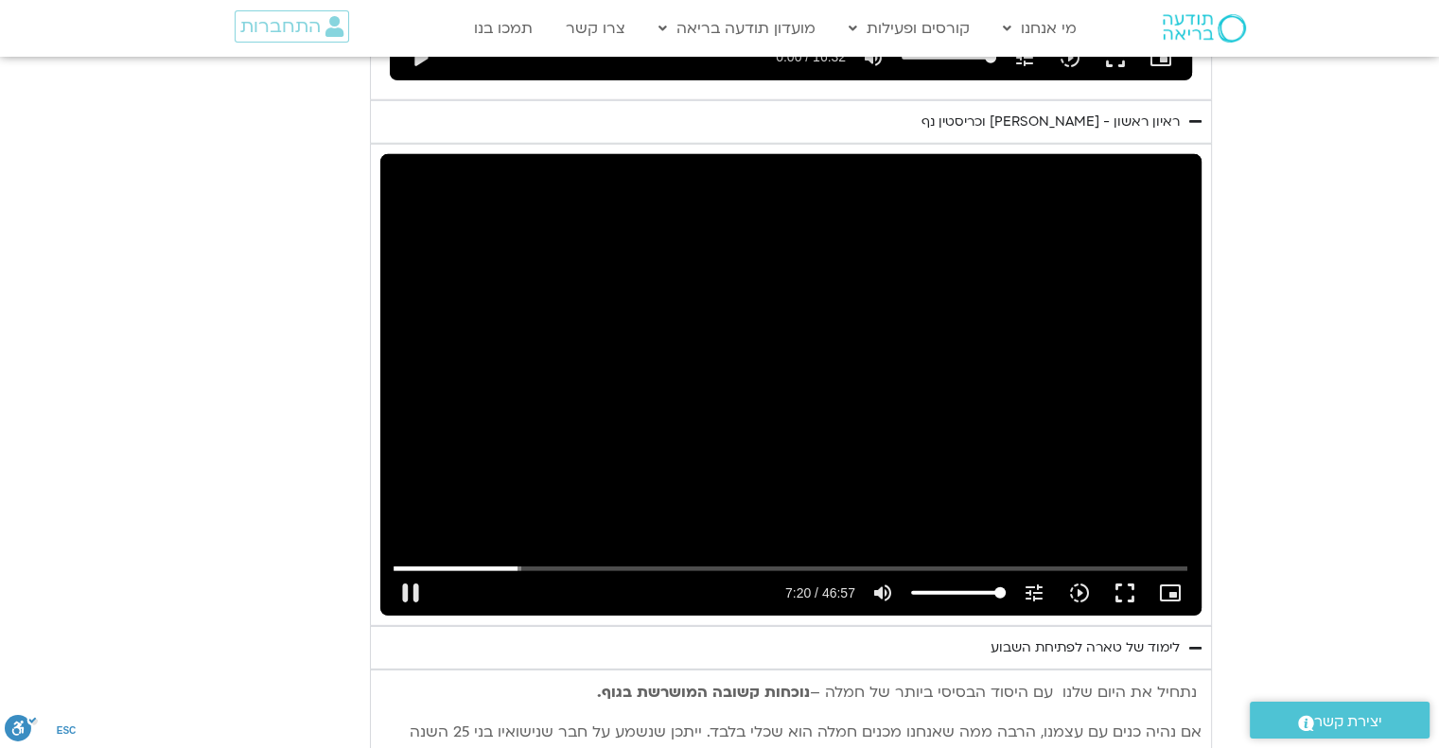
type input "1377.76"
type input "440.903009"
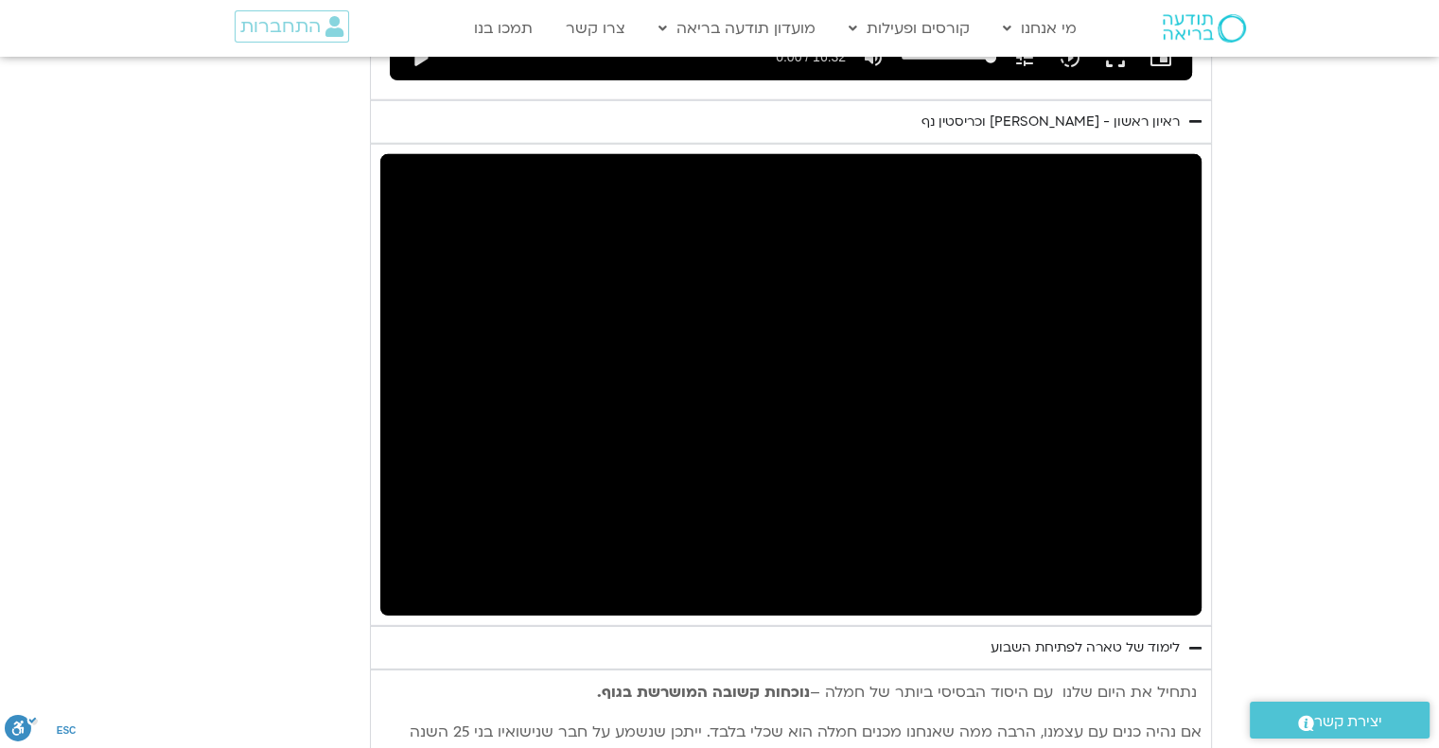
type input "1377.76"
type input "537.83543"
type input "1377.76"
type input "537.968745"
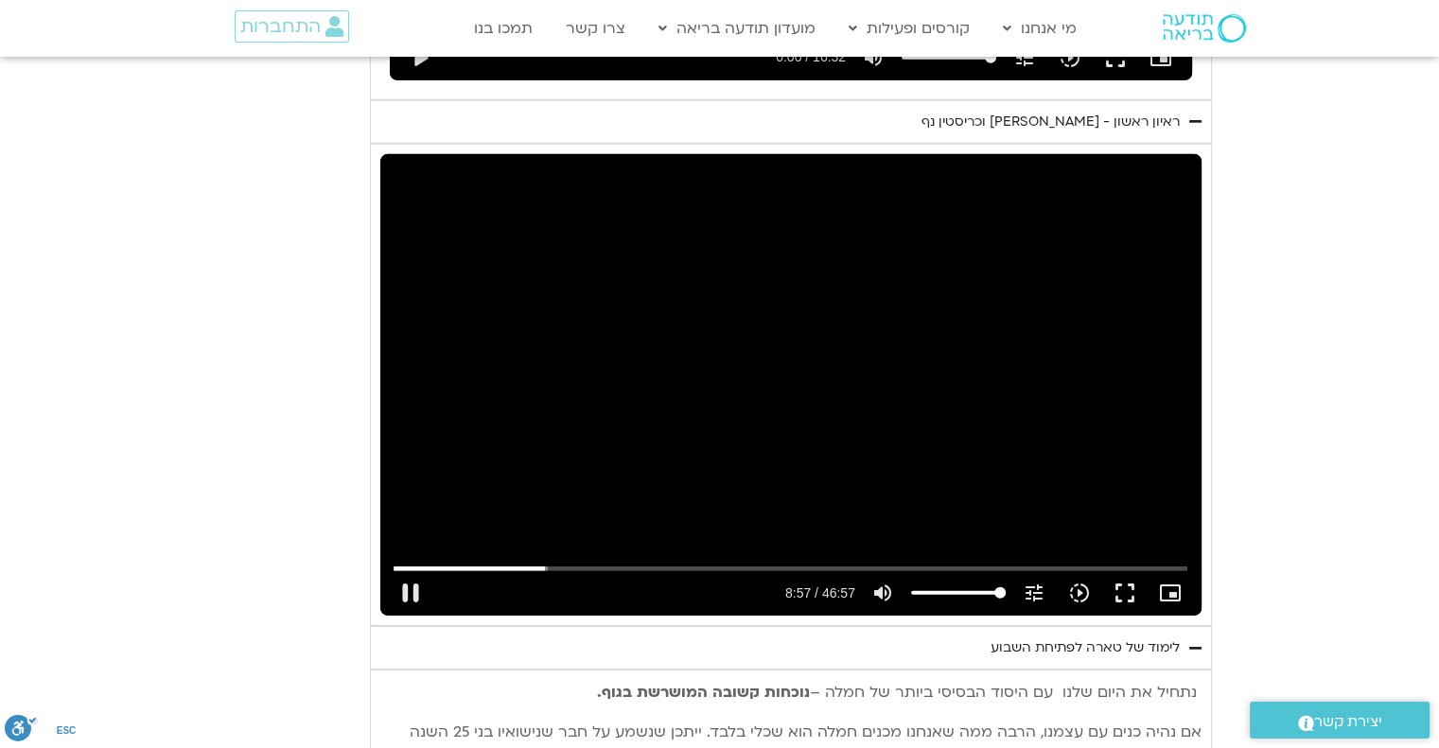
type input "1377.76"
type input "538.103031"
type input "1377.76"
type input "538.203128"
type input "1377.76"
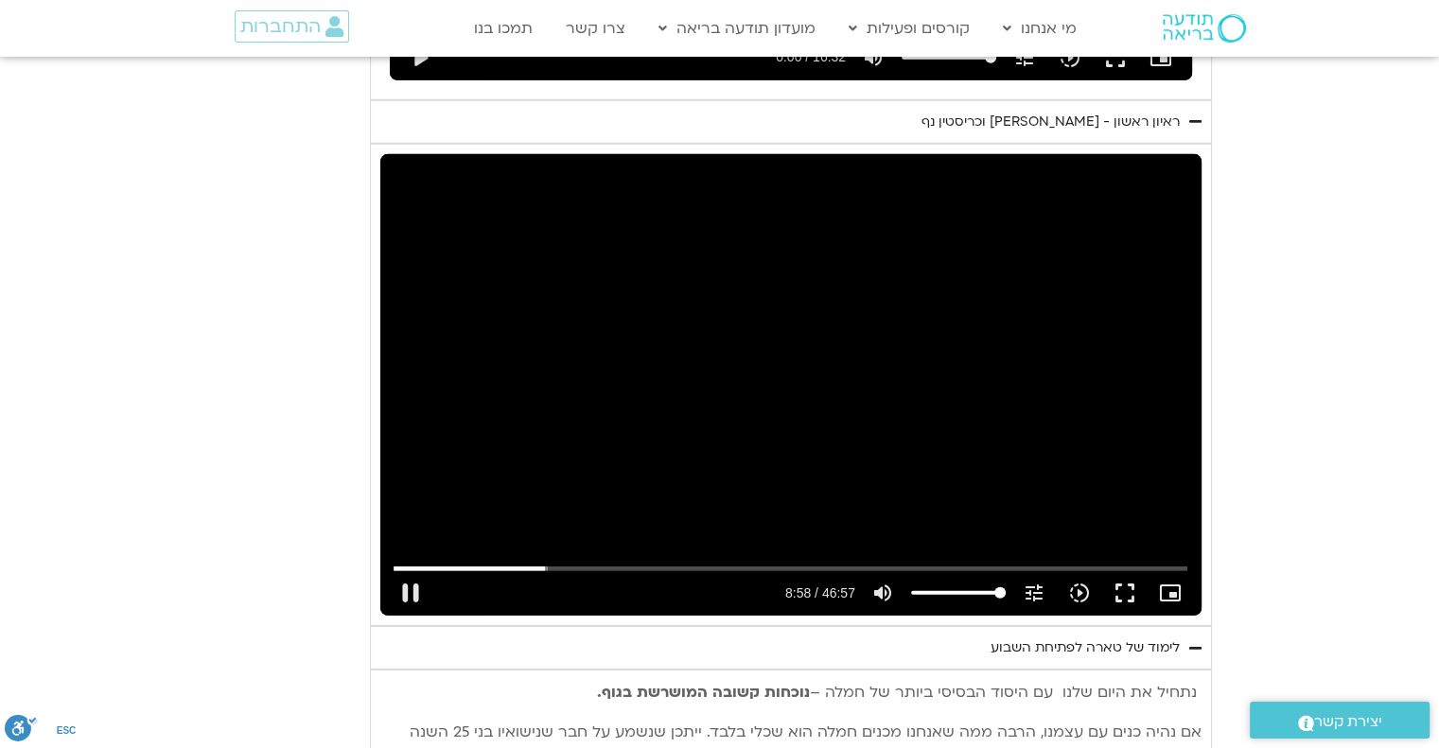
type input "538.387056"
type input "1377.76"
type input "538.486464"
type input "1377.76"
type input "538.646182"
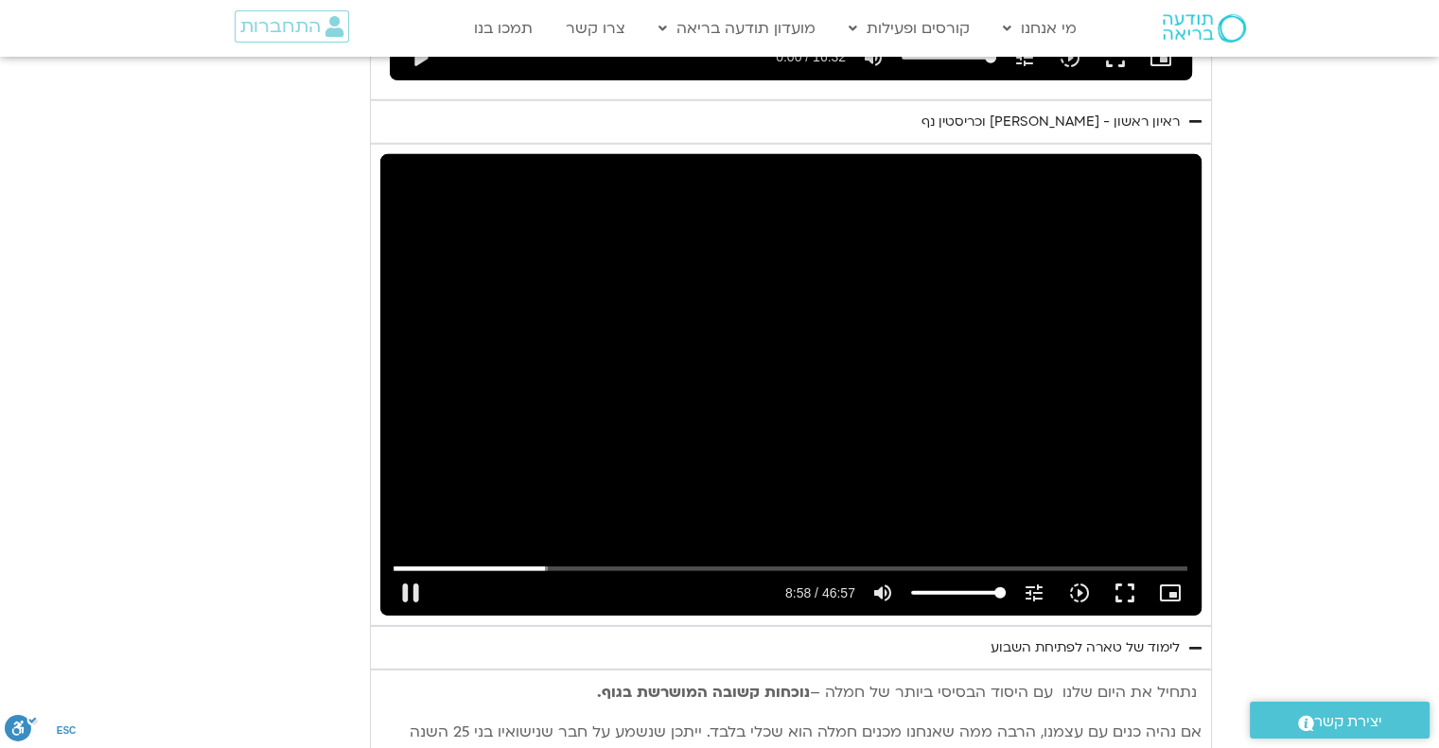
type input "1377.76"
type input "538.903139"
type input "1377.76"
type input "539.019058"
type input "1377.76"
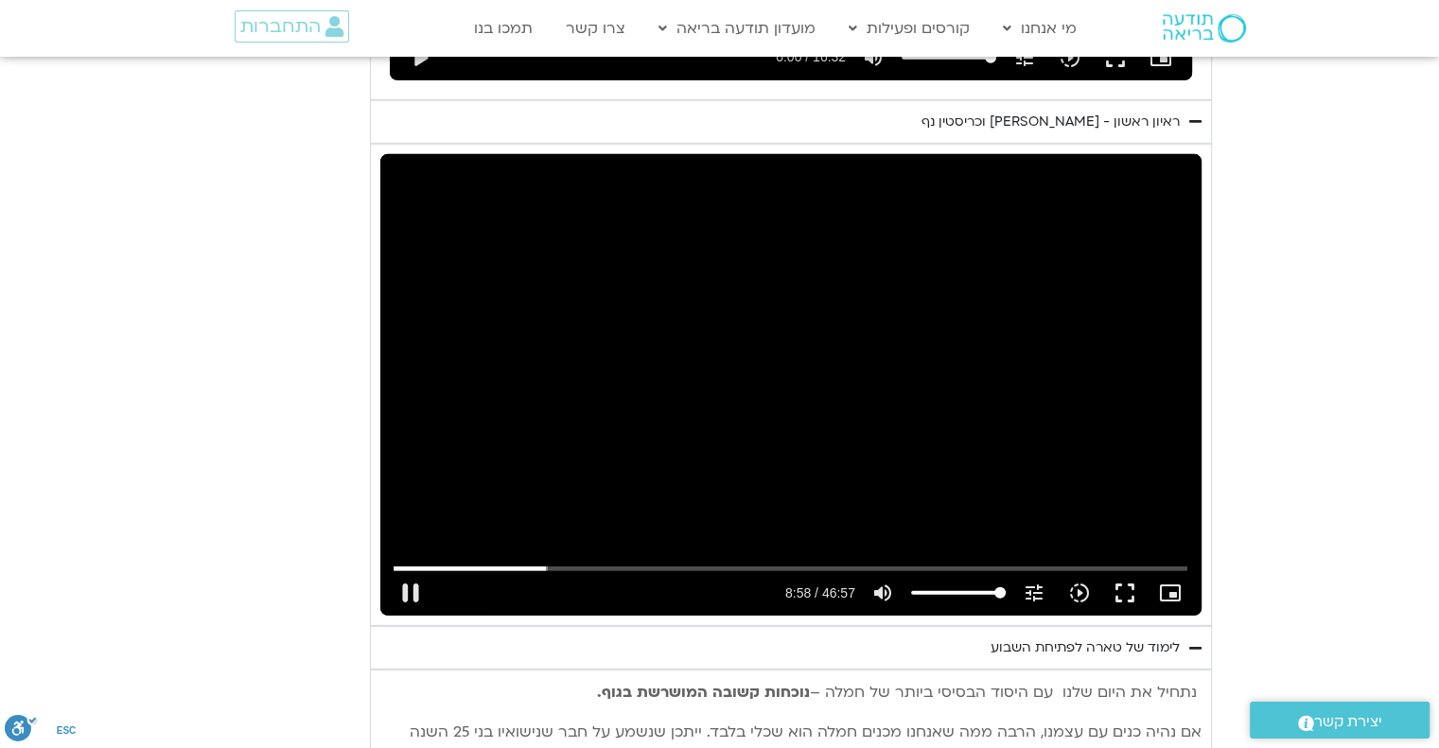
type input "539.168132"
type input "1377.76"
type input "539.303258"
type input "1377.76"
type input "539.422783"
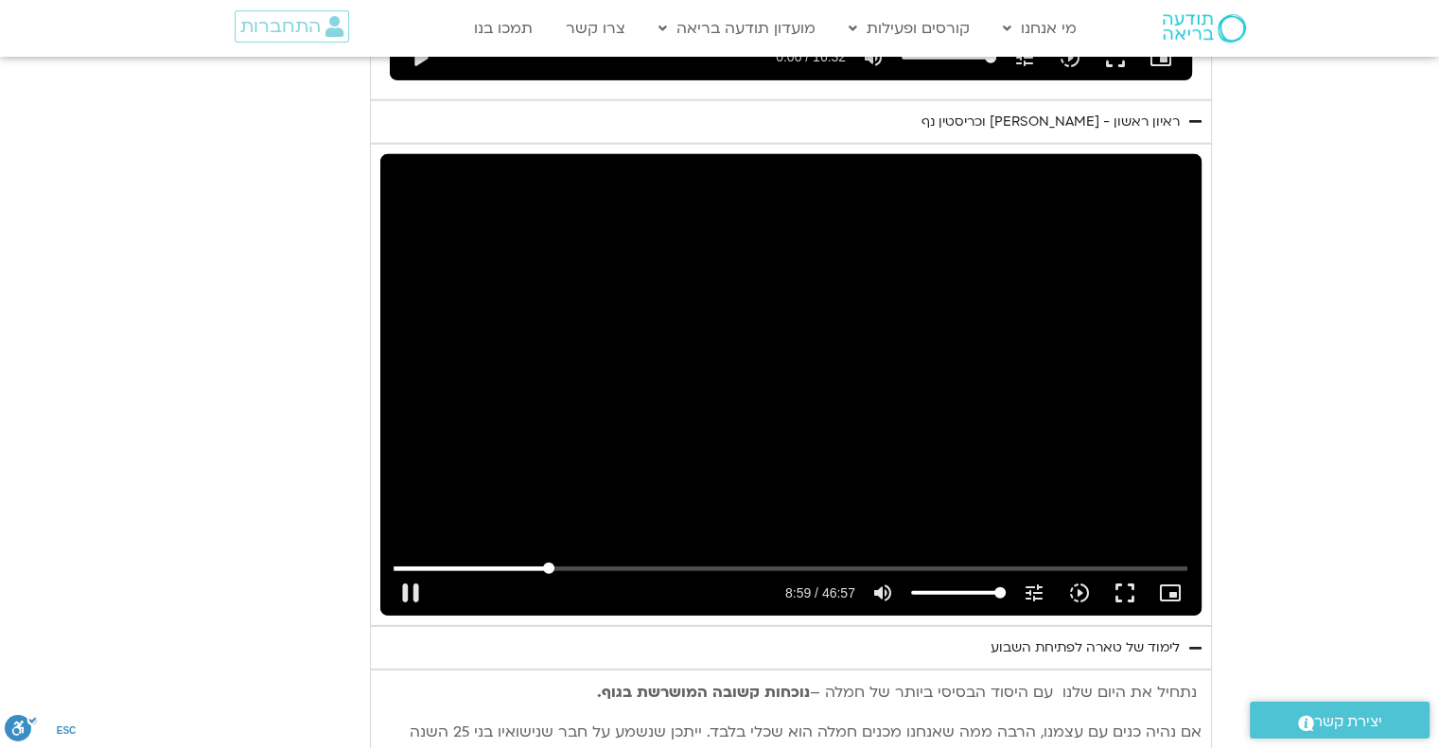
type input "1377.76"
type input "539.549521"
type input "1377.76"
type input "539.684548"
type input "1377.76"
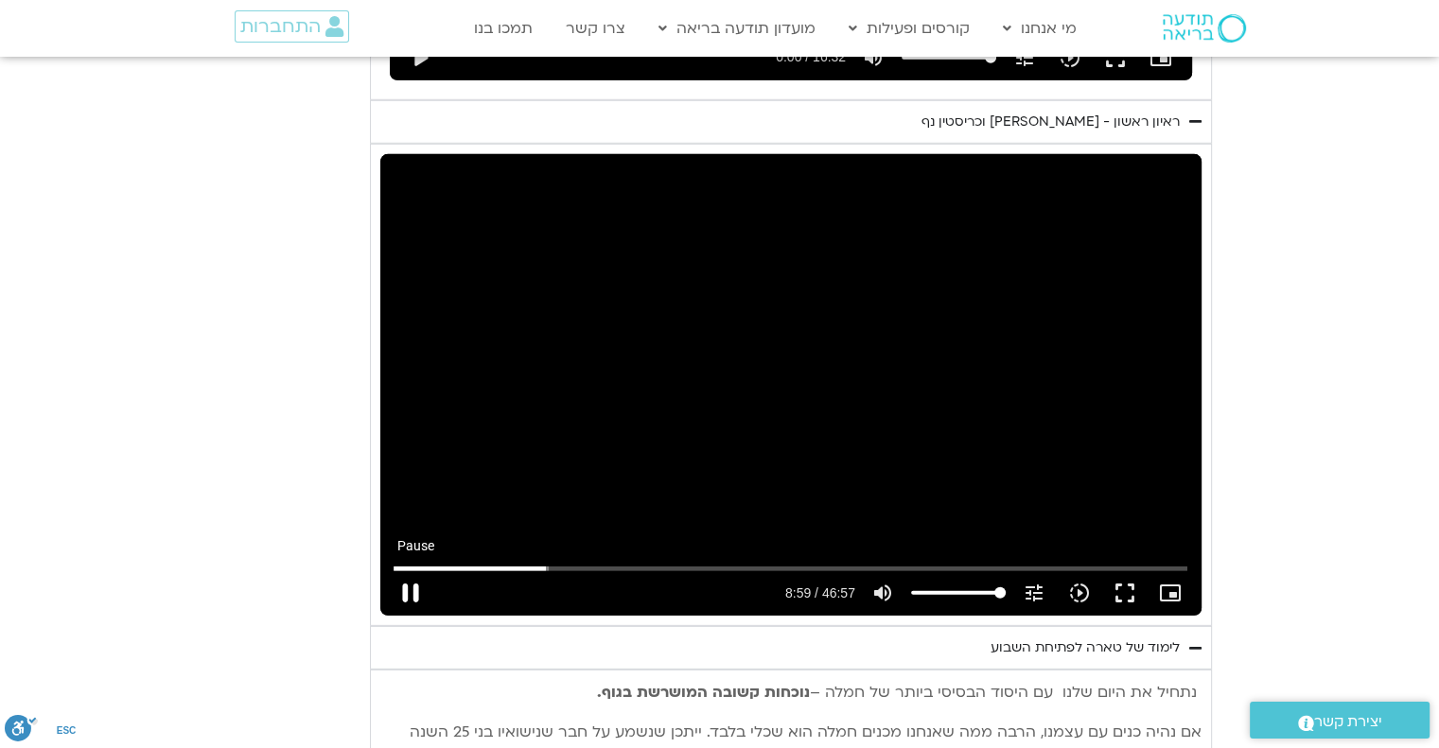
type input "539.80511"
type input "1377.76"
type input "539.934473"
type input "1377.76"
type input "540.067184"
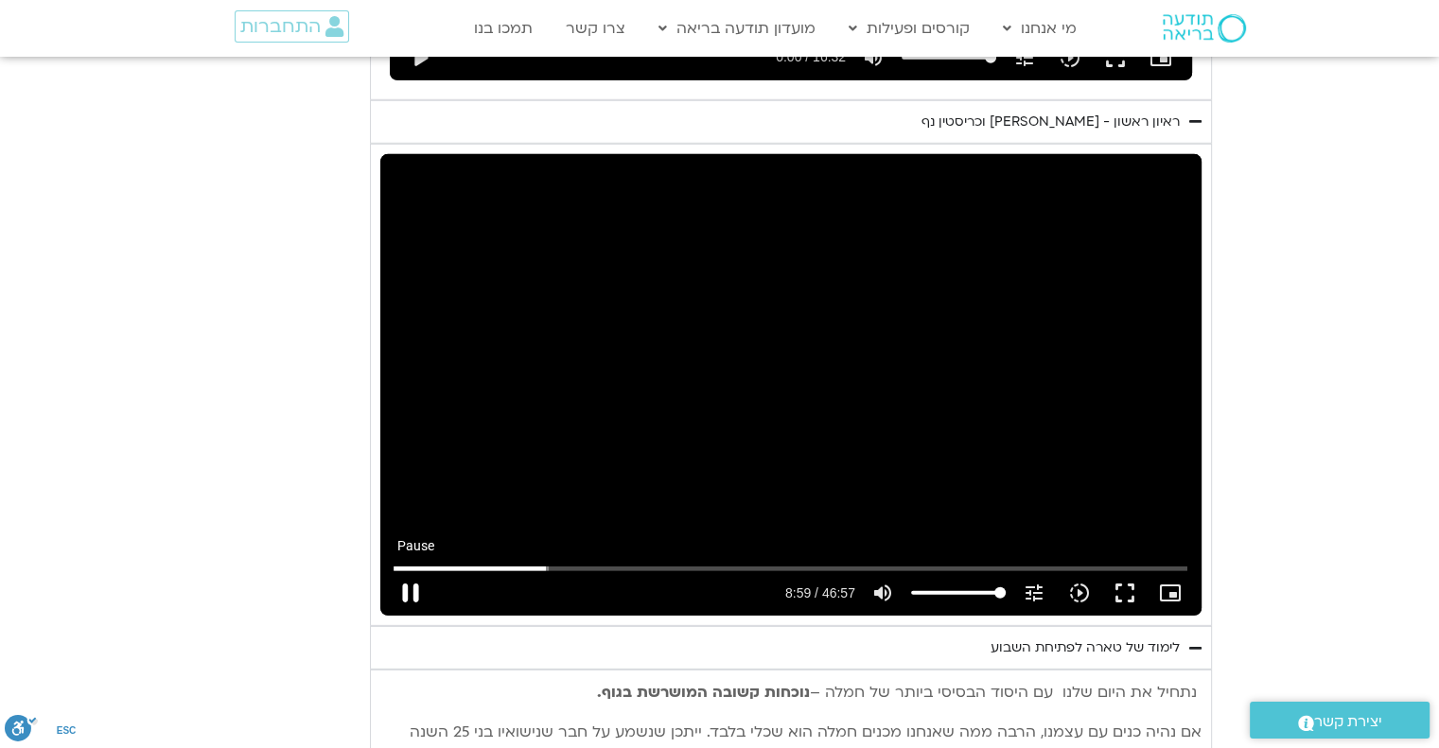
type input "1377.76"
type input "540.199093"
type input "1377.76"
click at [405, 570] on button "pause" at bounding box center [410, 592] width 45 height 45
type input "540.232723"
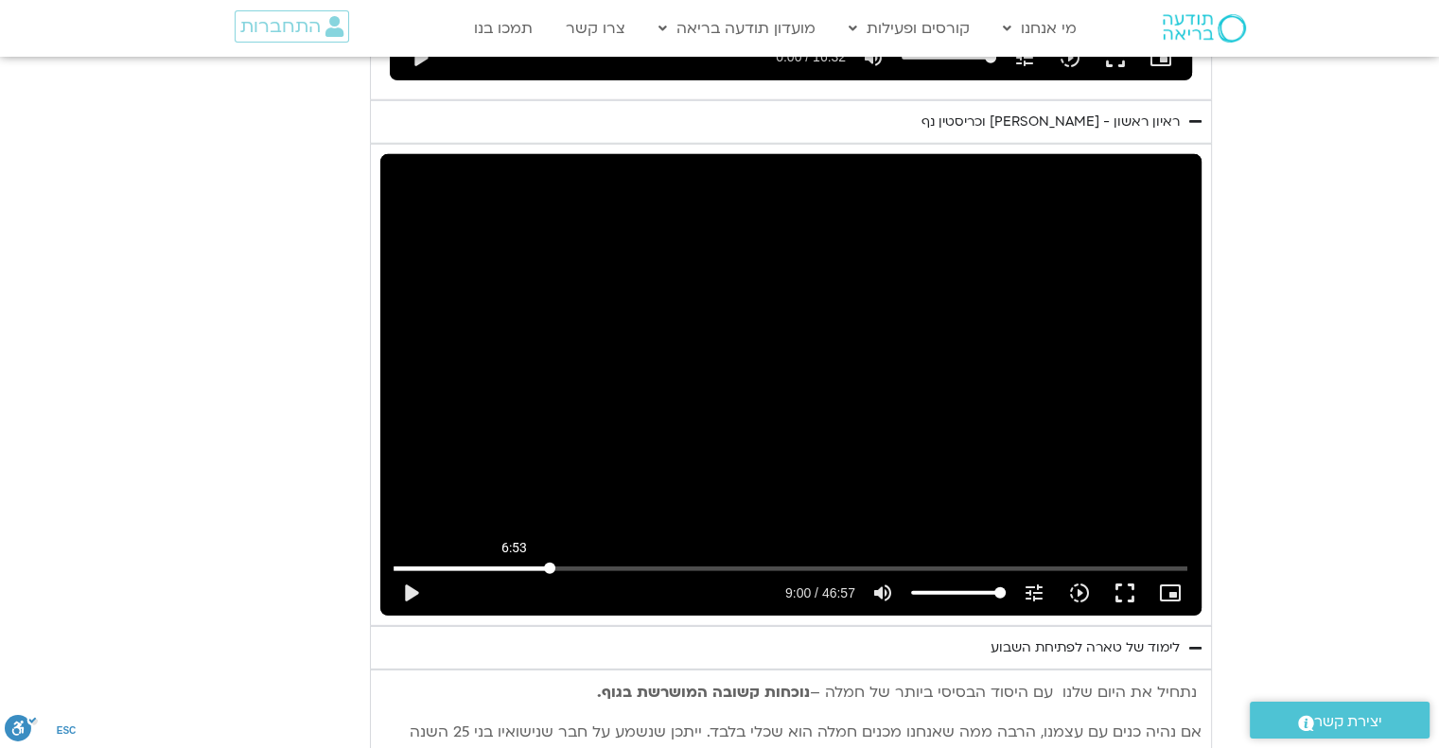
type input "1377.76"
type input "416.046022340271"
type input "1377.76"
type input "416.046022340271"
click at [515, 563] on input "Seek" at bounding box center [790, 568] width 794 height 11
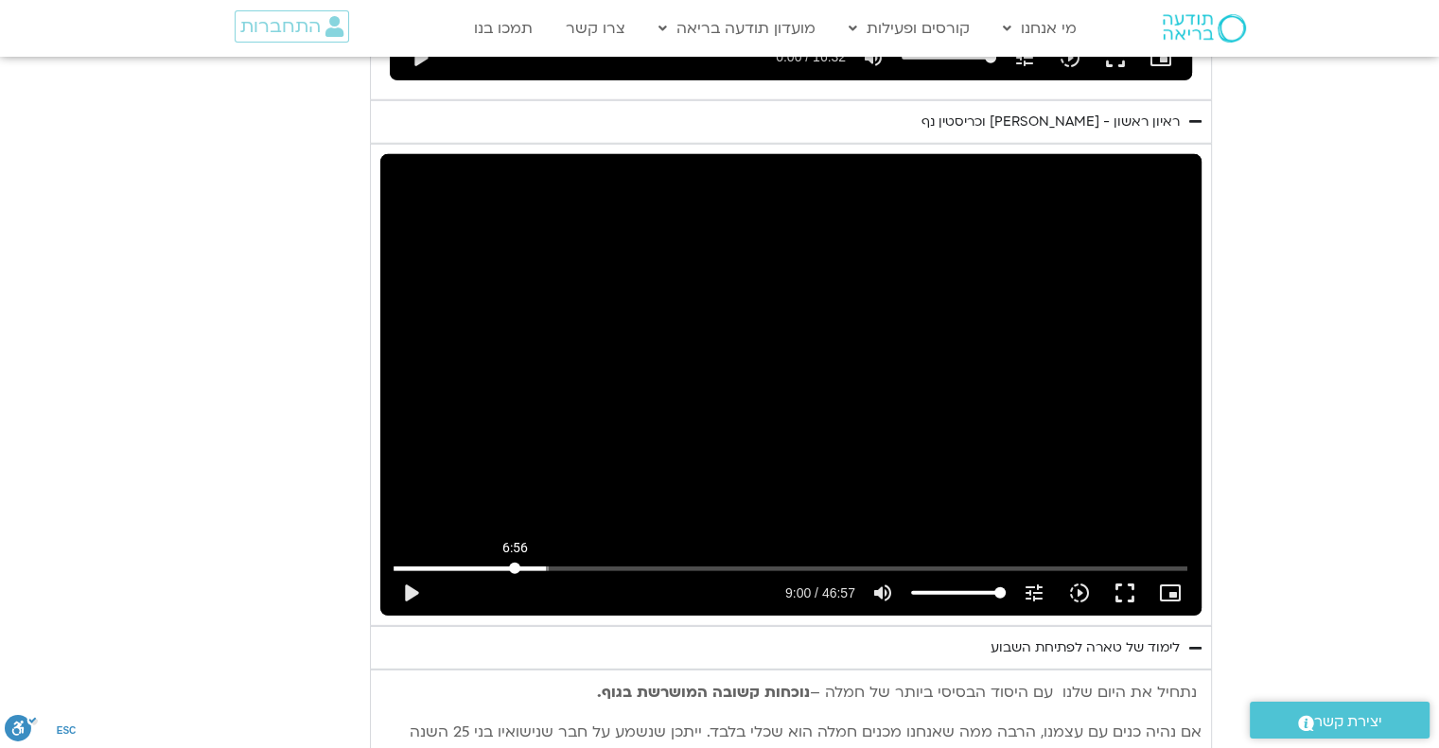
type input "1377.76"
type input "416.046022"
click at [401, 570] on button "play_arrow" at bounding box center [410, 592] width 45 height 45
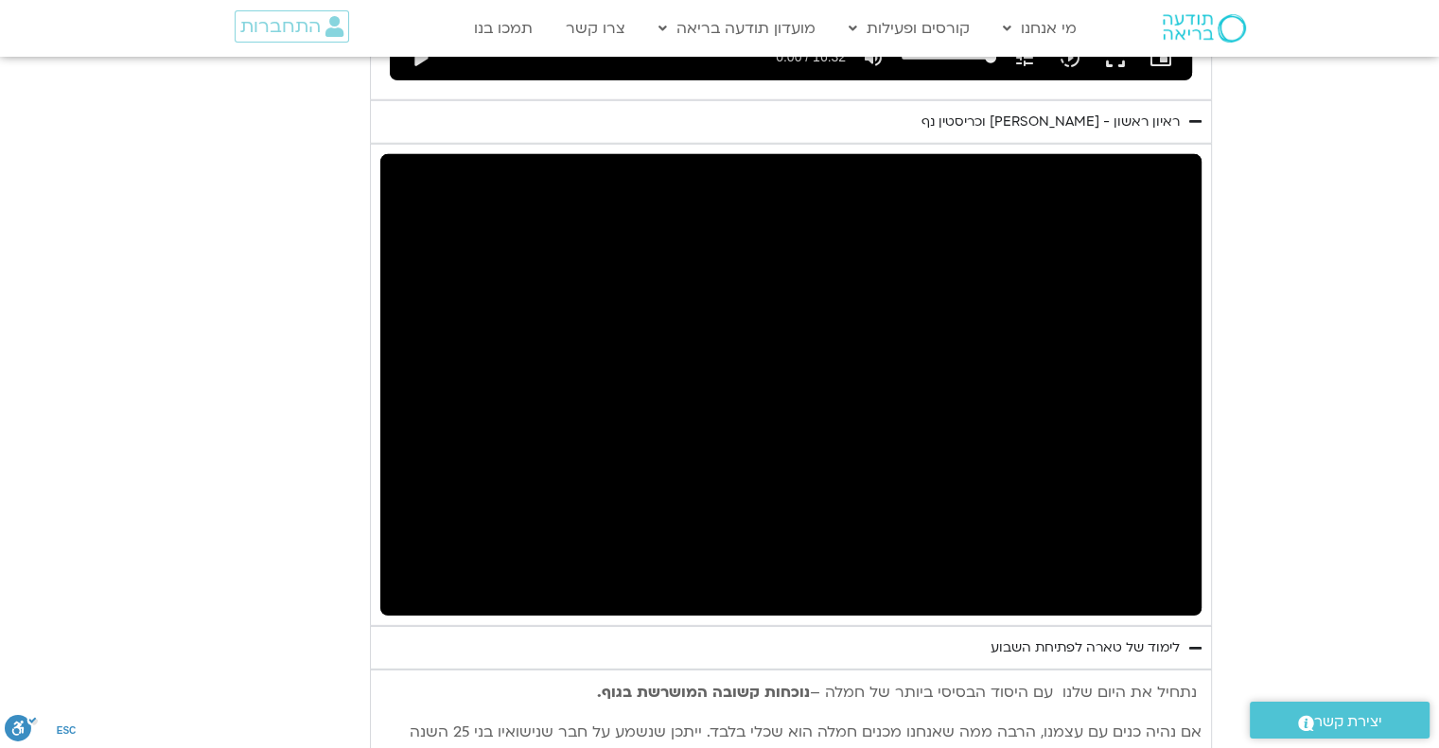
type input "1377.76"
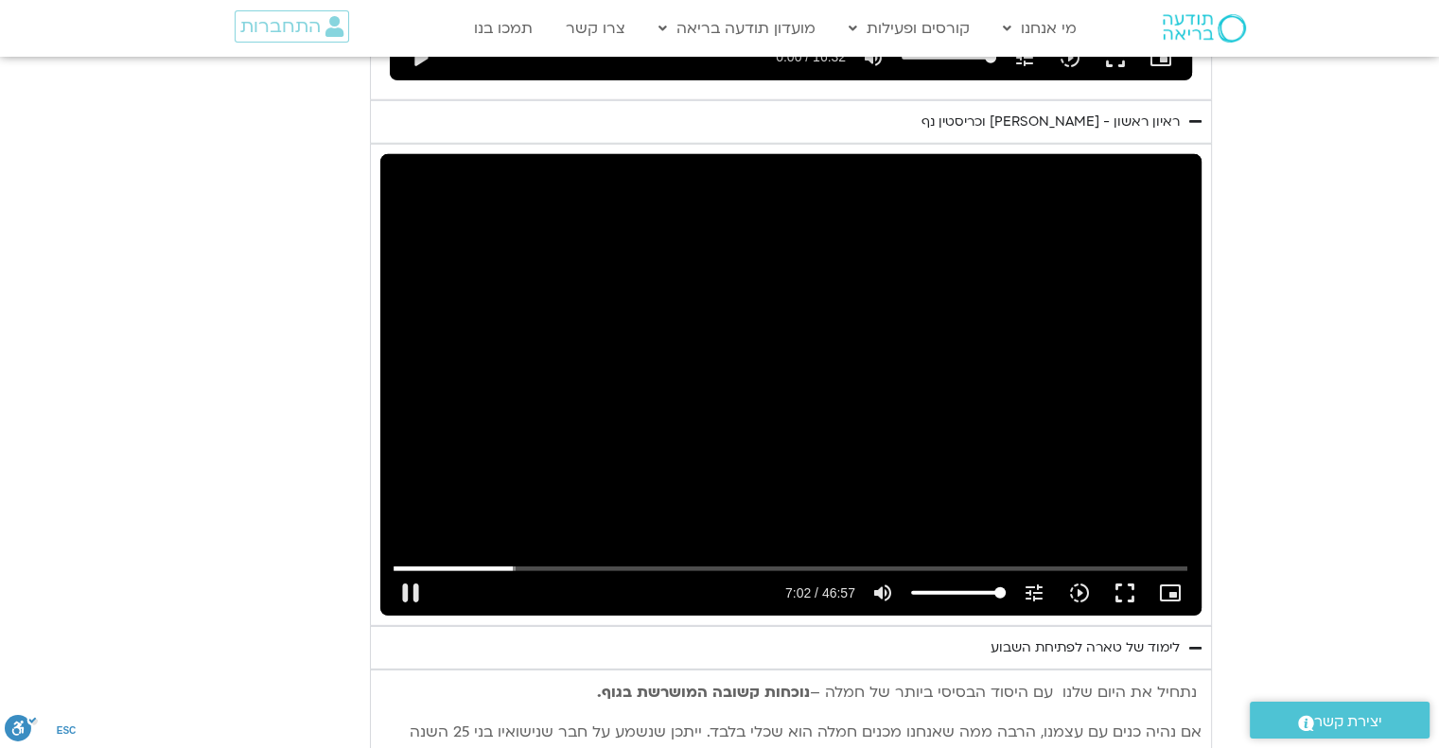
type input "422.518929"
type input "1377.76"
type input "422.634935"
type input "1377.76"
type input "422.769442"
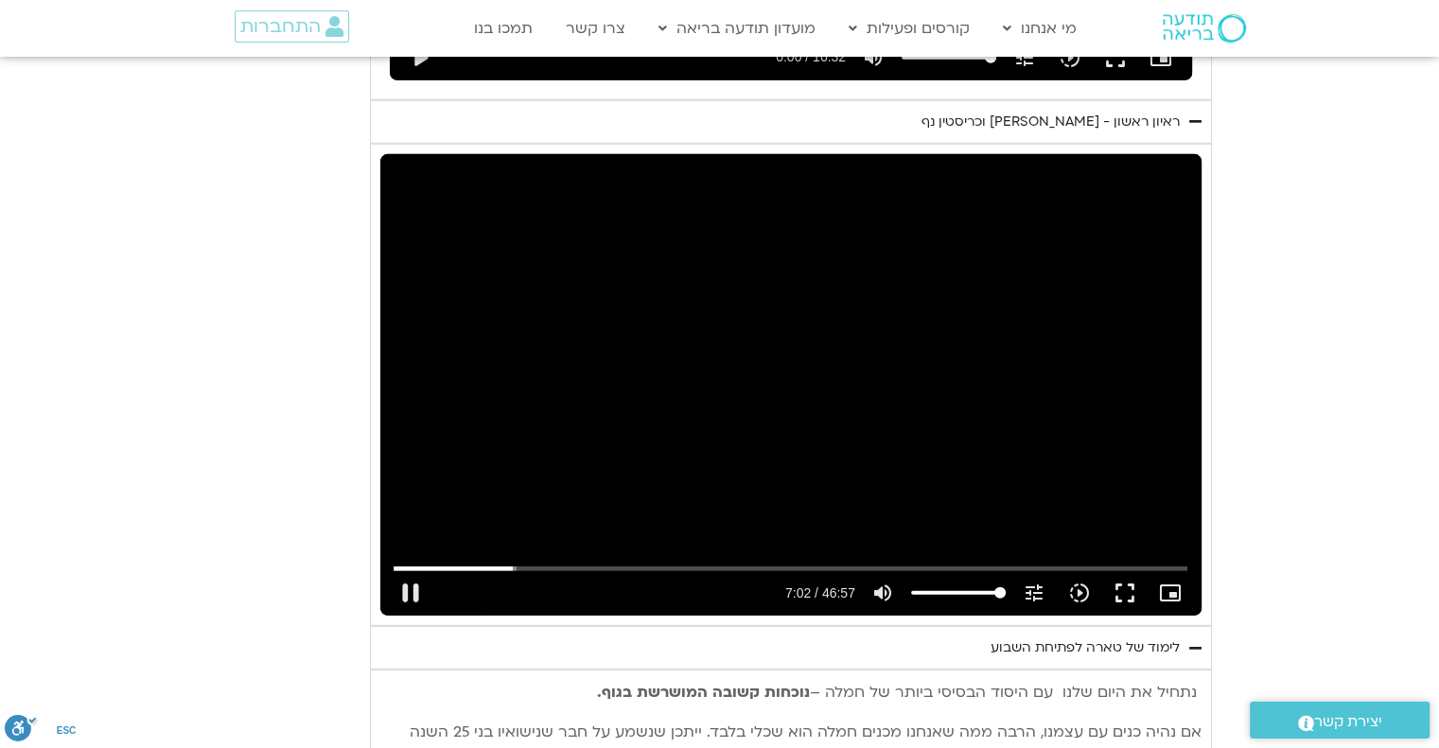
type input "1377.76"
type input "422.918935"
type input "1377.76"
type input "423.035334"
type input "1377.76"
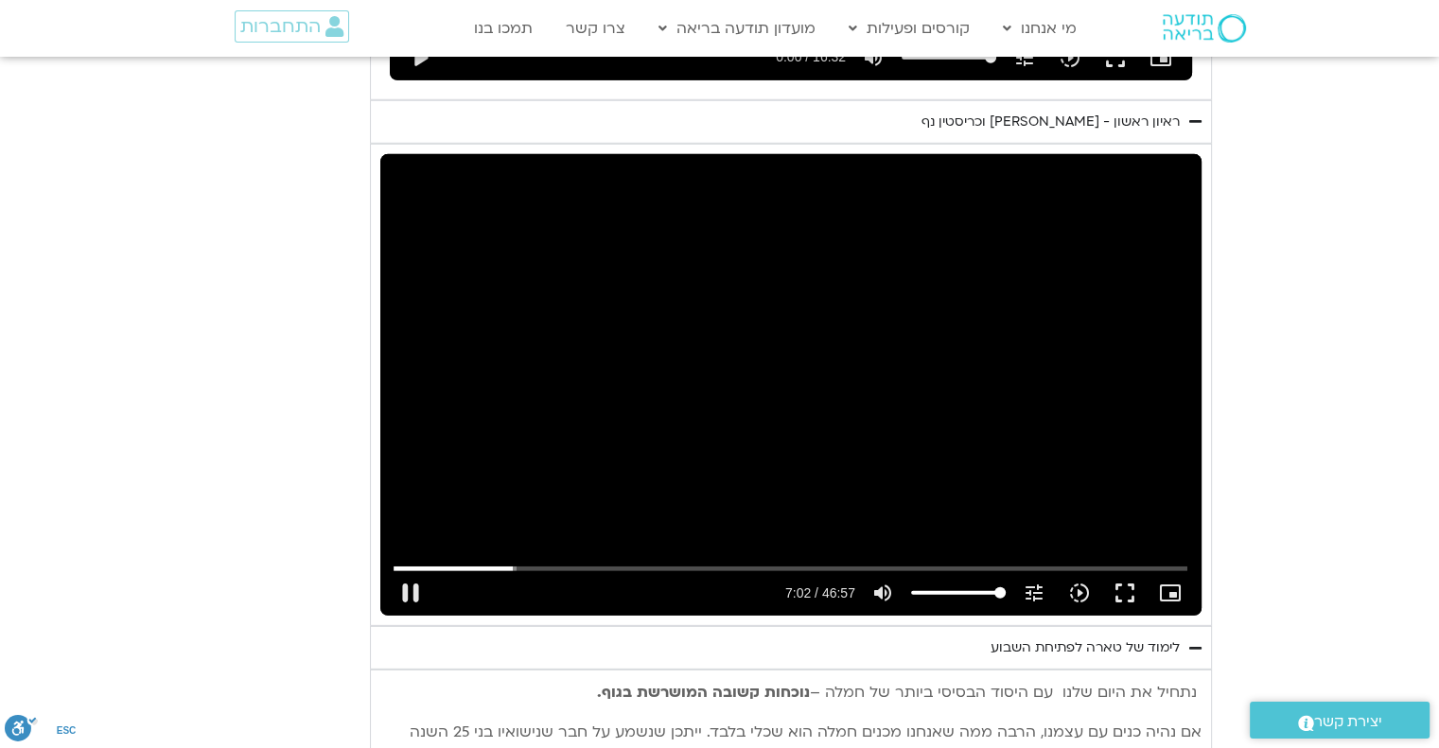
type input "423.177872"
type input "1377.76"
type input "423.304118"
type input "1377.76"
type input "423.43496"
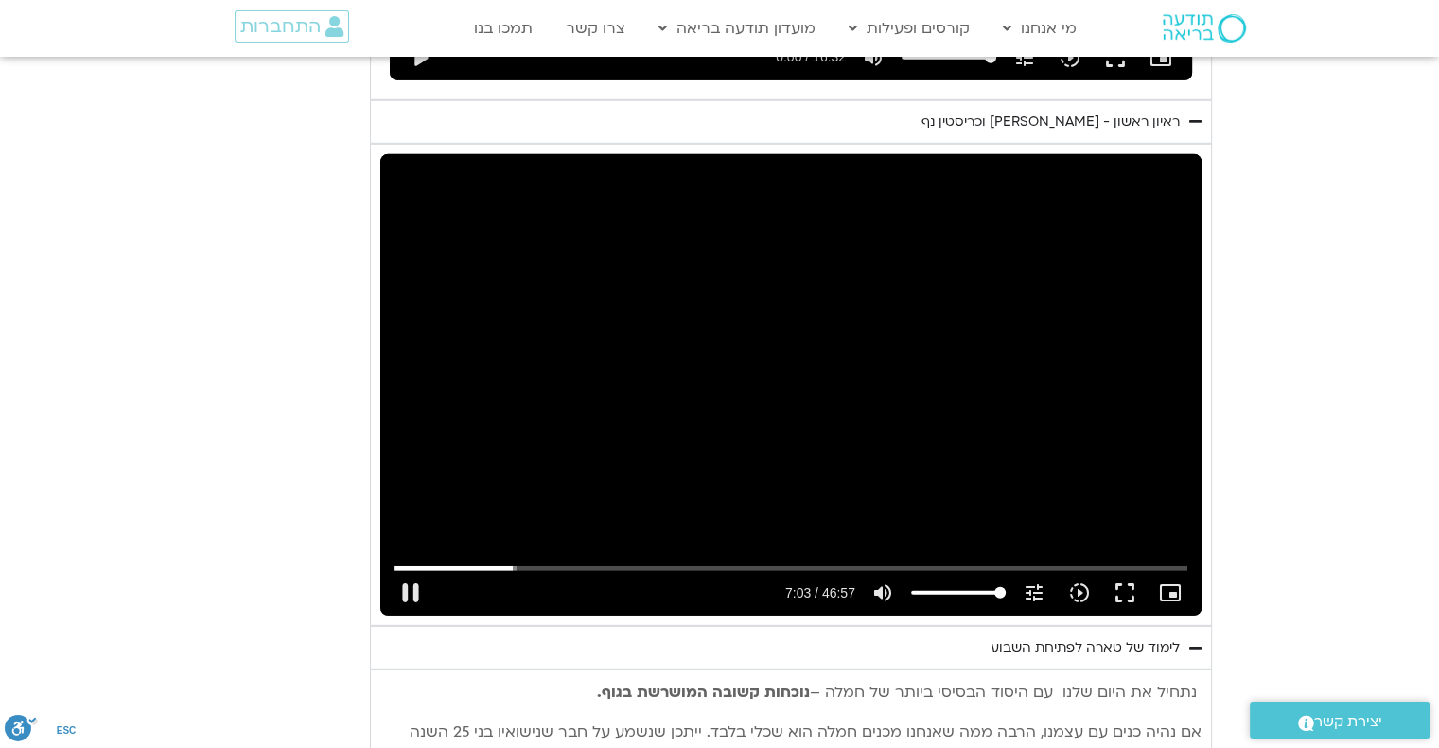
type input "1377.76"
type input "423.556622"
type input "1377.76"
type input "423.702691"
type input "1377.76"
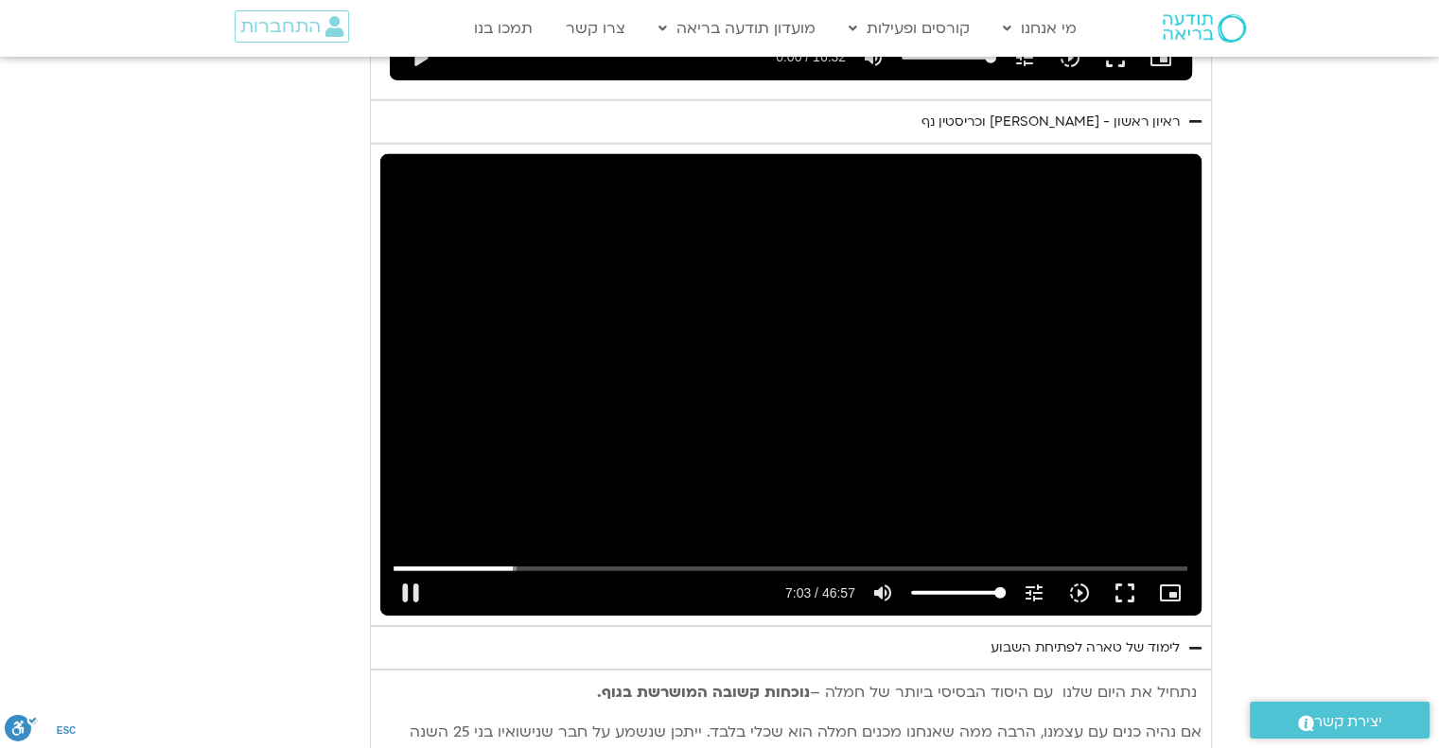
type input "423.809412"
type input "1377.76"
type input "423.941278"
type input "1377.76"
type input "424.071246"
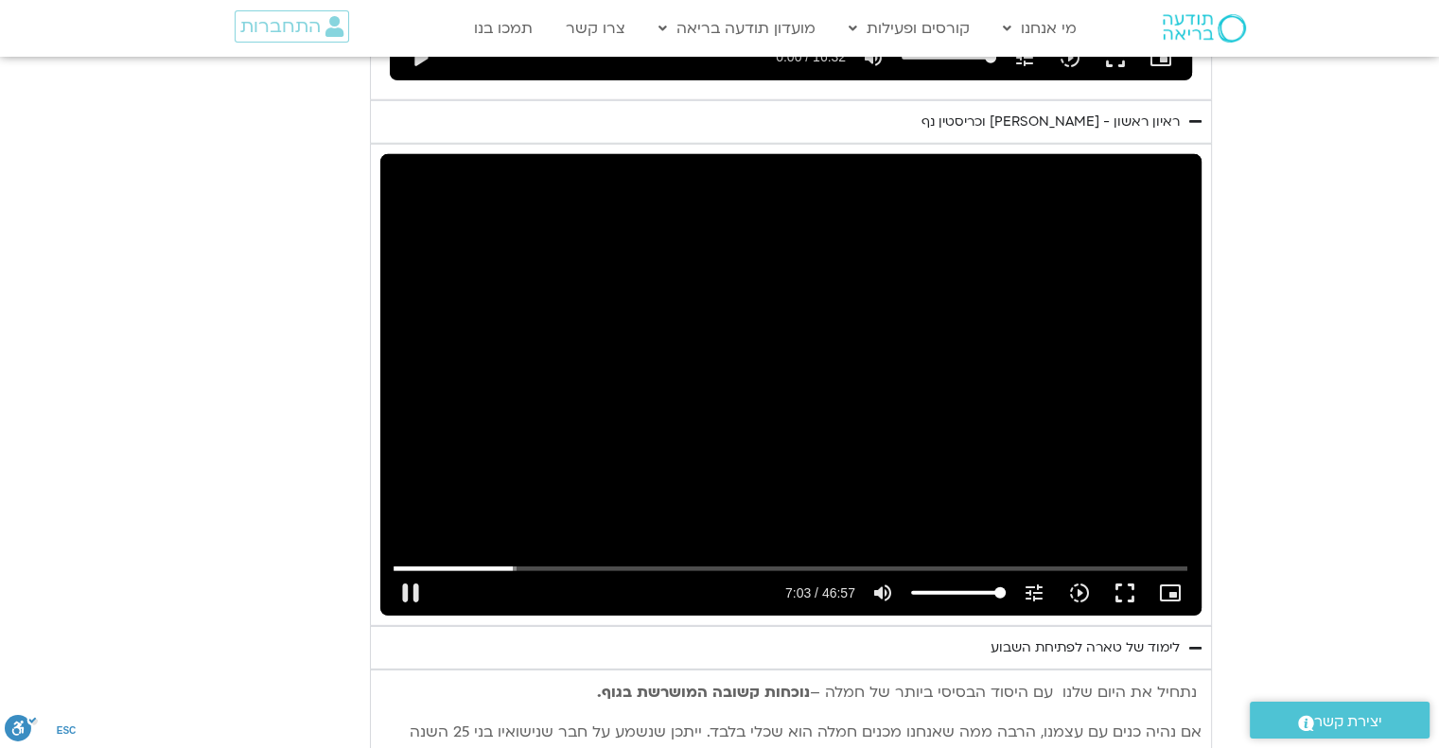
type input "1377.76"
type input "424.201287"
type input "1377.76"
type input "424.334629"
type input "1377.76"
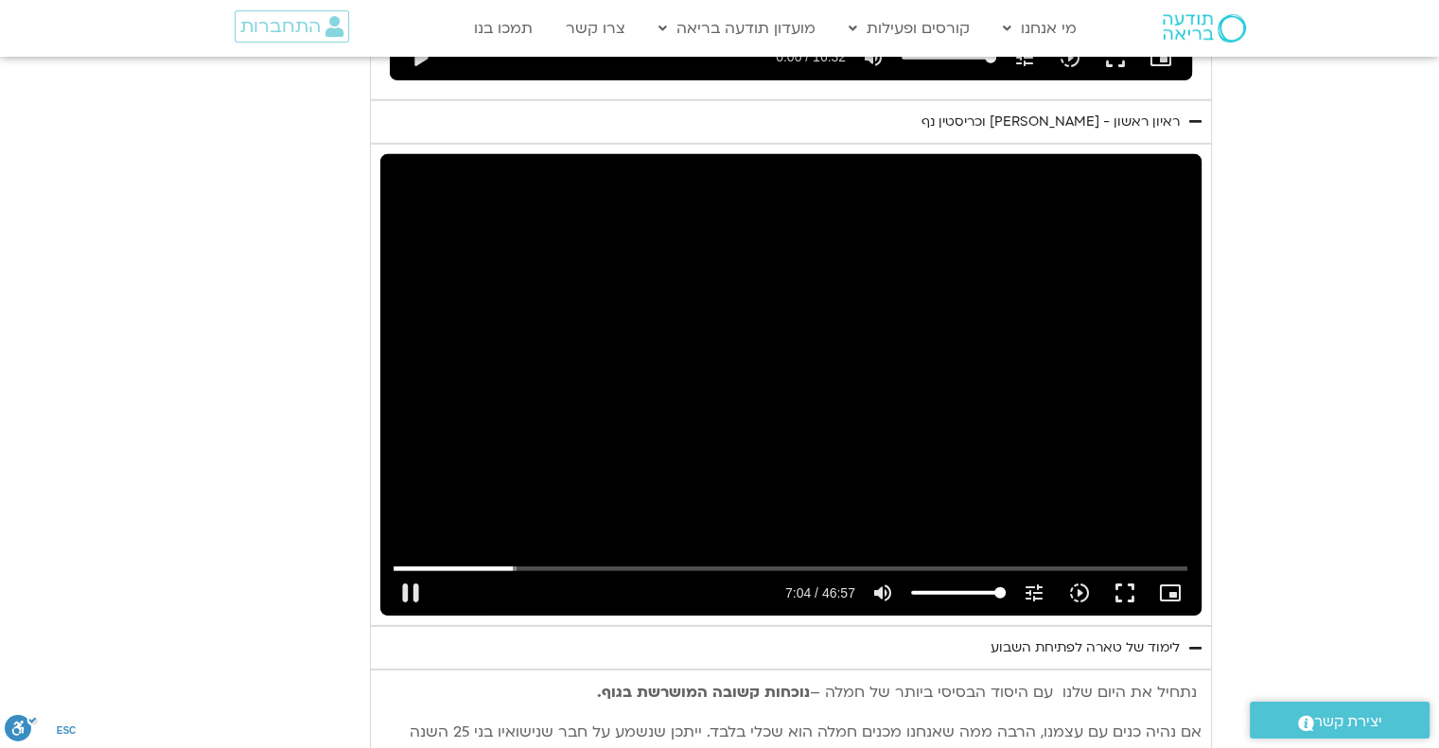
type input "424.465493"
type input "1377.76"
type input "424.599375"
type input "1377.76"
type input "424.733916"
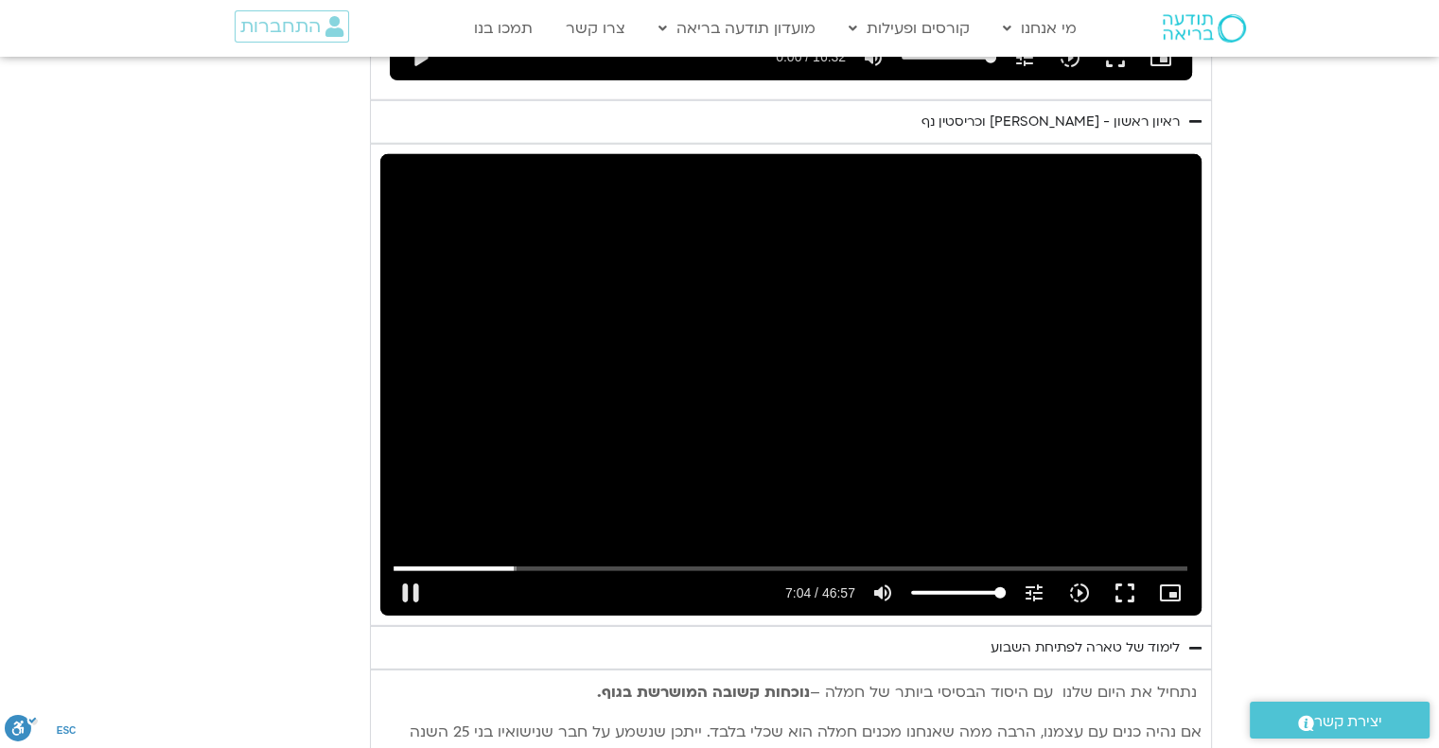
type input "1377.76"
type input "424.865776"
type input "1377.76"
type input "424.995581"
type input "1377.76"
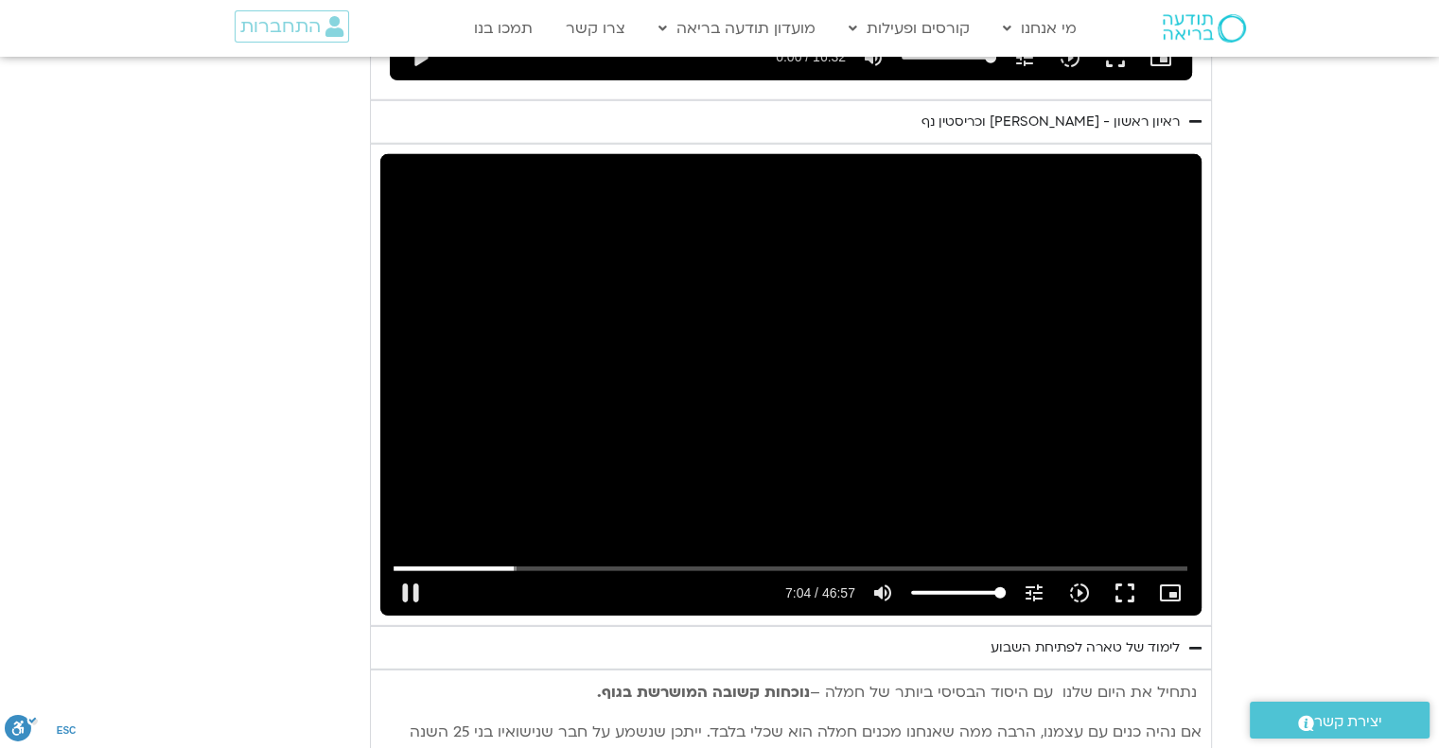
type input "425.135049"
type input "1377.76"
type input "425.268258"
type input "1377.76"
type input "425.396062"
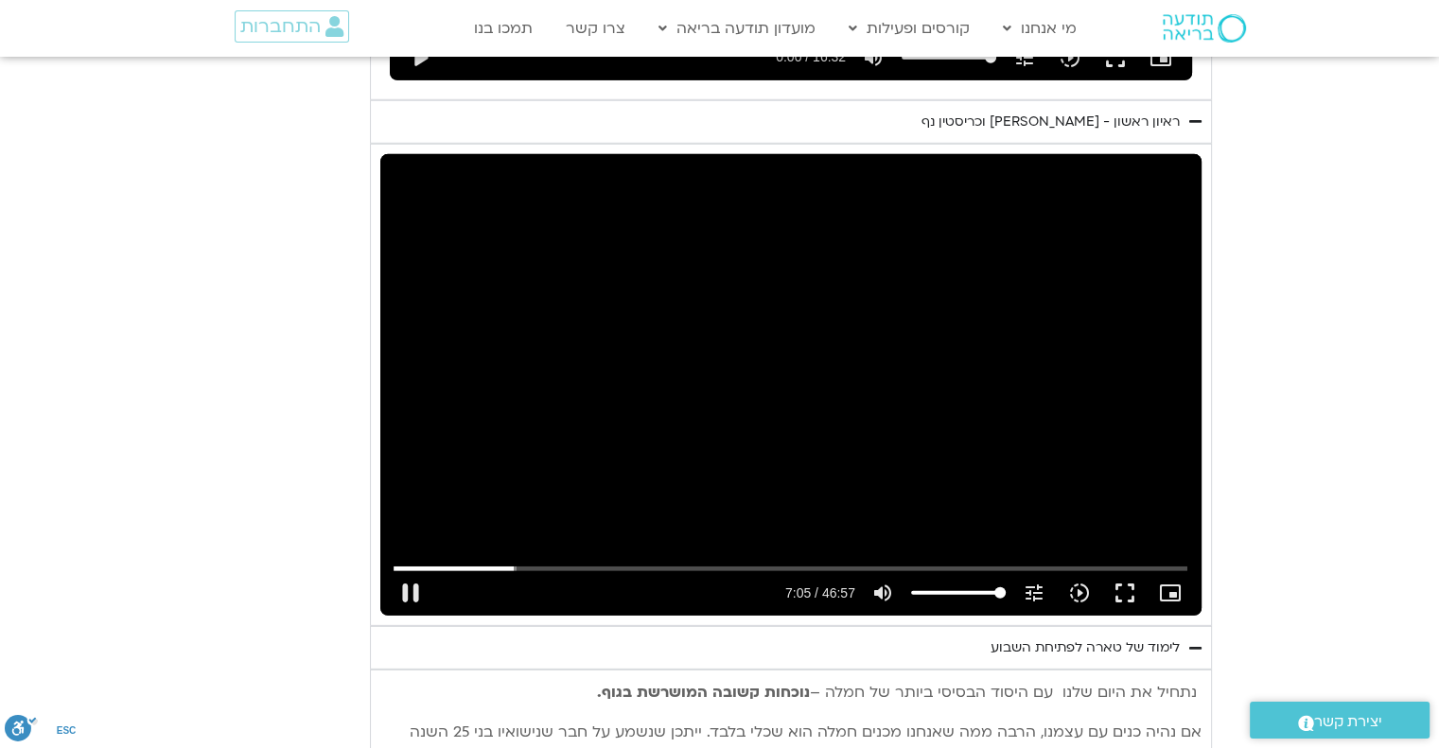
type input "1377.76"
type input "425.534827"
type input "1377.76"
type input "425.668274"
type input "1377.76"
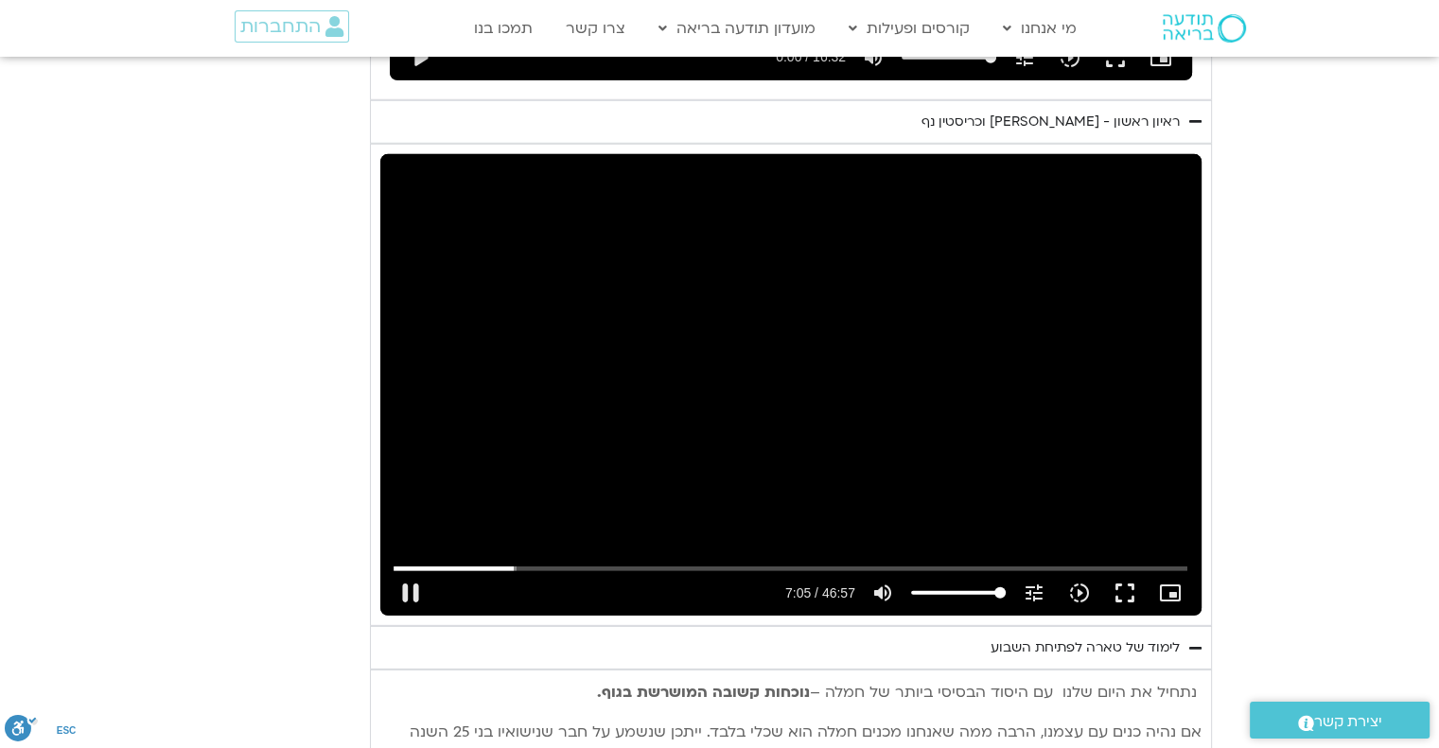
type input "425.804337"
type input "1377.76"
type input "425.936584"
type input "1377.76"
type input "426.065953"
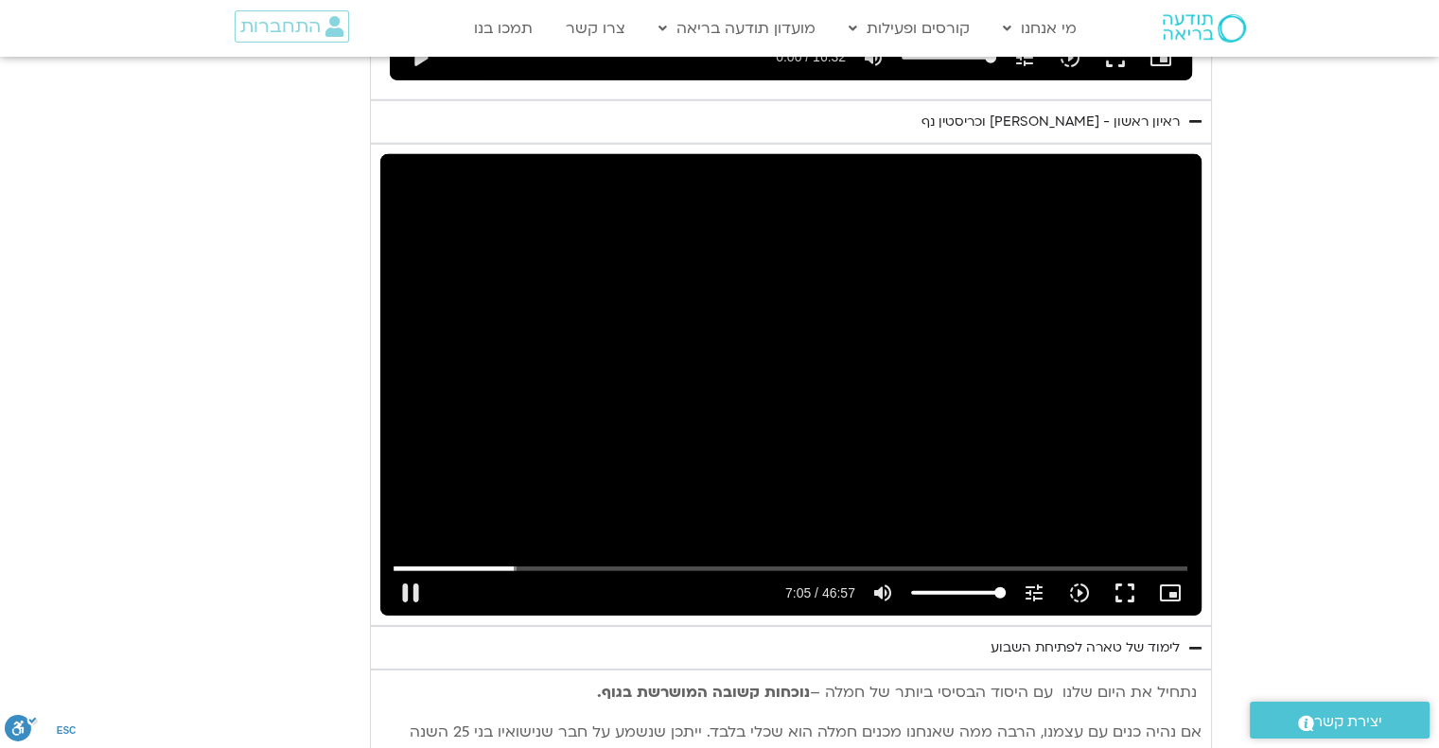
type input "1377.76"
type input "426.198932"
type input "1377.76"
type input "426.333326"
type input "1377.76"
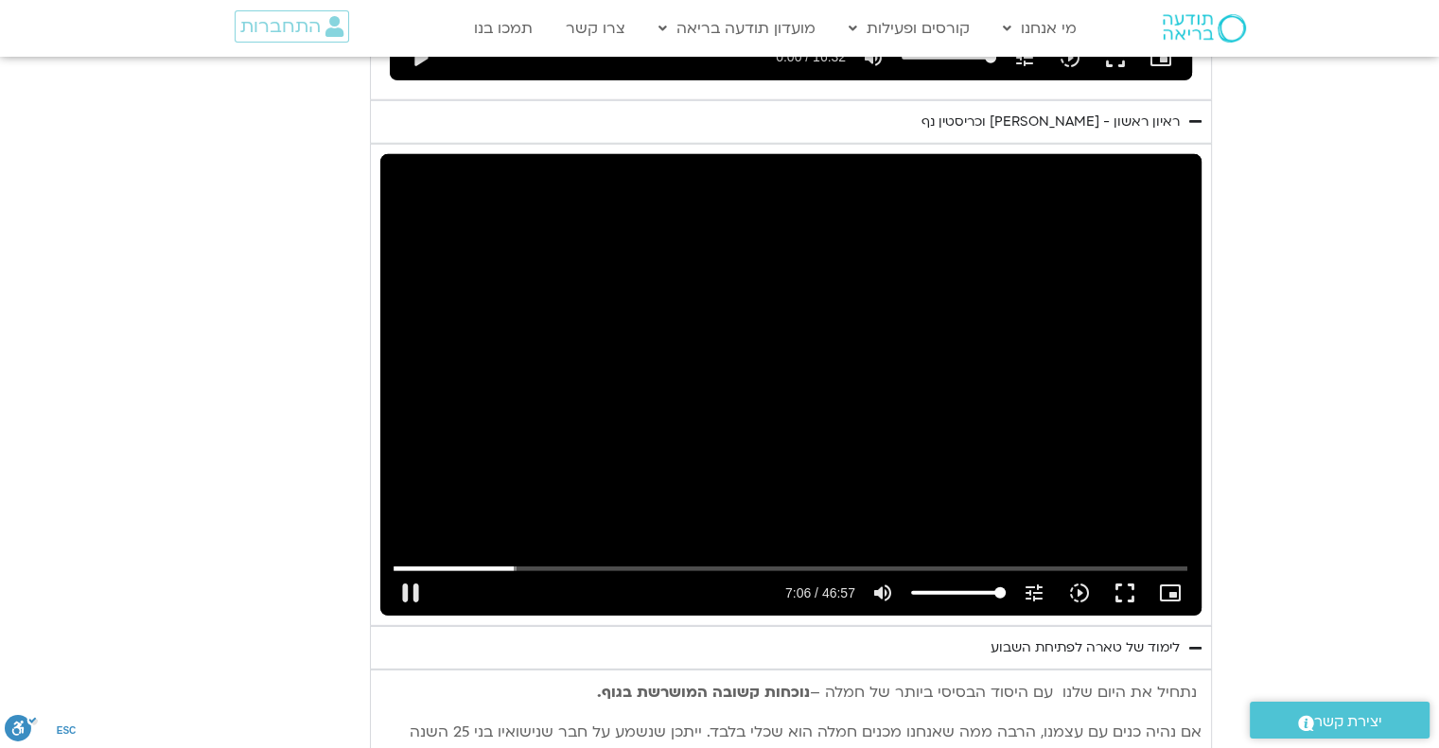
type input "426.567817"
type input "1377.76"
type input "426.718893"
type input "1377.76"
type input "426.851625"
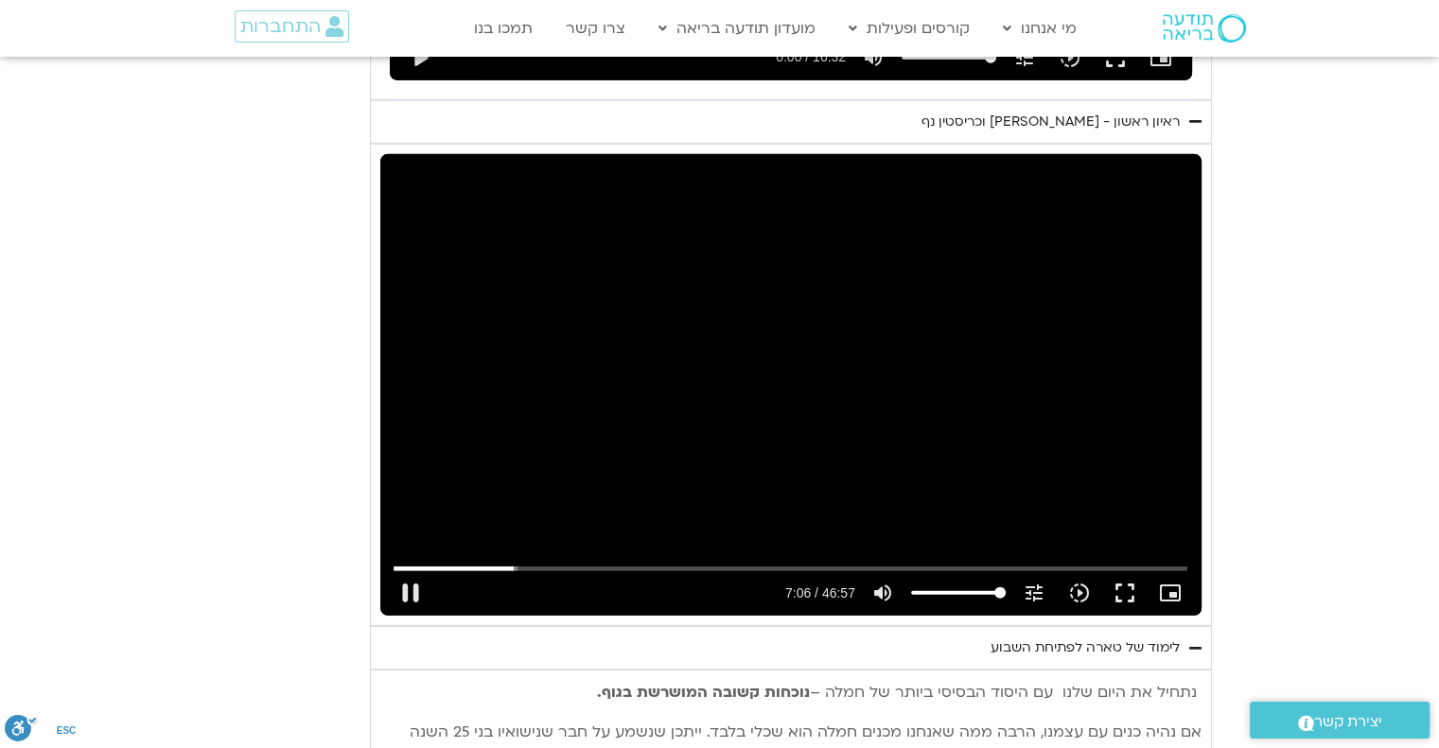
type input "1377.76"
type input "426.968646"
type input "1377.76"
type input "427.119433"
type input "1377.76"
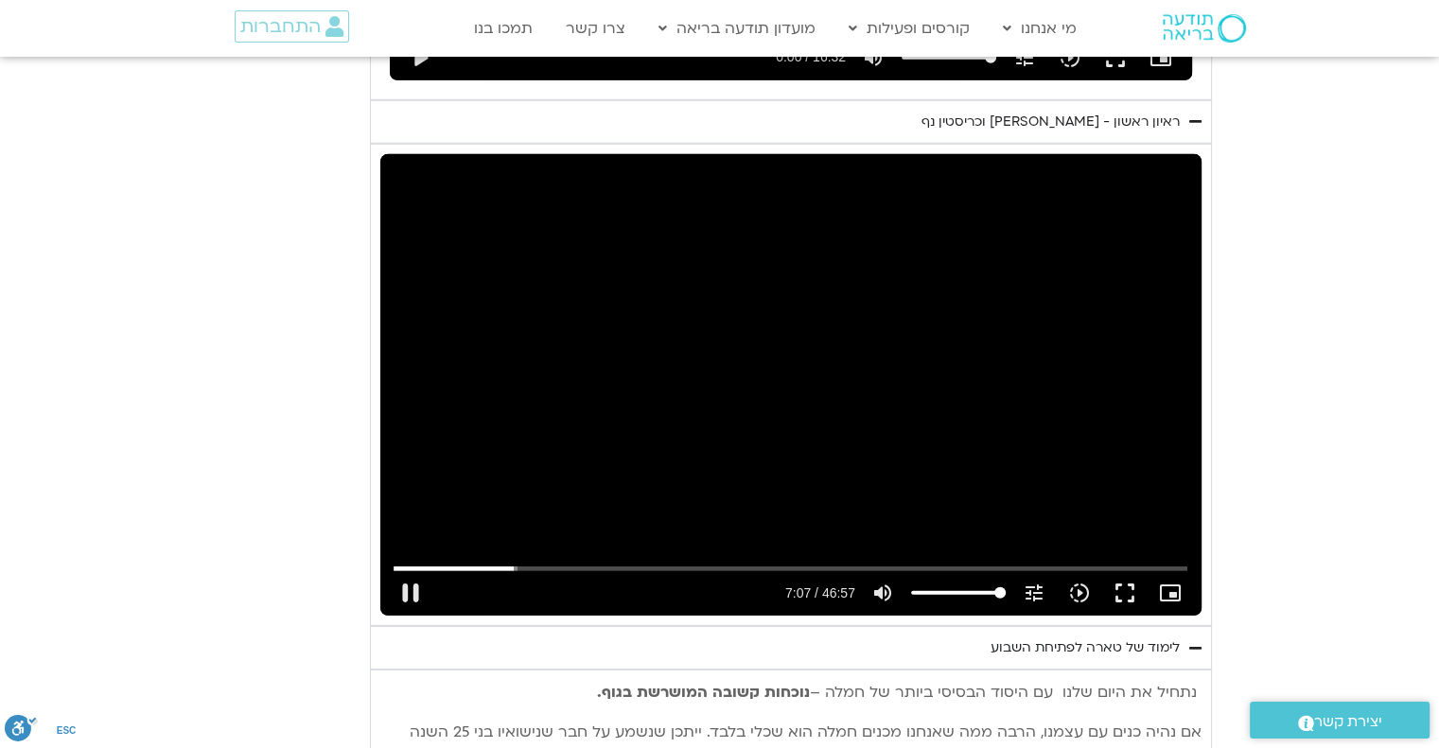
type input "427.237973"
type input "1377.76"
type input "427.319358"
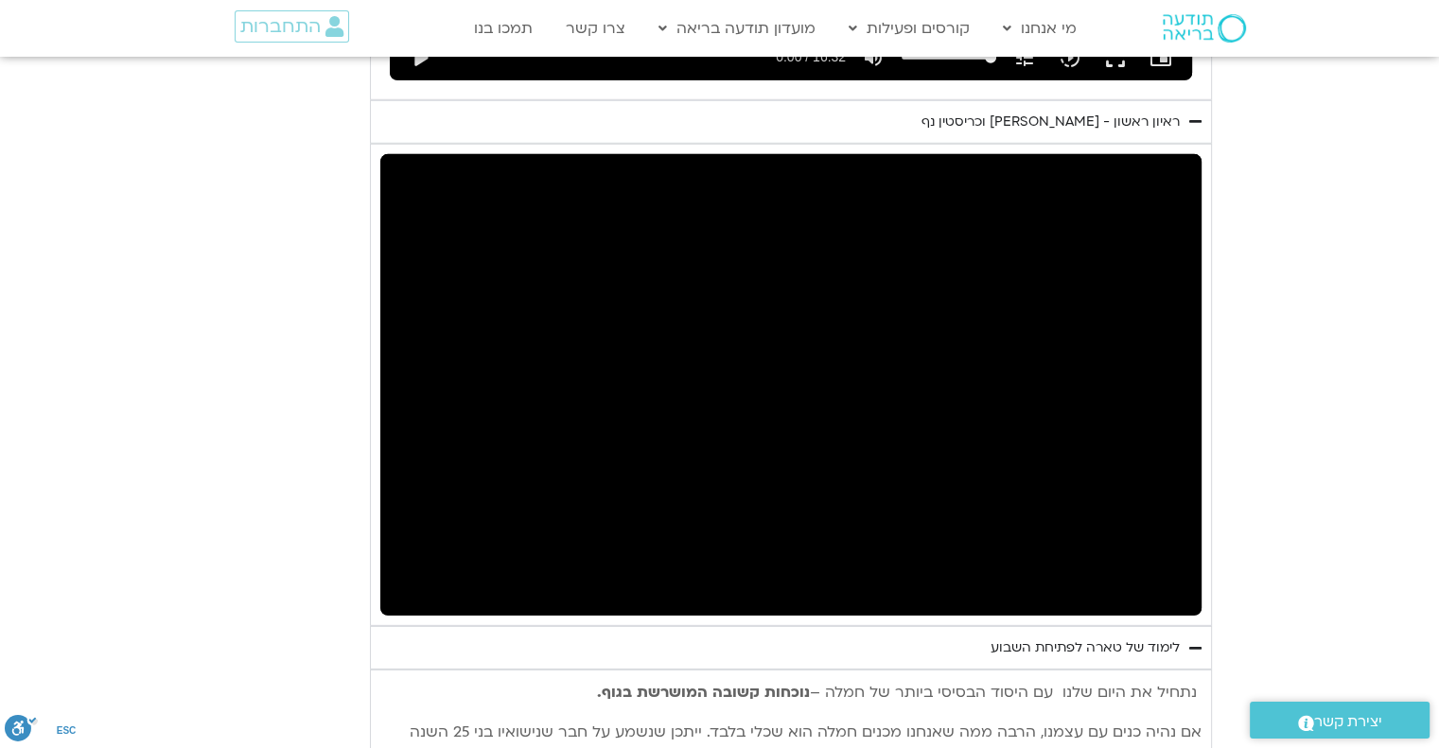
type input "1377.76"
type input "428.385626"
type input "1377.76"
type input "430.652643"
type input "1377.76"
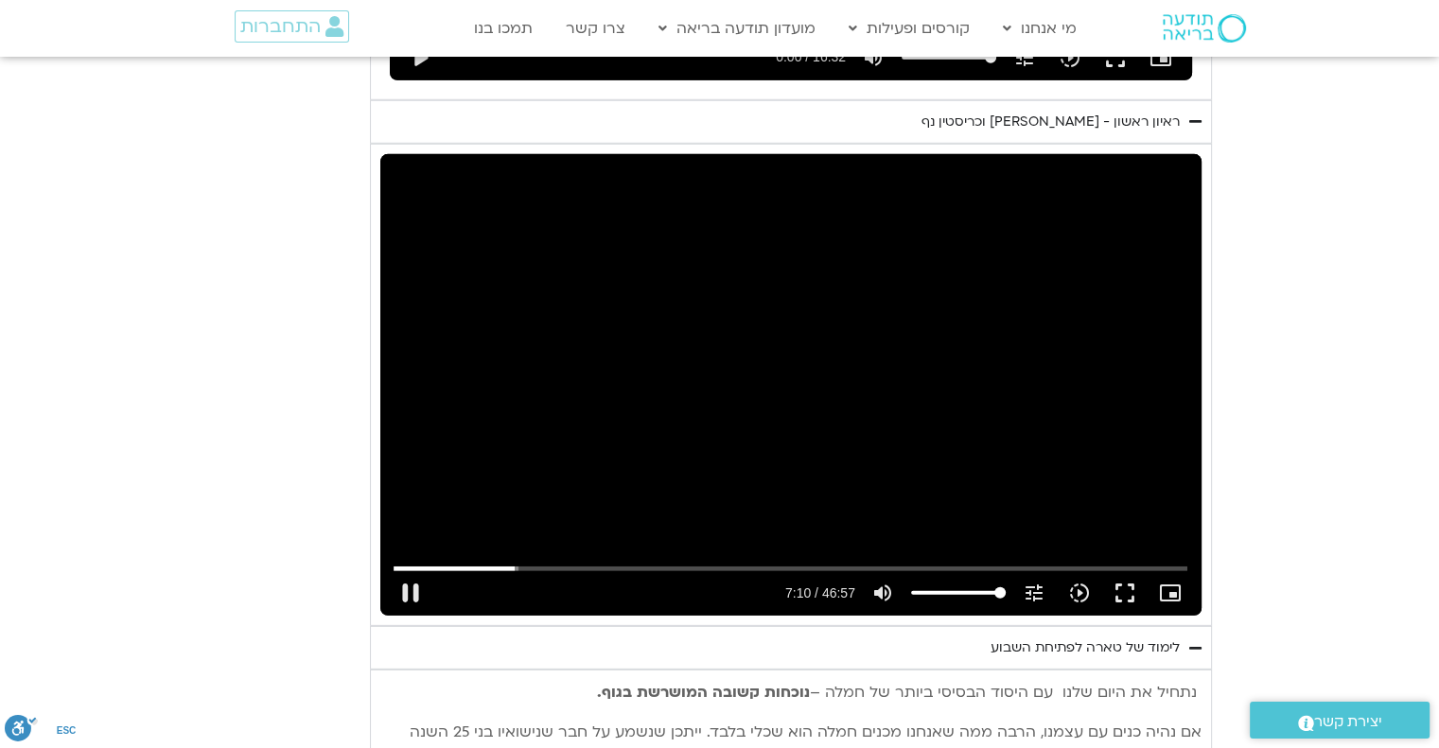
type input "430.78577"
type input "1377.76"
type input "430.937333"
type input "1377.76"
type input "431.051587"
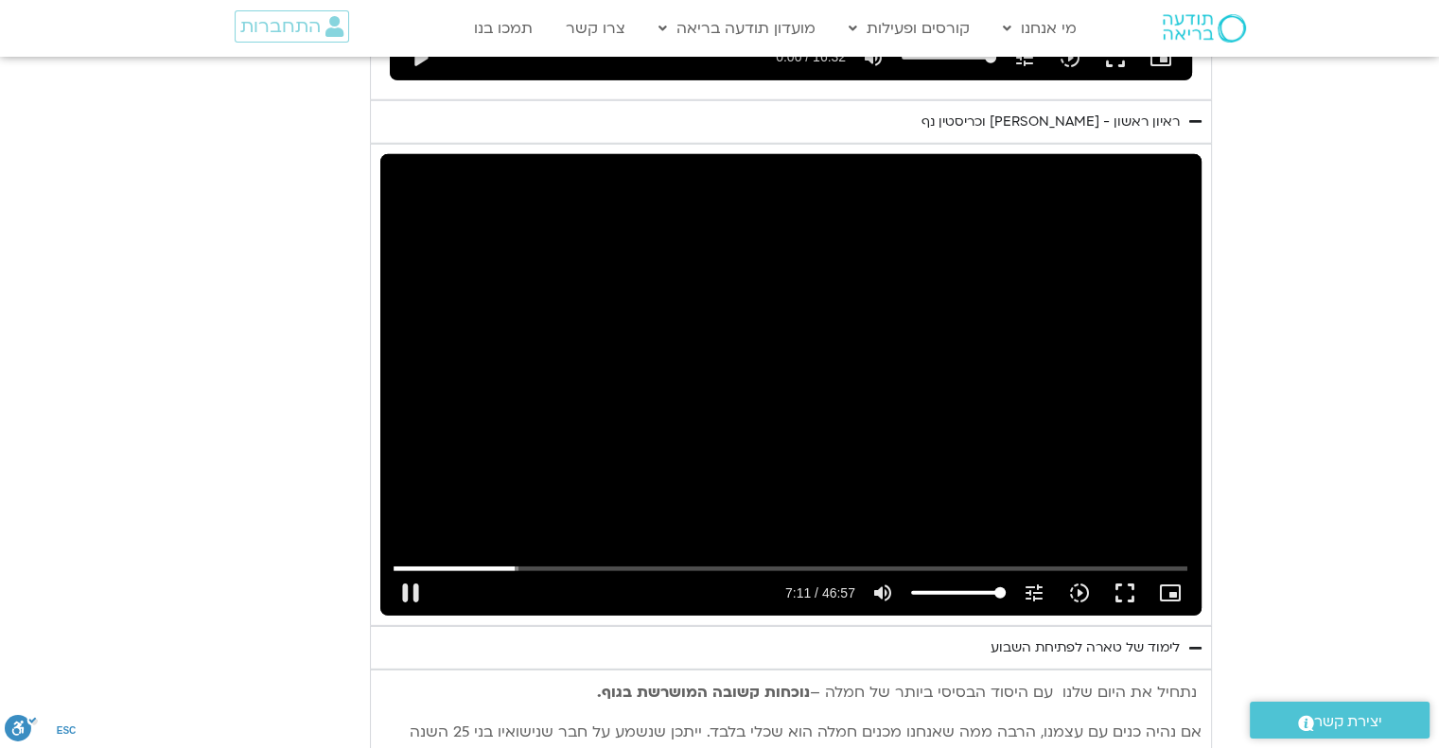
type input "1377.76"
type input "431.084787"
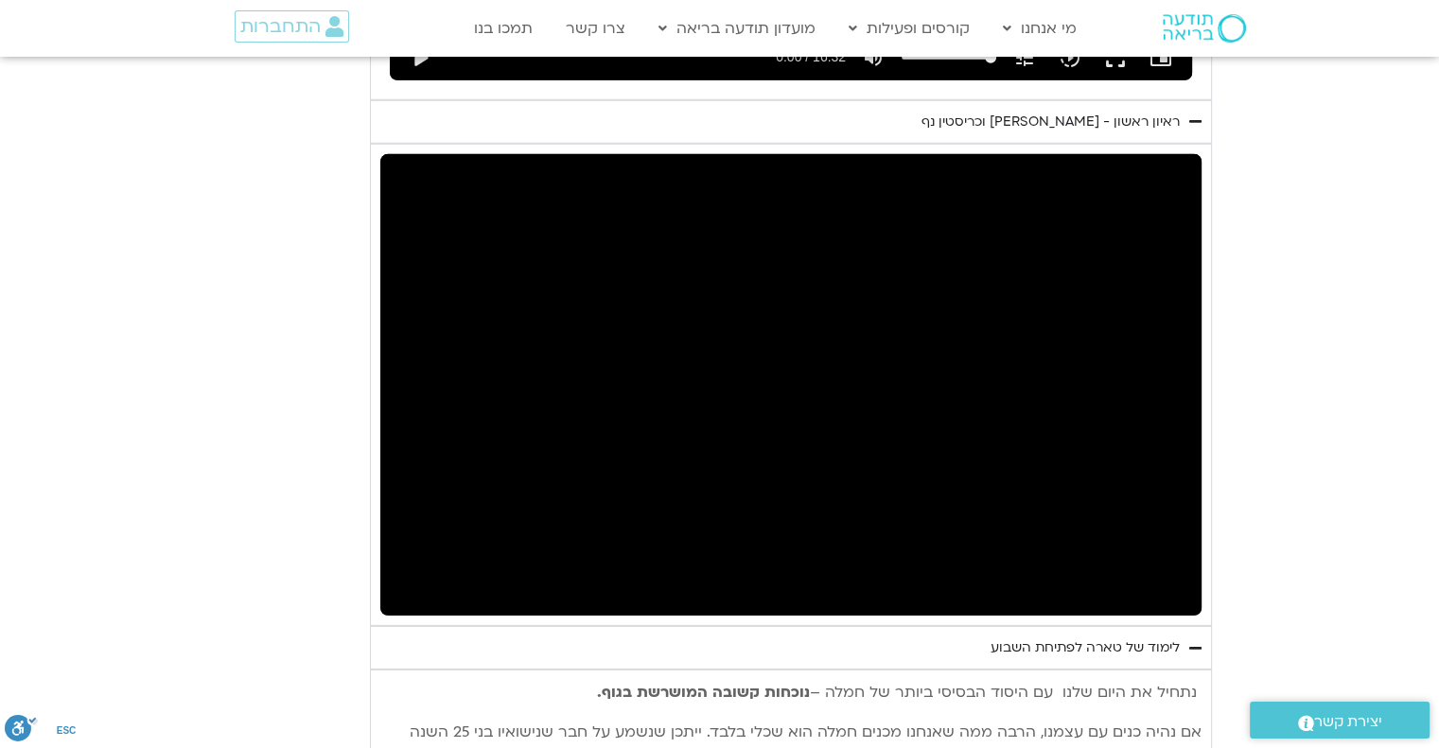
type input "1377.76"
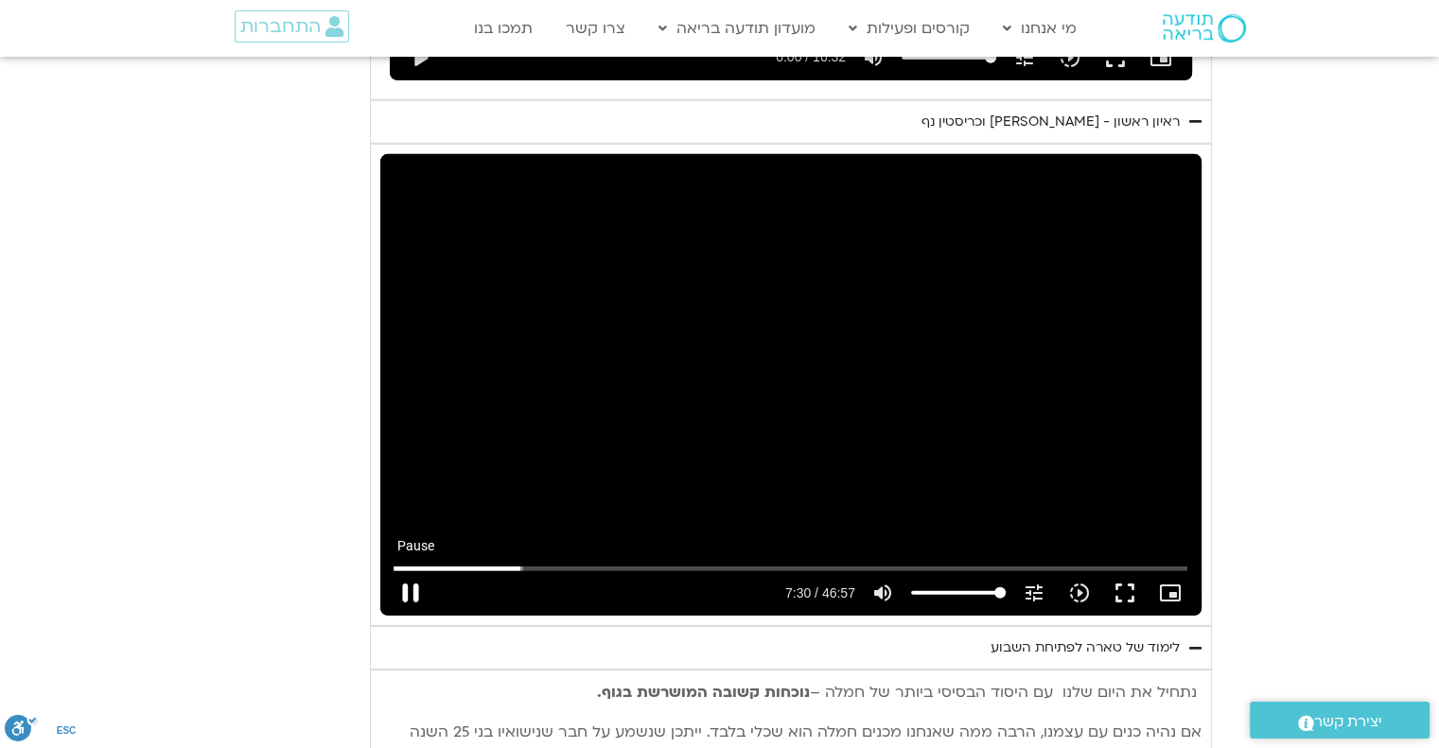
click at [411, 570] on button "pause" at bounding box center [410, 592] width 45 height 45
